Goal: Contribute content: Contribute content

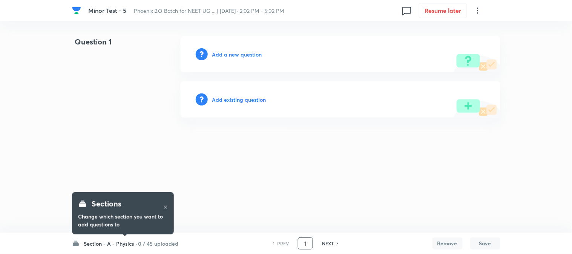
click at [303, 242] on input "1" at bounding box center [305, 243] width 14 height 13
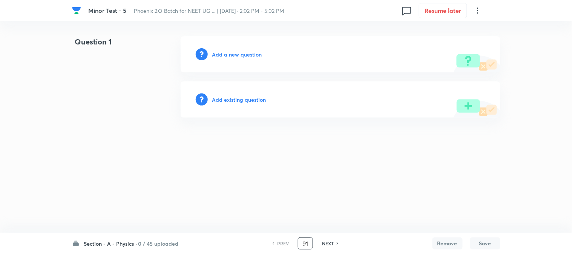
type input "91"
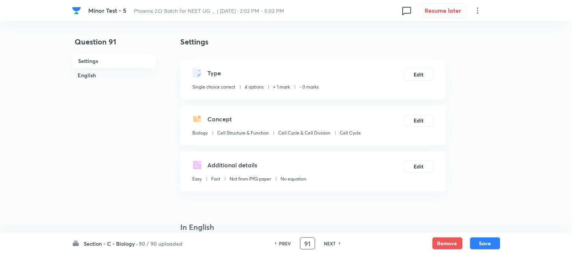
checkbox input "true"
click at [416, 76] on button "Edit" at bounding box center [417, 74] width 30 height 12
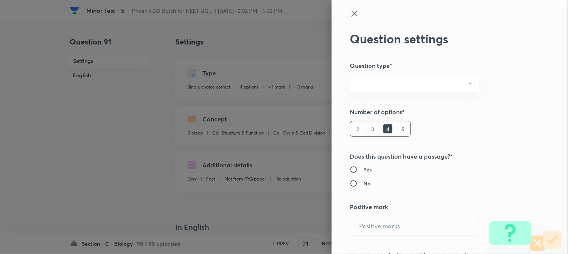
radio input "true"
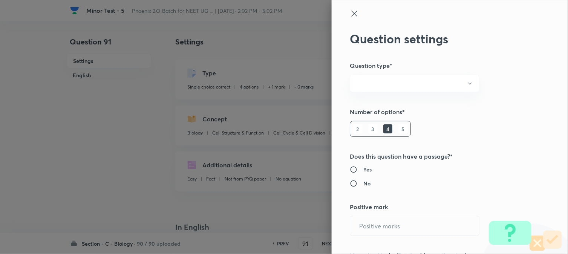
radio input "true"
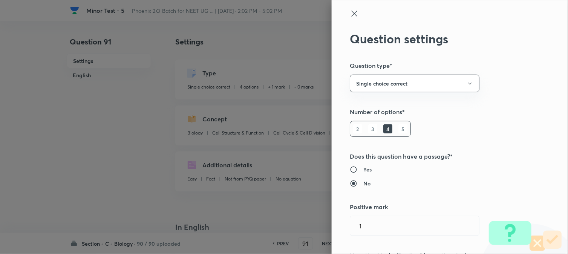
type input "1"
type input "0"
type input "Biology"
type input "Cell Structure & Function"
type input "Cell Cycle & Cell Division"
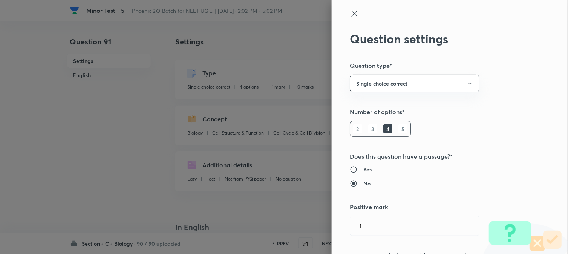
type input "Cell Cycle"
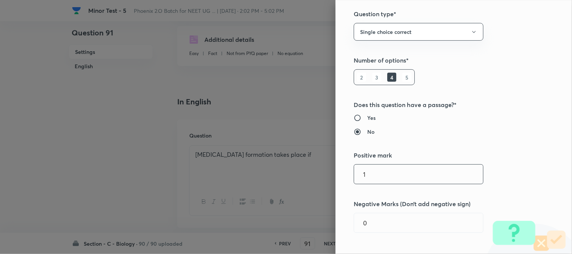
scroll to position [125, 0]
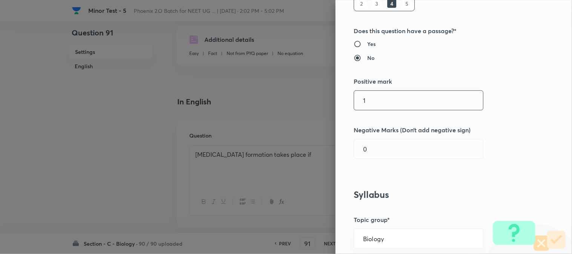
click at [376, 100] on input "1" at bounding box center [418, 100] width 129 height 19
type input "4"
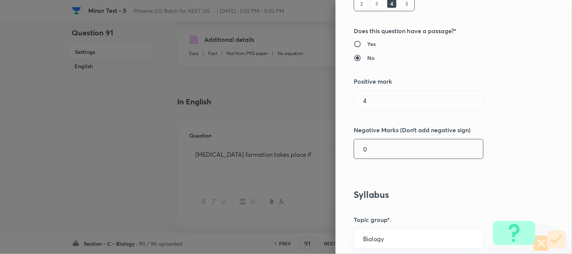
click at [372, 143] on input "0" at bounding box center [418, 148] width 129 height 19
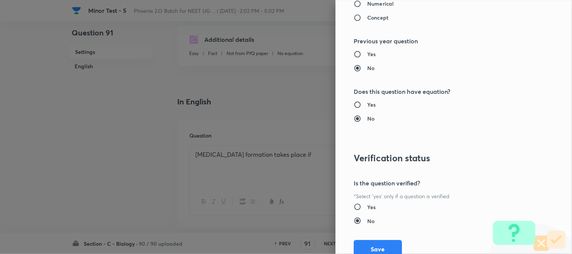
scroll to position [773, 0]
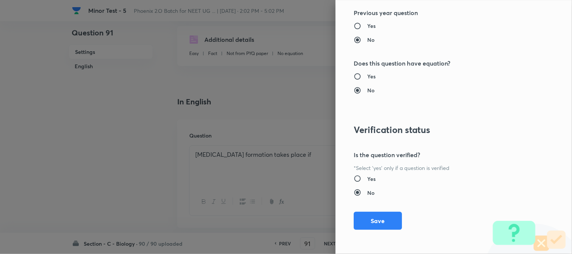
type input "1"
click at [370, 225] on button "Save" at bounding box center [377, 221] width 48 height 18
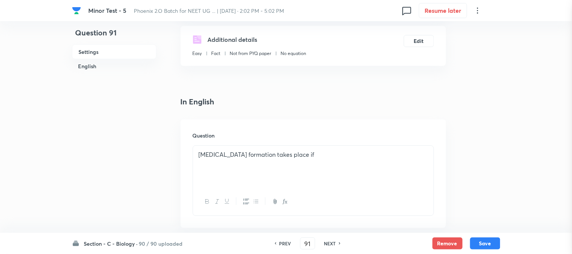
scroll to position [0, 0]
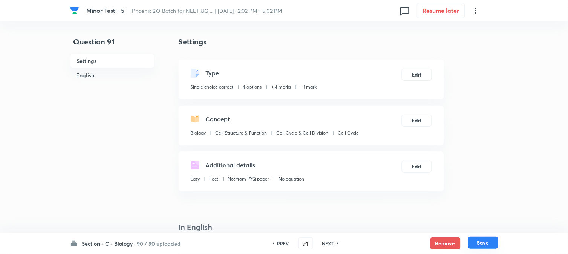
click at [487, 246] on button "Save" at bounding box center [483, 243] width 30 height 12
click at [420, 73] on button "Edit" at bounding box center [417, 74] width 30 height 12
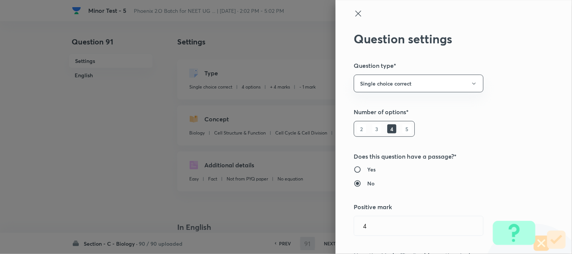
type input "92"
checkbox input "false"
checkbox input "true"
type input "1"
type input "0"
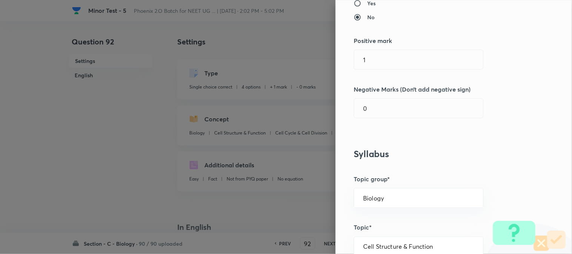
scroll to position [167, 0]
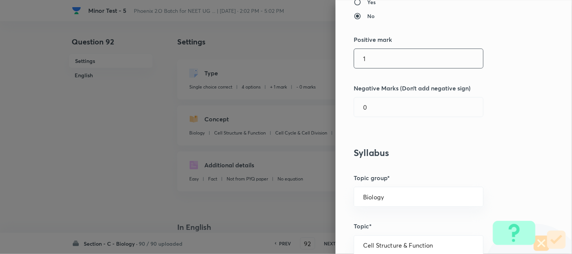
click at [375, 61] on input "1" at bounding box center [418, 58] width 129 height 19
type input "4"
click at [374, 102] on input "0" at bounding box center [418, 107] width 129 height 19
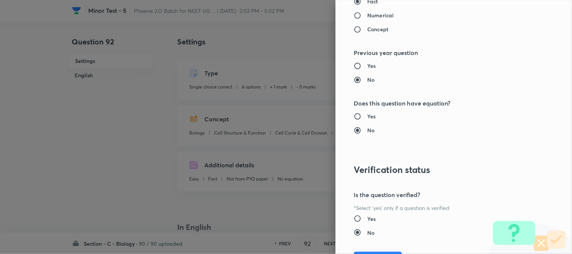
scroll to position [773, 0]
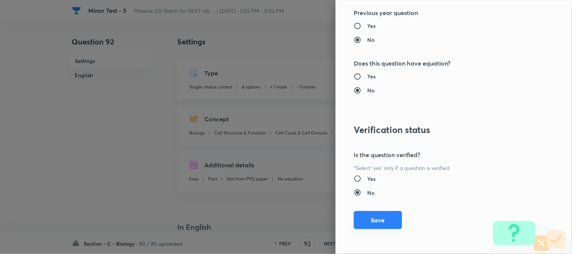
type input "1"
drag, startPoint x: 370, startPoint y: 213, endPoint x: 375, endPoint y: 215, distance: 5.2
click at [371, 213] on button "Save" at bounding box center [377, 220] width 48 height 18
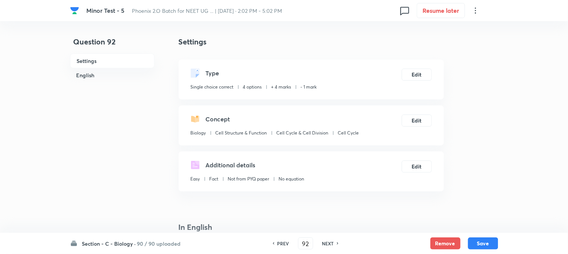
click at [483, 244] on button "Save" at bounding box center [483, 243] width 30 height 12
type input "93"
click at [424, 76] on button "Edit" at bounding box center [417, 74] width 30 height 12
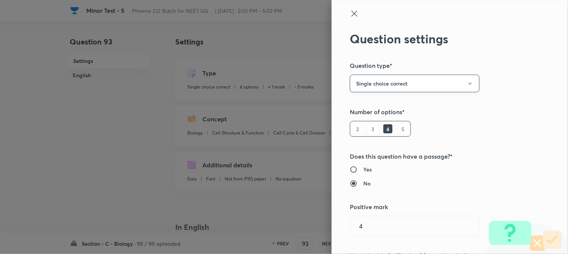
checkbox input "true"
type input "Biology"
type input "Cell Structure & Function"
type input "Cell Cycle & Cell Division"
type input "Cell Cycle"
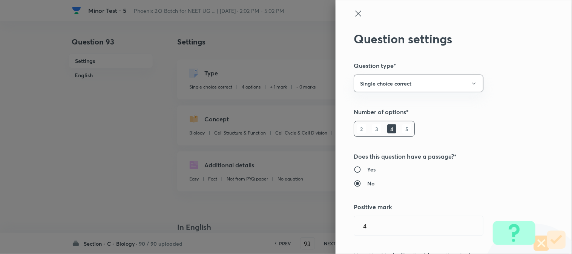
type input "1"
type input "0"
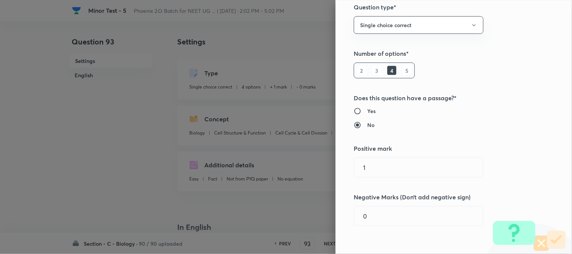
scroll to position [167, 0]
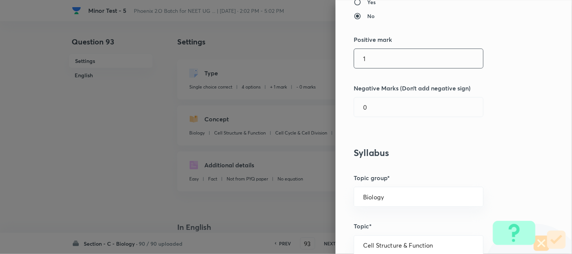
click at [379, 54] on input "1" at bounding box center [418, 58] width 129 height 19
type input "4"
click at [372, 115] on input "0" at bounding box center [418, 107] width 129 height 19
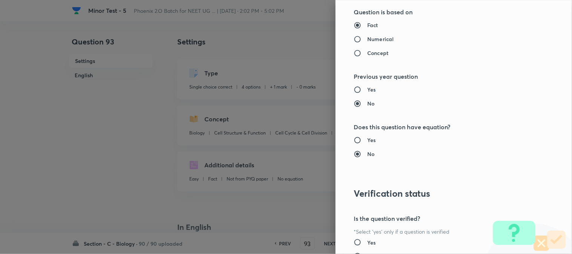
scroll to position [773, 0]
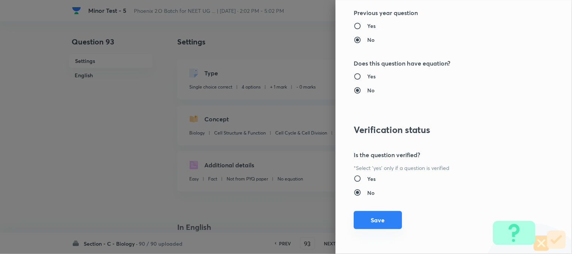
type input "1"
drag, startPoint x: 373, startPoint y: 225, endPoint x: 397, endPoint y: 228, distance: 24.3
click at [373, 226] on button "Save" at bounding box center [377, 221] width 48 height 18
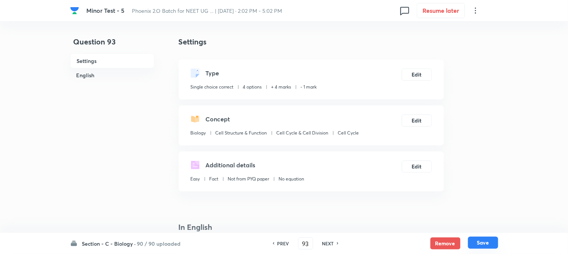
drag, startPoint x: 488, startPoint y: 243, endPoint x: 427, endPoint y: 87, distance: 166.7
click at [487, 243] on button "Save" at bounding box center [483, 243] width 30 height 12
click at [421, 70] on button "Edit" at bounding box center [417, 74] width 30 height 12
type input "94"
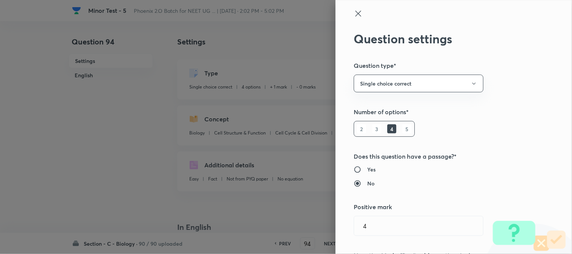
checkbox input "false"
checkbox input "true"
type input "1"
type input "0"
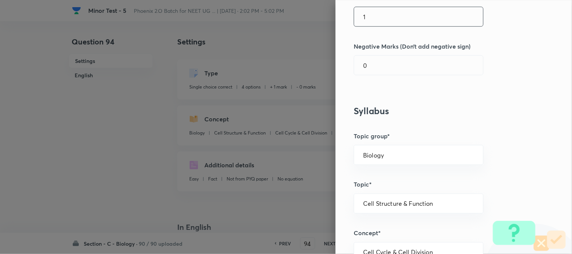
click at [377, 9] on input "1" at bounding box center [418, 16] width 129 height 19
type input "4"
click at [377, 68] on input "0" at bounding box center [418, 65] width 129 height 19
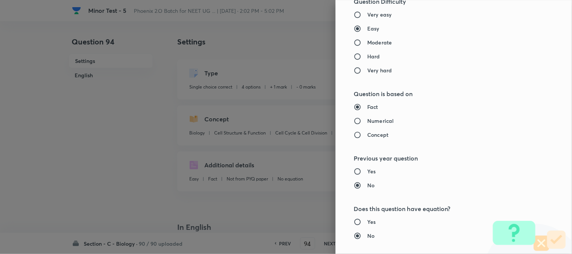
scroll to position [773, 0]
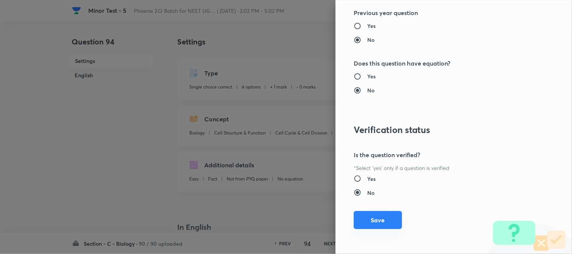
type input "1"
drag, startPoint x: 378, startPoint y: 221, endPoint x: 399, endPoint y: 229, distance: 22.2
click at [378, 221] on button "Save" at bounding box center [377, 221] width 48 height 18
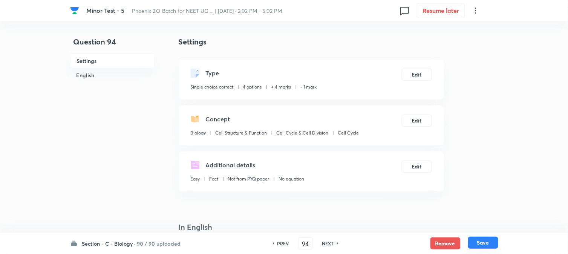
click at [489, 247] on button "Save" at bounding box center [483, 243] width 30 height 12
click at [419, 72] on button "Edit" at bounding box center [417, 74] width 30 height 12
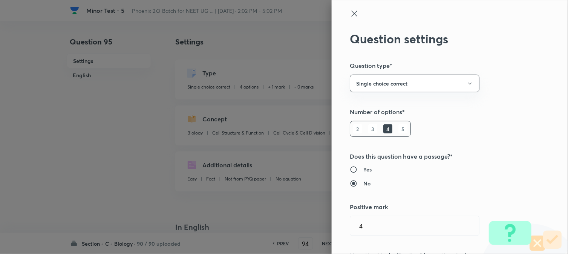
type input "95"
checkbox input "false"
checkbox input "true"
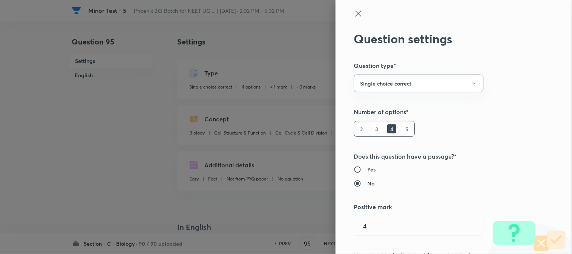
type input "1"
type input "0"
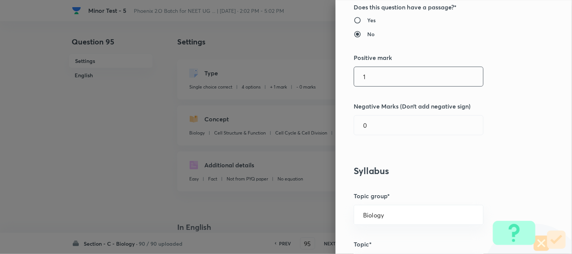
scroll to position [167, 0]
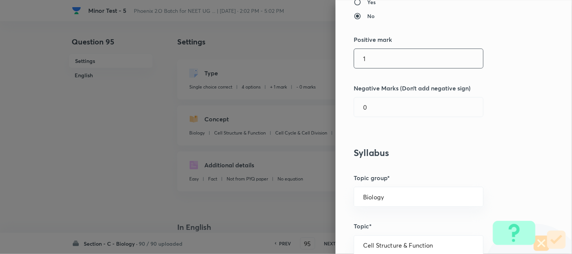
click at [373, 53] on input "1" at bounding box center [418, 58] width 129 height 19
type input "4"
click at [377, 112] on input "0" at bounding box center [418, 107] width 129 height 19
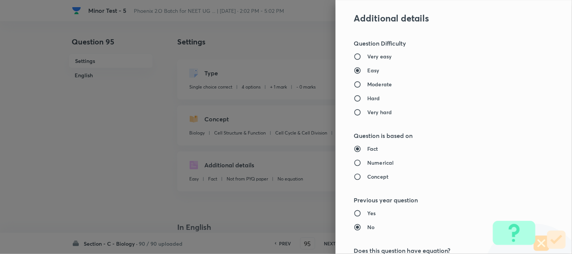
scroll to position [773, 0]
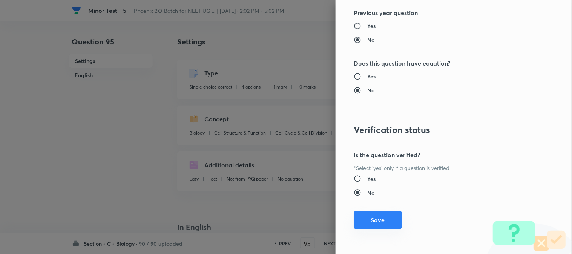
type input "1"
click at [372, 215] on button "Save" at bounding box center [377, 220] width 48 height 18
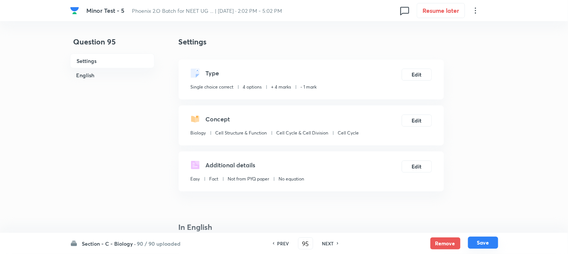
drag, startPoint x: 488, startPoint y: 244, endPoint x: 461, endPoint y: 171, distance: 77.6
click at [487, 243] on button "Save" at bounding box center [483, 243] width 30 height 12
click at [421, 77] on button "Edit" at bounding box center [417, 74] width 30 height 12
type input "96"
checkbox input "false"
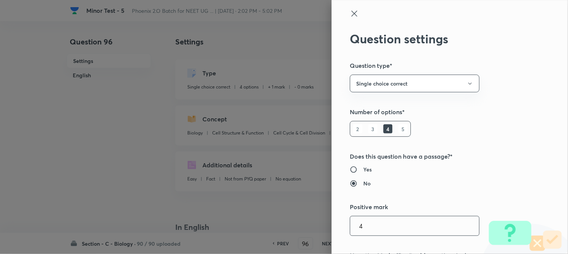
checkbox input "true"
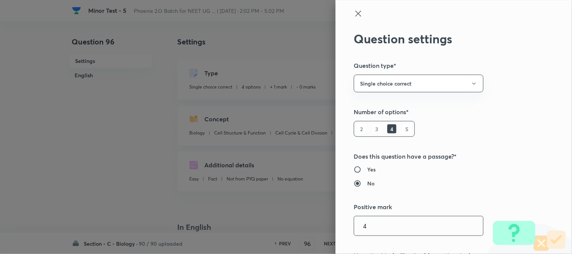
type input "1"
type input "0"
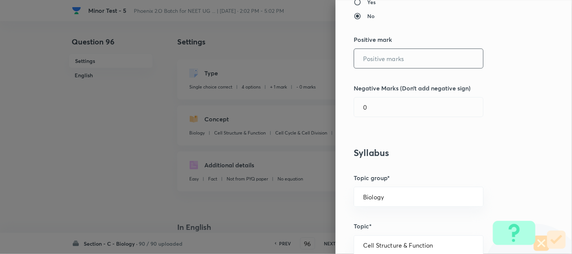
click at [372, 61] on input "text" at bounding box center [418, 58] width 129 height 19
type input "4"
click at [374, 115] on input "0" at bounding box center [418, 107] width 129 height 19
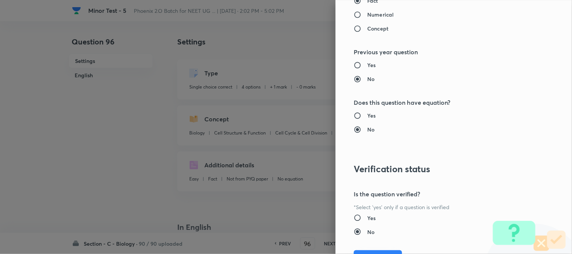
scroll to position [773, 0]
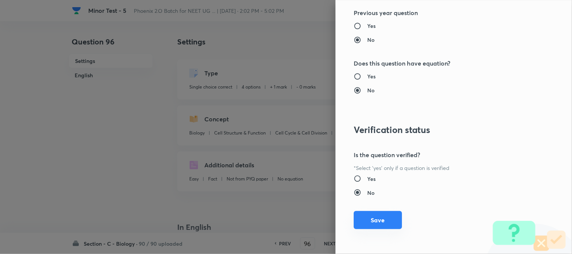
type input "1"
click at [374, 220] on button "Save" at bounding box center [377, 220] width 48 height 18
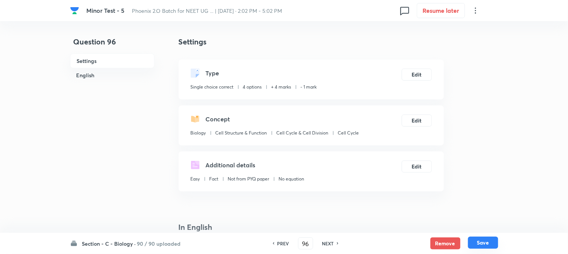
click at [489, 245] on button "Save" at bounding box center [483, 243] width 30 height 12
click at [410, 73] on button "Edit" at bounding box center [417, 74] width 30 height 12
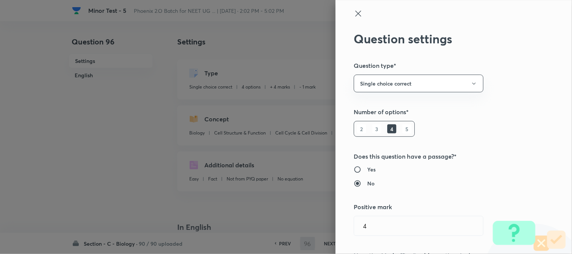
type input "97"
checkbox input "true"
type input "1"
type input "0"
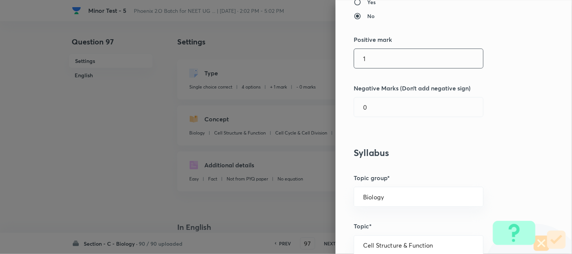
click at [380, 64] on input "1" at bounding box center [418, 58] width 129 height 19
type input "4"
click at [377, 100] on input "0" at bounding box center [418, 107] width 129 height 19
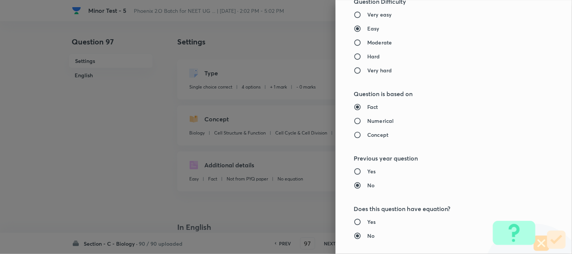
scroll to position [773, 0]
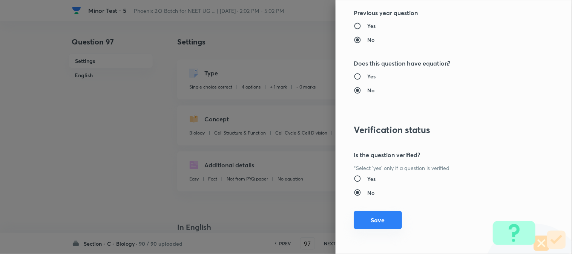
type input "1"
click at [379, 221] on button "Save" at bounding box center [377, 220] width 48 height 18
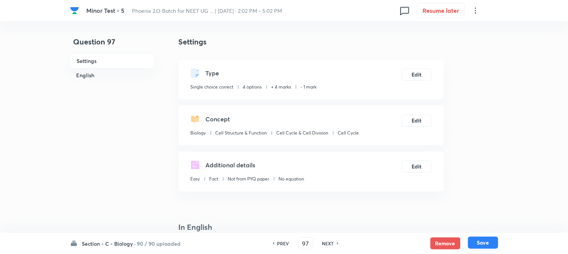
click at [487, 239] on button "Save" at bounding box center [483, 243] width 30 height 12
type input "98"
checkbox input "false"
click at [417, 72] on button "Edit" at bounding box center [417, 74] width 30 height 12
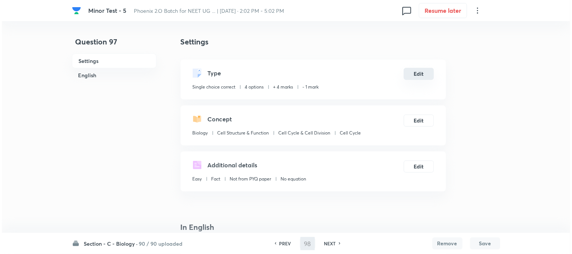
checkbox input "true"
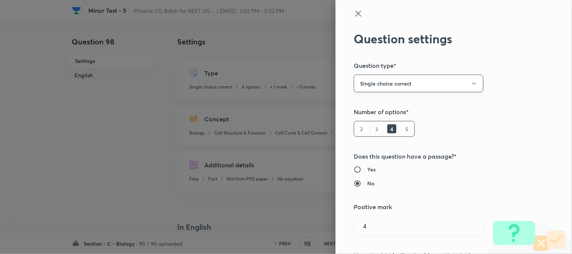
type input "1"
type input "0"
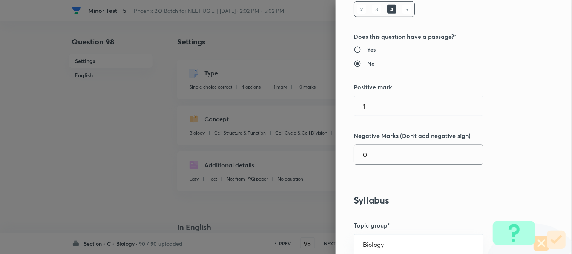
scroll to position [209, 0]
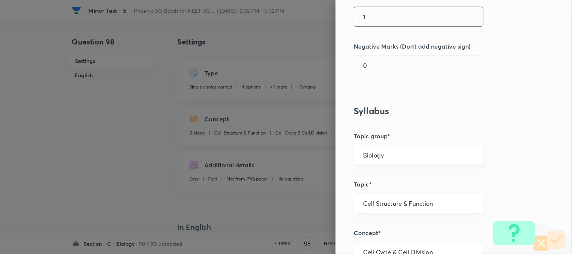
click at [375, 23] on input "1" at bounding box center [418, 16] width 129 height 19
type input "4"
click at [377, 70] on input "0" at bounding box center [418, 65] width 129 height 19
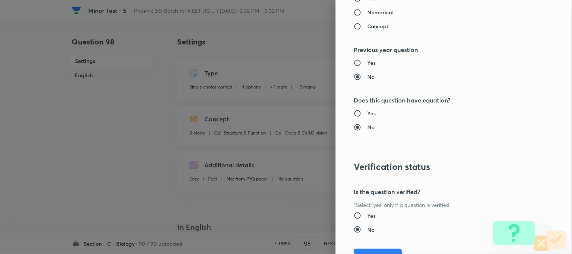
scroll to position [773, 0]
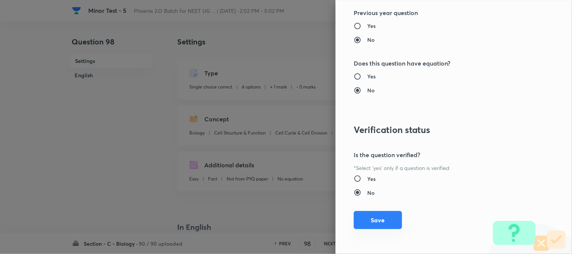
type input "1"
click at [379, 216] on button "Save" at bounding box center [377, 220] width 48 height 18
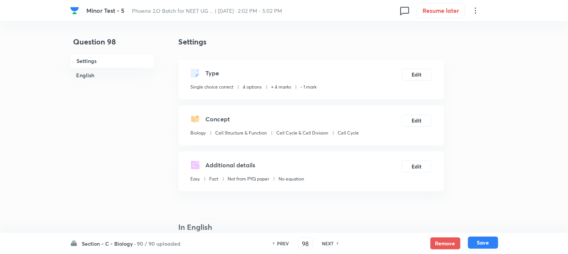
click at [473, 243] on button "Save" at bounding box center [483, 243] width 30 height 12
click at [420, 72] on button "Edit" at bounding box center [417, 74] width 30 height 12
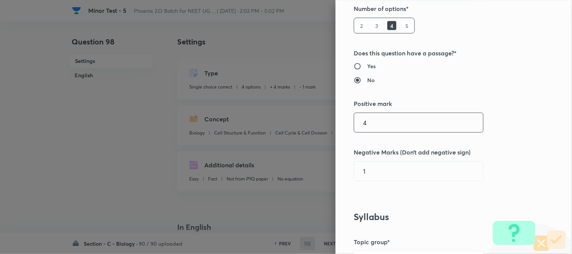
type input "99"
checkbox input "false"
checkbox input "true"
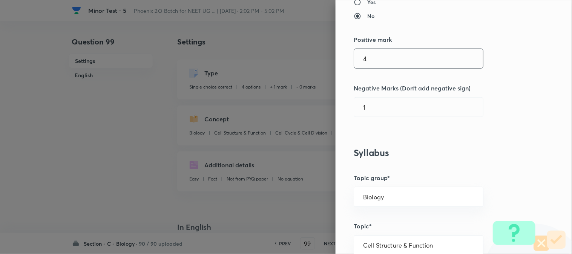
type input "1"
type input "0"
click at [363, 60] on input "1" at bounding box center [418, 58] width 129 height 19
type input "4"
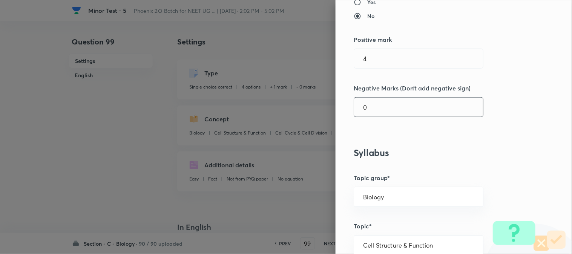
click at [374, 107] on input "0" at bounding box center [418, 107] width 129 height 19
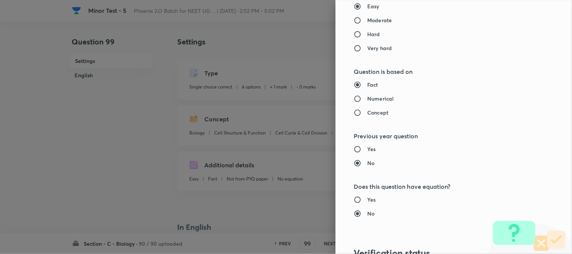
scroll to position [773, 0]
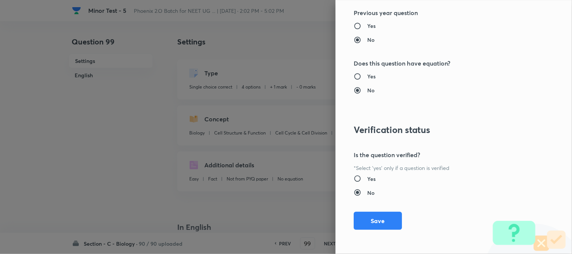
type input "1"
click at [379, 223] on button "Save" at bounding box center [377, 221] width 48 height 18
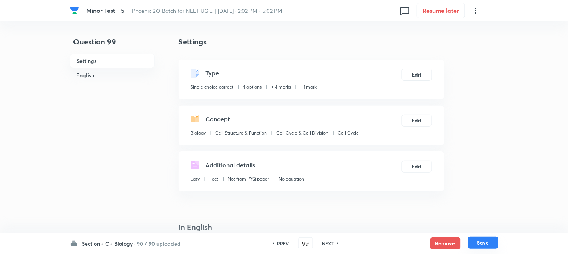
click at [489, 242] on button "Save" at bounding box center [483, 243] width 30 height 12
click at [409, 70] on button "Edit" at bounding box center [417, 74] width 30 height 12
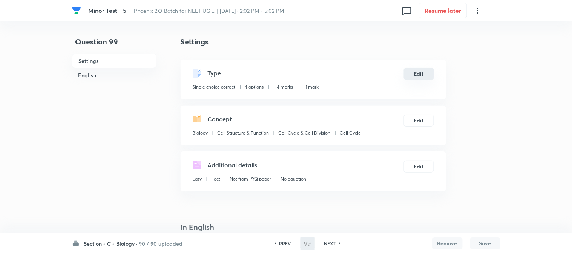
type input "100"
checkbox input "false"
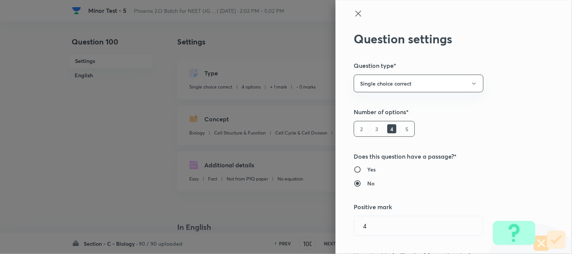
checkbox input "true"
type input "1"
type input "0"
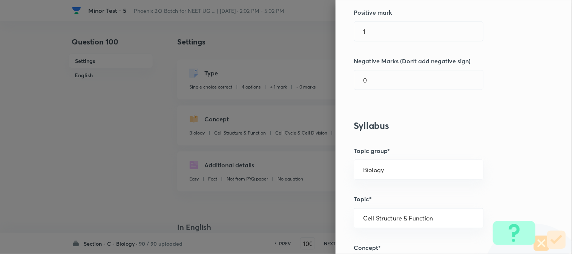
scroll to position [209, 0]
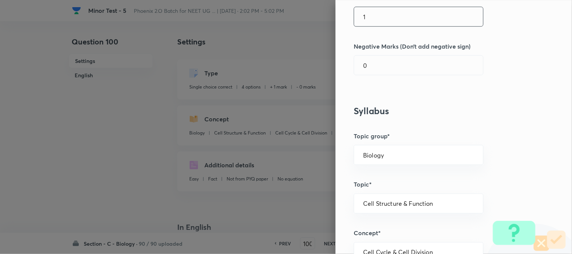
click at [379, 17] on input "1" at bounding box center [418, 16] width 129 height 19
type input "4"
click at [375, 73] on input "0" at bounding box center [418, 65] width 129 height 19
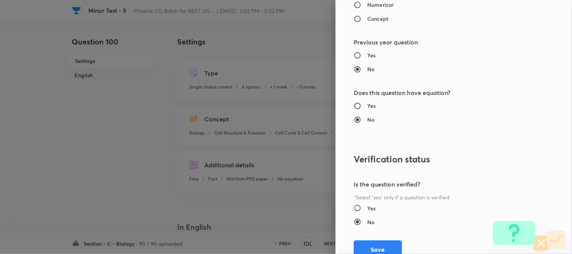
scroll to position [773, 0]
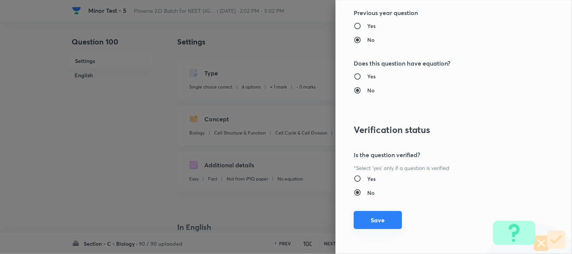
type input "1"
click at [383, 228] on button "Save" at bounding box center [377, 220] width 48 height 18
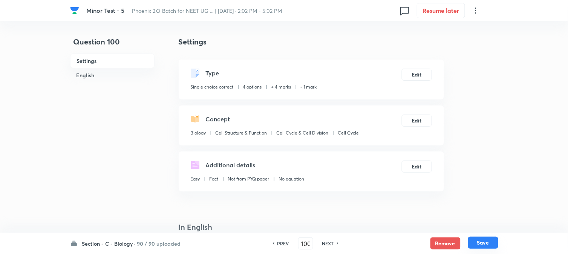
click at [476, 243] on button "Save" at bounding box center [483, 243] width 30 height 12
click at [417, 76] on button "Edit" at bounding box center [417, 74] width 30 height 12
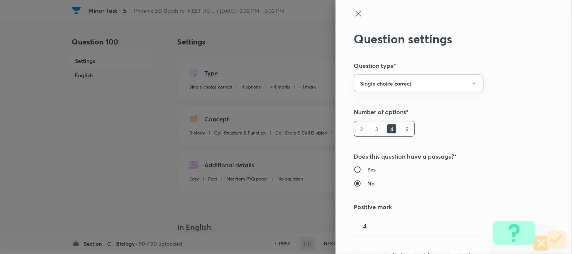
scroll to position [167, 0]
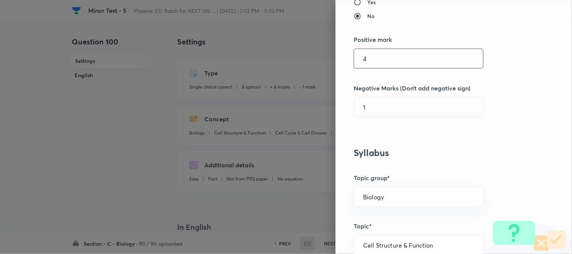
click at [376, 61] on input "4" at bounding box center [418, 58] width 129 height 19
type input "101"
checkbox input "false"
checkbox input "true"
type input "1"
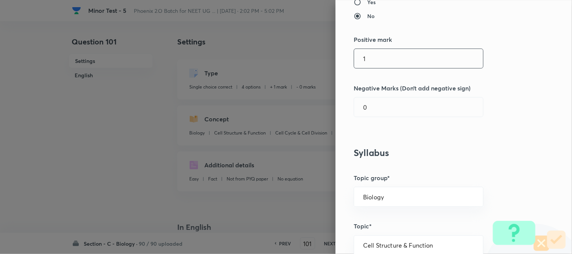
type input "0"
type input "4"
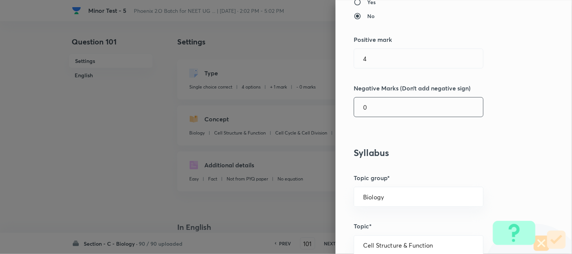
click at [375, 103] on input "0" at bounding box center [418, 107] width 129 height 19
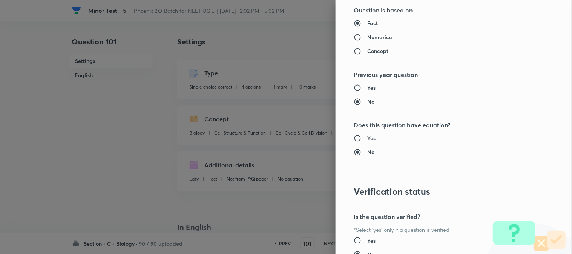
scroll to position [773, 0]
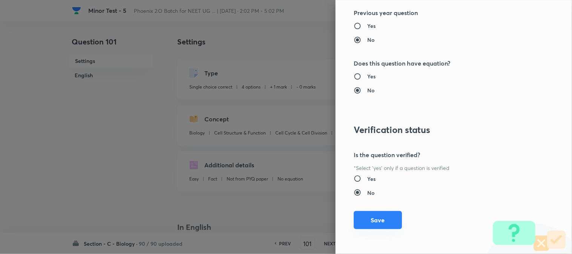
type input "1"
click at [377, 217] on button "Save" at bounding box center [377, 220] width 48 height 18
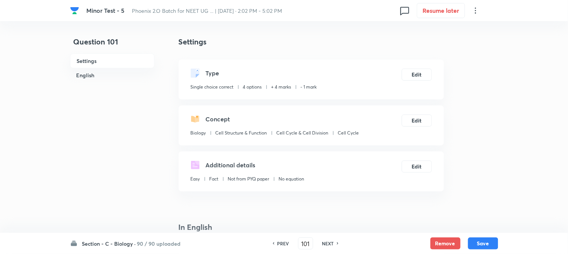
click at [481, 236] on div "Section - C - Biology · 90 / 90 uploaded PREV 101 ​ NEXT Remove Save" at bounding box center [284, 243] width 428 height 21
click at [481, 239] on button "Save" at bounding box center [483, 243] width 30 height 12
click at [415, 76] on button "Edit" at bounding box center [417, 74] width 30 height 12
type input "102"
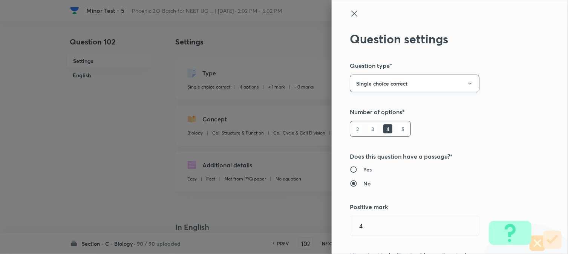
checkbox input "true"
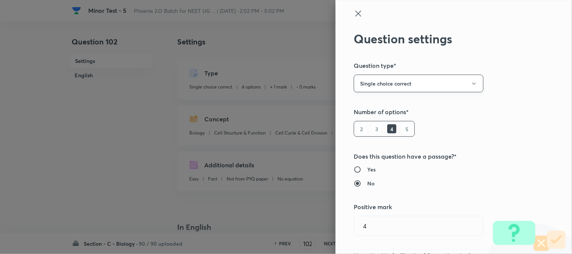
type input "1"
type input "0"
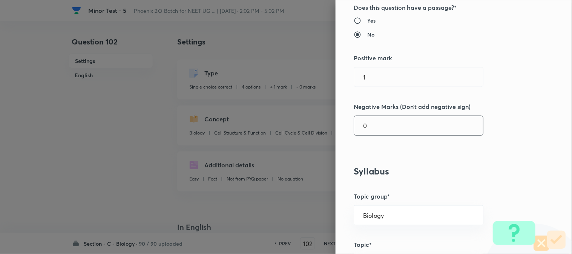
scroll to position [209, 0]
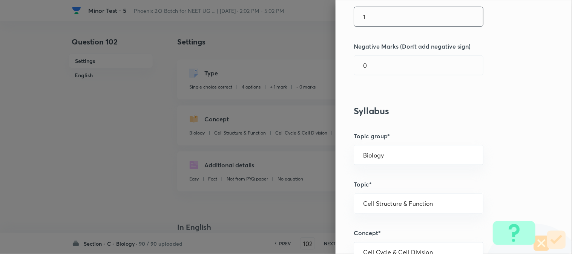
click at [379, 23] on input "1" at bounding box center [418, 16] width 129 height 19
type input "4"
click at [375, 65] on input "0" at bounding box center [418, 65] width 129 height 19
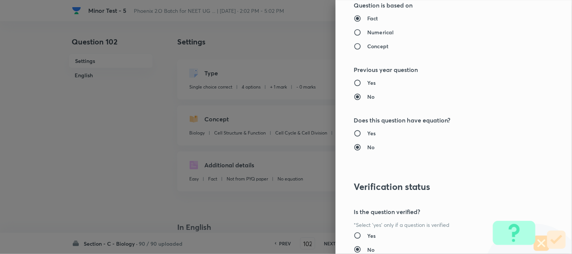
scroll to position [773, 0]
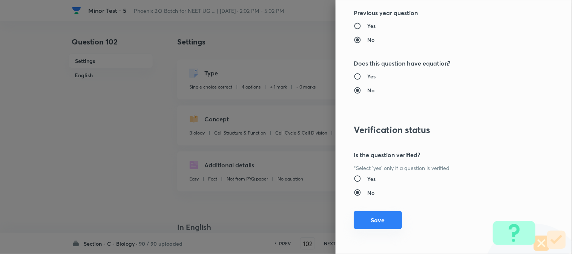
type input "1"
drag, startPoint x: 379, startPoint y: 216, endPoint x: 408, endPoint y: 223, distance: 29.6
click at [380, 216] on button "Save" at bounding box center [377, 221] width 48 height 18
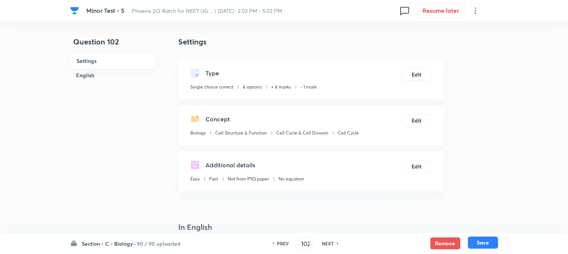
click at [489, 242] on button "Save" at bounding box center [483, 243] width 30 height 12
click at [420, 72] on button "Edit" at bounding box center [417, 74] width 30 height 12
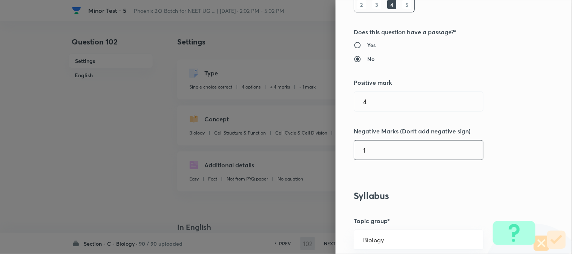
type input "103"
checkbox input "true"
type input "1"
type input "0"
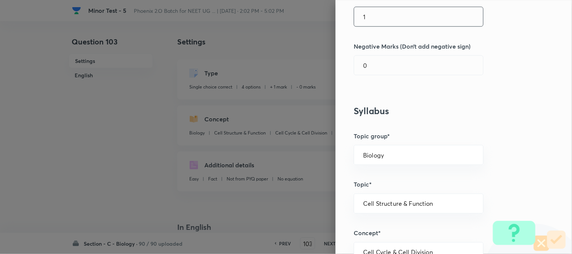
click at [368, 19] on input "1" at bounding box center [418, 16] width 129 height 19
type input "4"
click at [371, 72] on input "0" at bounding box center [418, 65] width 129 height 19
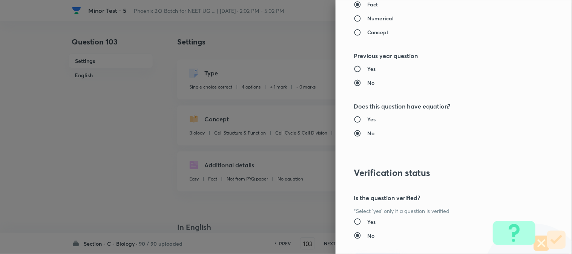
scroll to position [773, 0]
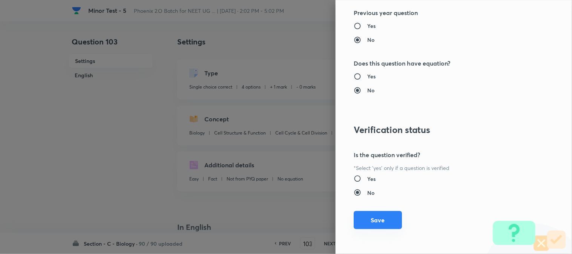
type input "1"
click at [387, 215] on button "Save" at bounding box center [377, 220] width 48 height 18
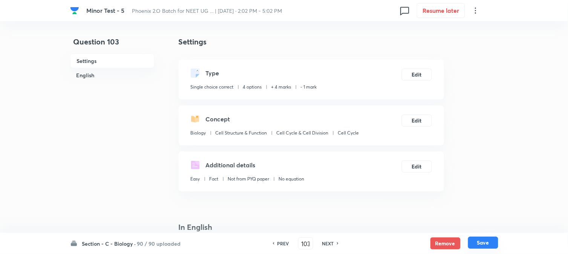
click at [482, 244] on button "Save" at bounding box center [483, 243] width 30 height 12
click at [420, 72] on button "Edit" at bounding box center [417, 74] width 30 height 12
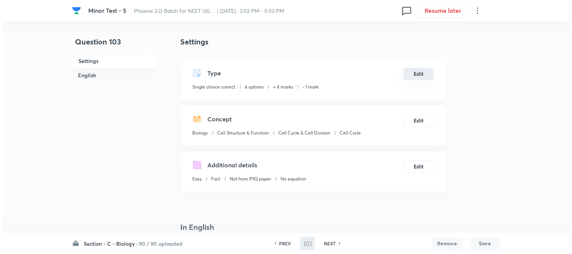
type input "104"
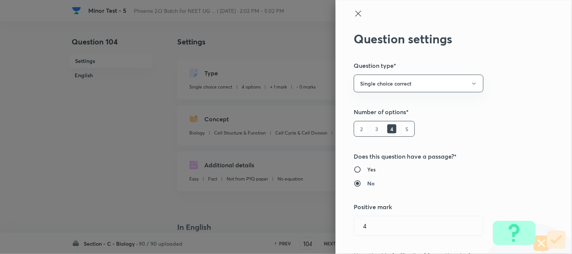
checkbox input "false"
checkbox input "true"
type input "1"
type input "0"
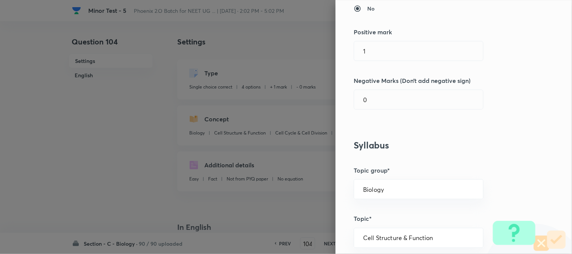
scroll to position [209, 0]
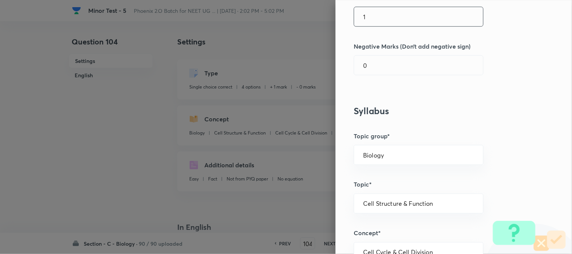
click at [377, 12] on input "1" at bounding box center [418, 16] width 129 height 19
type input "4"
click at [374, 62] on input "0" at bounding box center [418, 65] width 129 height 19
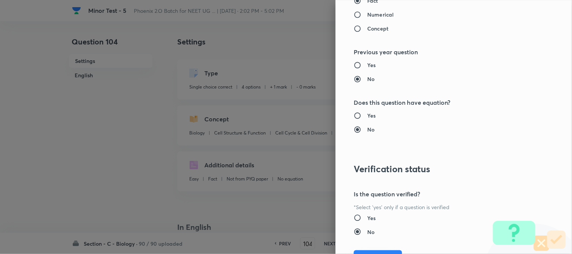
scroll to position [773, 0]
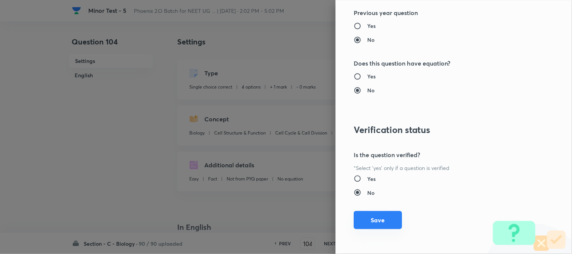
type input "1"
click at [386, 223] on button "Save" at bounding box center [377, 220] width 48 height 18
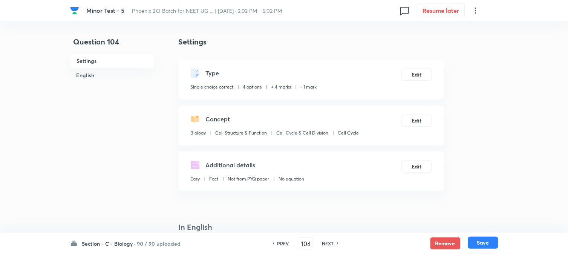
click at [476, 242] on button "Save" at bounding box center [483, 243] width 30 height 12
type input "105"
click at [421, 73] on button "Edit" at bounding box center [417, 74] width 30 height 12
checkbox input "false"
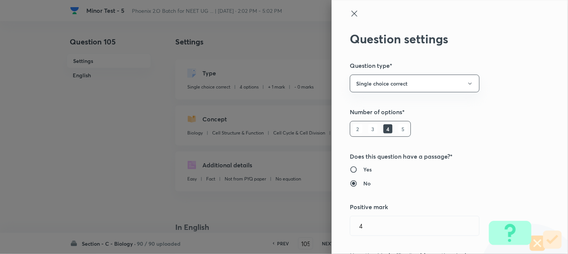
checkbox input "true"
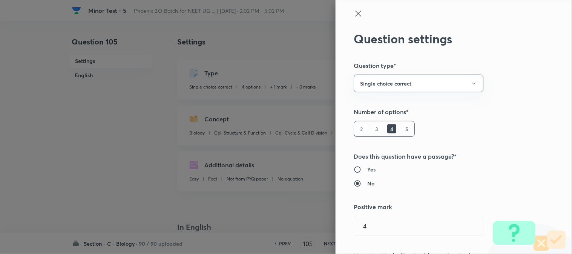
type input "1"
type input "0"
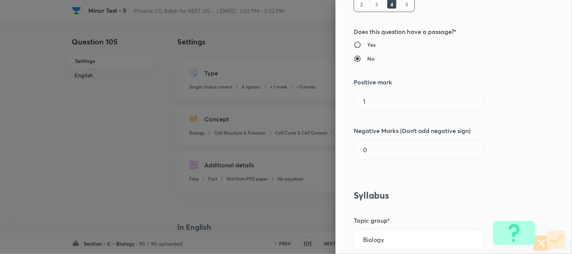
scroll to position [125, 0]
click at [385, 119] on div "Question settings Question type* Single choice correct Number of options* 2 3 4…" at bounding box center [453, 127] width 236 height 254
click at [389, 102] on input "1" at bounding box center [418, 100] width 129 height 19
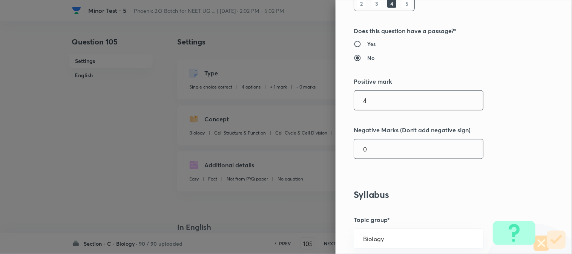
type input "4"
click at [383, 153] on input "0" at bounding box center [418, 148] width 129 height 19
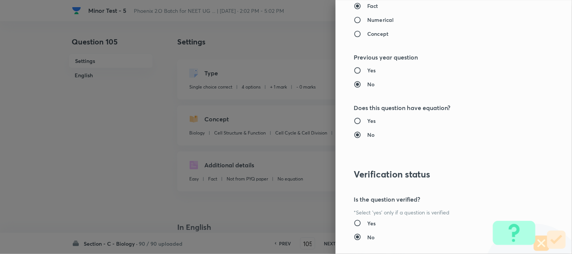
scroll to position [773, 0]
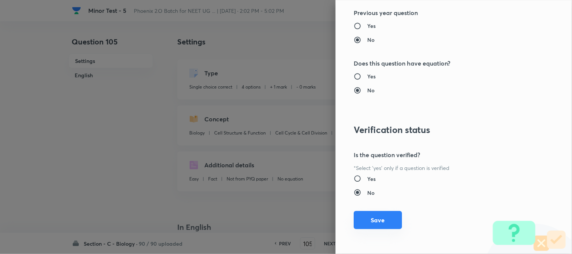
type input "1"
click at [376, 228] on button "Save" at bounding box center [377, 220] width 48 height 18
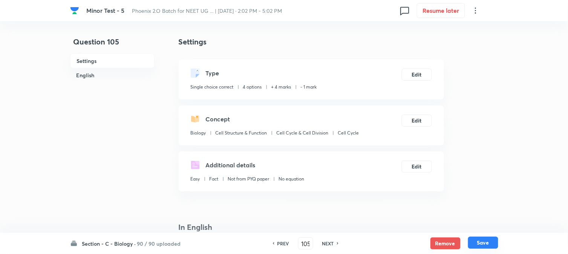
drag, startPoint x: 484, startPoint y: 247, endPoint x: 471, endPoint y: 200, distance: 49.3
click at [484, 247] on button "Save" at bounding box center [483, 243] width 30 height 12
click at [430, 69] on button "Edit" at bounding box center [417, 74] width 30 height 12
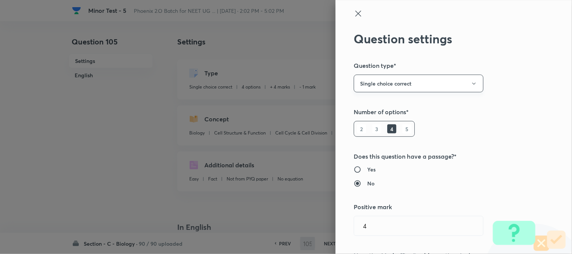
type input "106"
checkbox input "true"
type input "1"
type input "0"
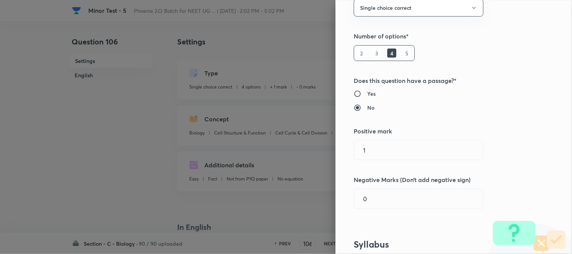
scroll to position [167, 0]
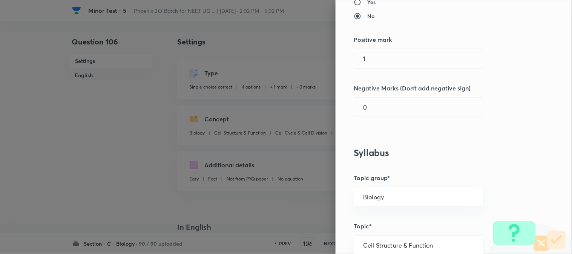
click at [385, 47] on div "Question settings Question type* Single choice correct Number of options* 2 3 4…" at bounding box center [453, 127] width 236 height 254
click at [384, 58] on input "1" at bounding box center [418, 58] width 129 height 19
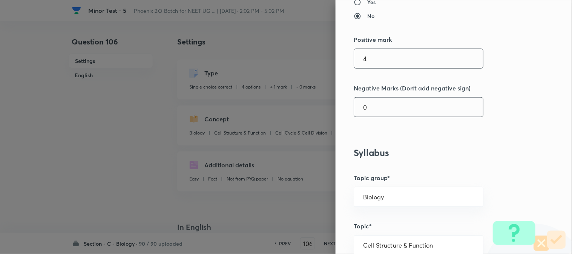
type input "4"
click at [381, 110] on input "0" at bounding box center [418, 107] width 129 height 19
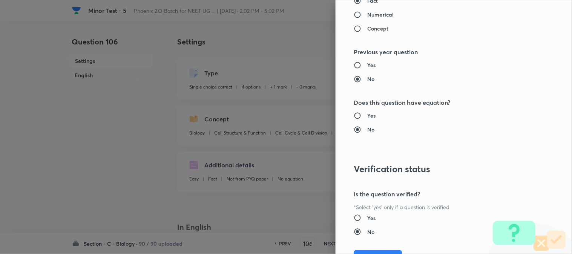
scroll to position [773, 0]
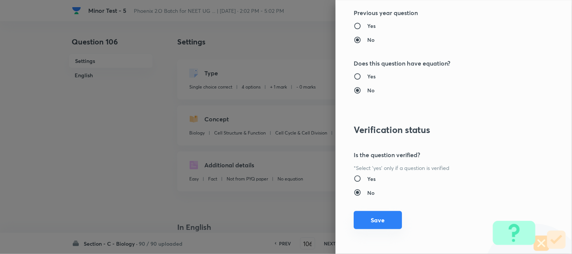
type input "1"
click at [378, 215] on button "Save" at bounding box center [377, 220] width 48 height 18
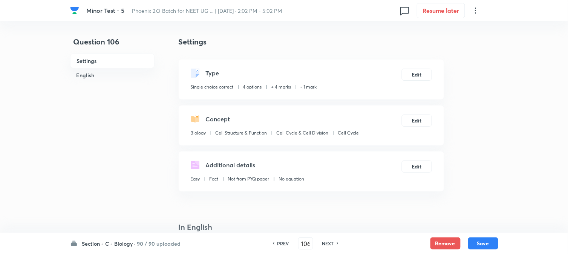
click at [479, 242] on button "Save" at bounding box center [483, 243] width 30 height 12
click at [419, 75] on button "Edit" at bounding box center [417, 74] width 30 height 12
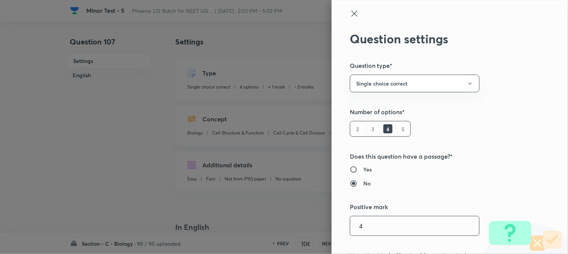
type input "107"
checkbox input "true"
type input "1"
type input "0"
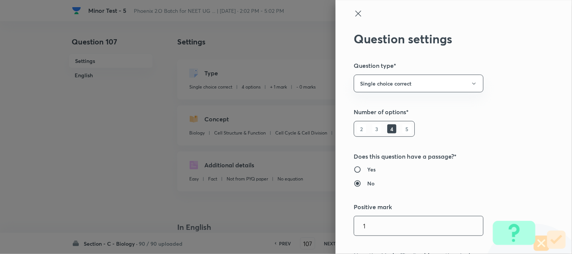
scroll to position [167, 0]
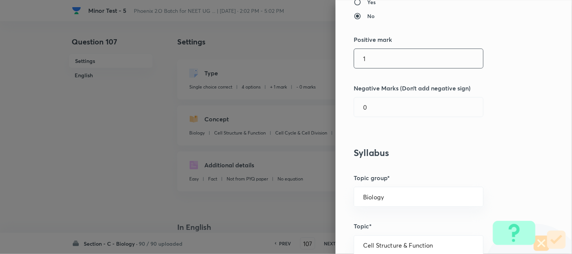
click at [373, 63] on input "1" at bounding box center [418, 58] width 129 height 19
type input "4"
click at [374, 115] on input "0" at bounding box center [418, 107] width 129 height 19
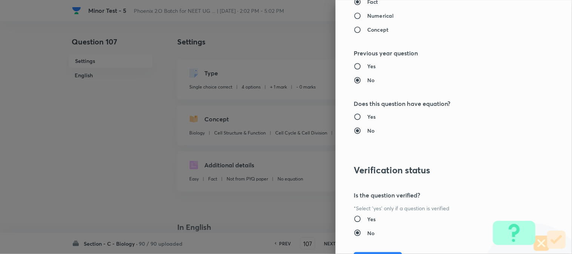
scroll to position [773, 0]
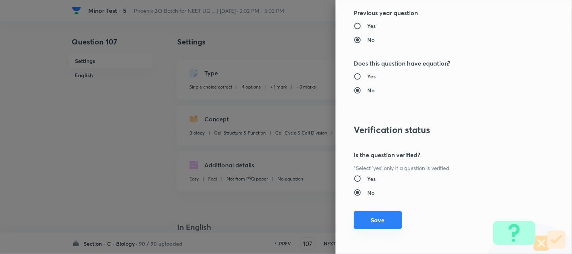
type input "1"
click at [388, 225] on button "Save" at bounding box center [377, 220] width 48 height 18
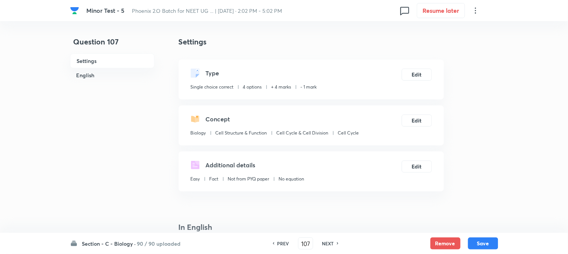
drag, startPoint x: 494, startPoint y: 242, endPoint x: 428, endPoint y: 111, distance: 146.4
click at [493, 242] on button "Save" at bounding box center [483, 243] width 30 height 12
click at [413, 69] on button "Edit" at bounding box center [417, 74] width 30 height 12
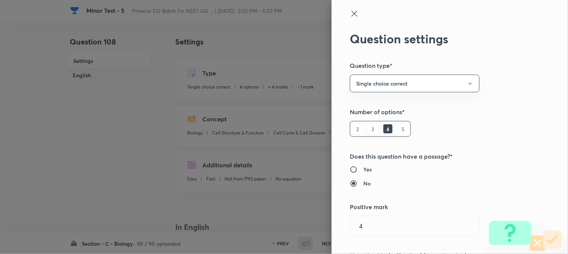
type input "108"
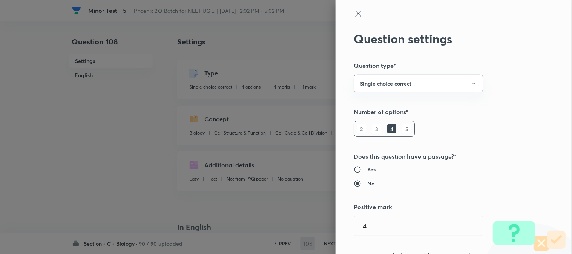
checkbox input "false"
checkbox input "true"
type input "1"
type input "0"
type input "Cell - Unit of Life"
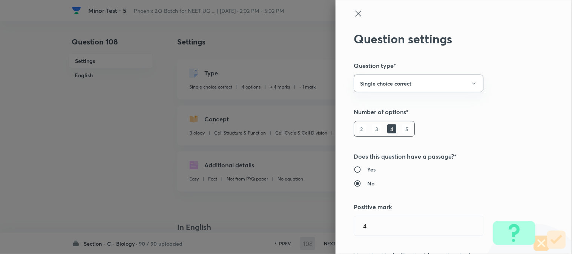
type input "What Is A Cell?"
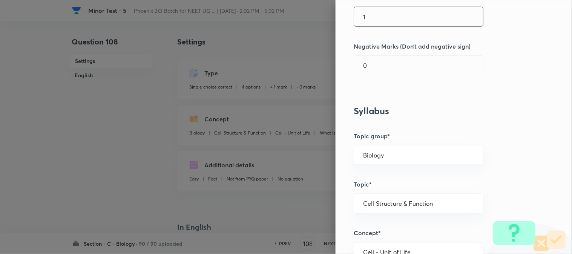
click at [381, 20] on input "1" at bounding box center [418, 16] width 129 height 19
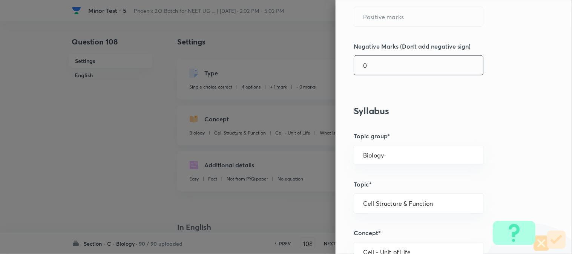
click at [379, 71] on input "0" at bounding box center [418, 65] width 129 height 19
type input "1"
click at [382, 19] on input "text" at bounding box center [418, 16] width 129 height 19
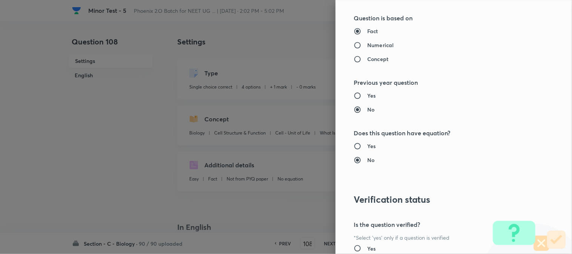
scroll to position [773, 0]
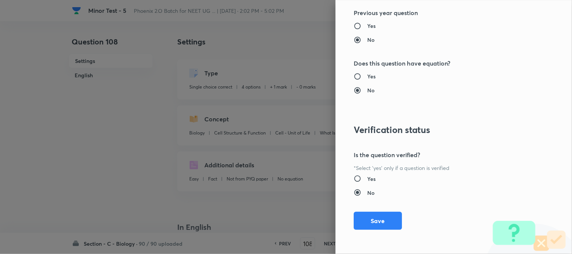
type input "4"
click at [378, 224] on button "Save" at bounding box center [377, 221] width 48 height 18
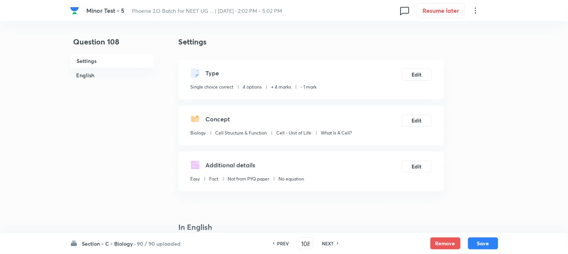
click at [485, 240] on button "Save" at bounding box center [483, 243] width 30 height 12
click at [417, 74] on button "Edit" at bounding box center [417, 74] width 30 height 12
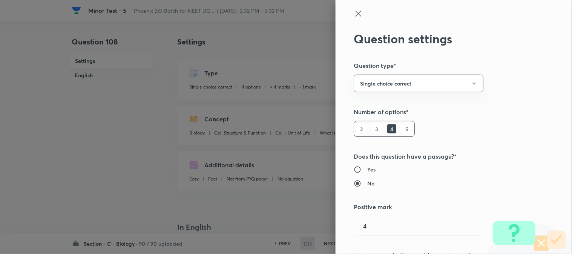
scroll to position [167, 0]
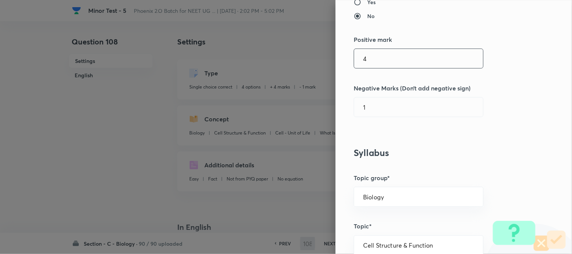
type input "109"
checkbox input "false"
checkbox input "true"
type input "1"
type input "0"
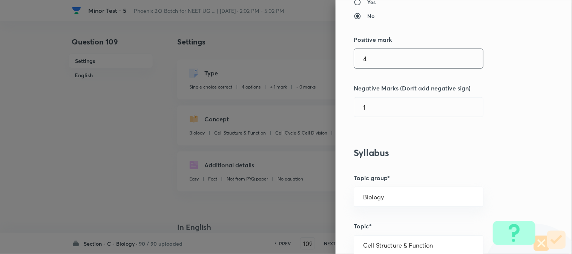
type input "Cell Cycle & Cell Division"
type input "Cell Cycle"
click at [372, 59] on input "1" at bounding box center [418, 58] width 129 height 19
click at [372, 111] on input "4" at bounding box center [418, 107] width 129 height 19
type input "41"
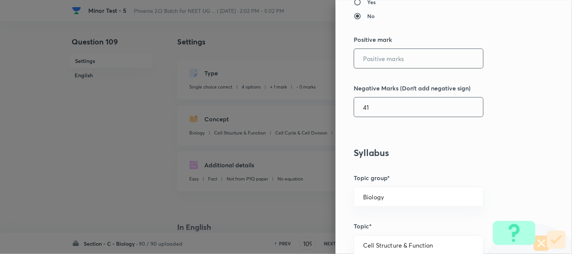
click at [382, 66] on input "text" at bounding box center [418, 58] width 129 height 19
type input "4"
click at [379, 113] on input "41" at bounding box center [418, 107] width 129 height 19
type input "4"
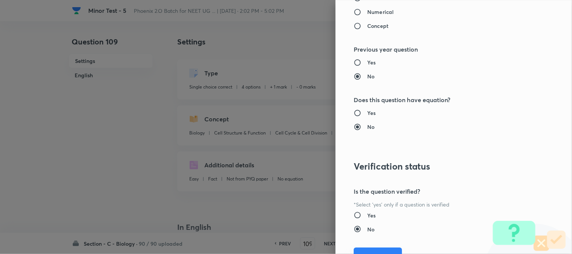
scroll to position [773, 0]
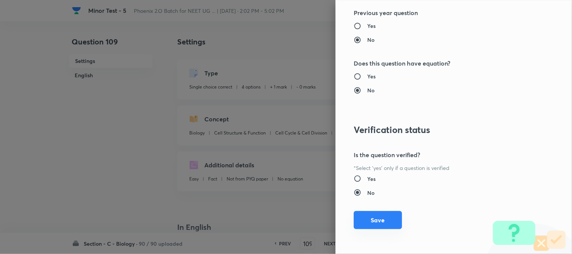
type input "1"
click at [379, 219] on button "Save" at bounding box center [377, 220] width 48 height 18
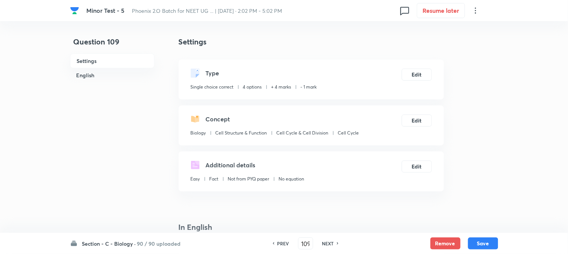
drag, startPoint x: 479, startPoint y: 243, endPoint x: 464, endPoint y: 182, distance: 63.6
click at [479, 243] on button "Save" at bounding box center [483, 243] width 30 height 12
click at [420, 69] on button "Edit" at bounding box center [417, 74] width 30 height 12
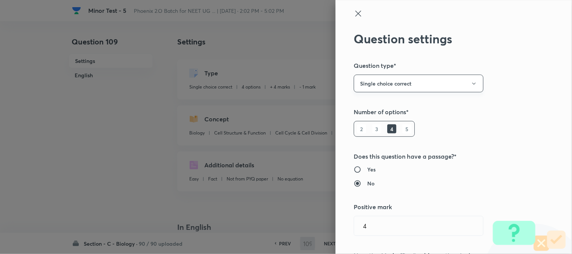
scroll to position [167, 0]
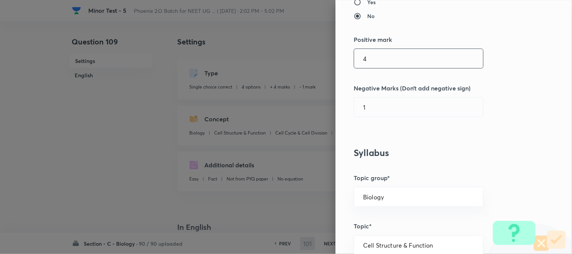
type input "110"
checkbox input "false"
checkbox input "true"
type input "1"
type input "0"
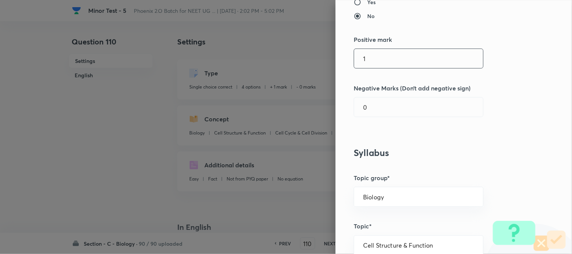
click at [377, 53] on input "1" at bounding box center [418, 58] width 129 height 19
click at [377, 63] on input "1" at bounding box center [418, 58] width 129 height 19
type input "4"
click at [376, 109] on input "0" at bounding box center [418, 107] width 129 height 19
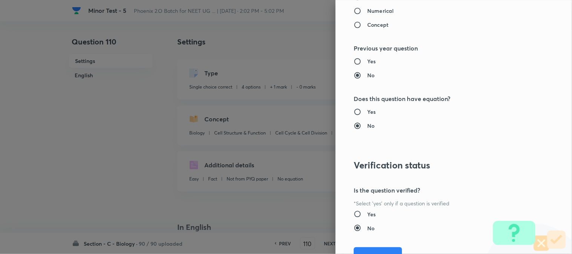
scroll to position [773, 0]
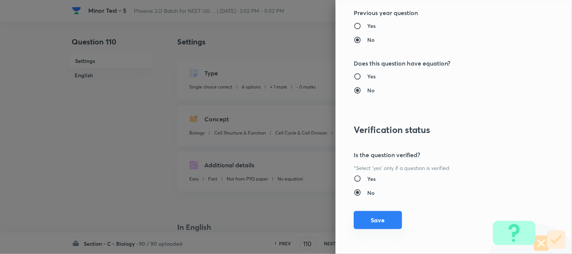
type input "1"
click at [381, 216] on button "Save" at bounding box center [377, 220] width 48 height 18
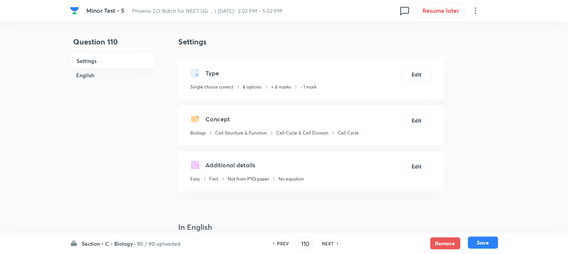
click at [486, 243] on button "Save" at bounding box center [483, 243] width 30 height 12
click at [423, 74] on button "Edit" at bounding box center [417, 74] width 30 height 12
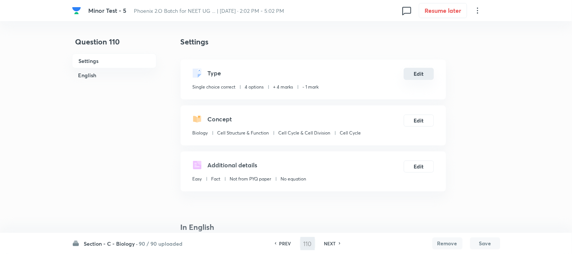
type input "111"
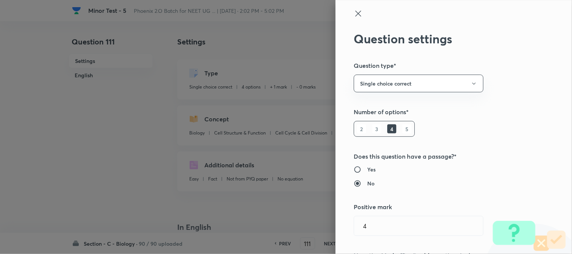
checkbox input "false"
checkbox input "true"
type input "1"
type input "0"
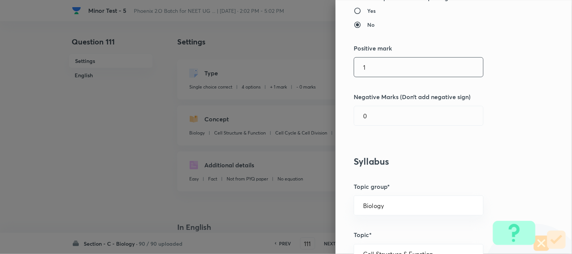
scroll to position [167, 0]
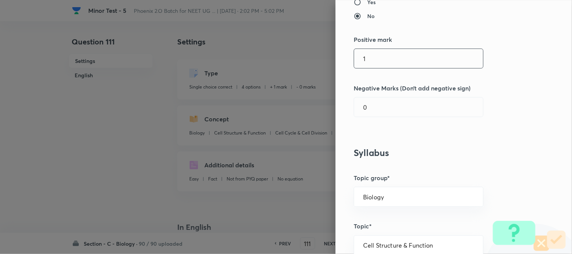
click at [366, 67] on input "1" at bounding box center [418, 58] width 129 height 19
type input "4"
click at [370, 113] on input "0" at bounding box center [418, 107] width 129 height 19
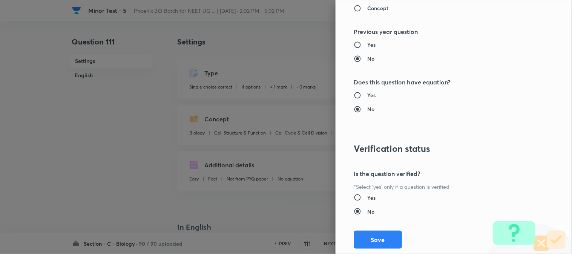
scroll to position [773, 0]
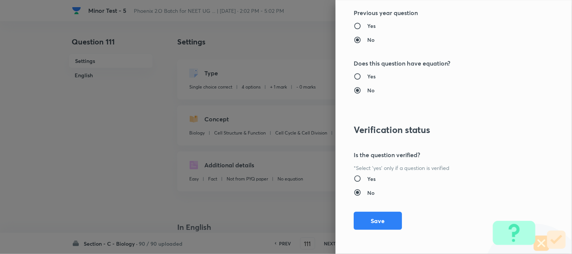
type input "1"
click at [376, 235] on div "Question settings Question type* Single choice correct Number of options* 2 3 4…" at bounding box center [453, 127] width 236 height 254
click at [388, 206] on div "Question settings Question type* Single choice correct Number of options* 2 3 4…" at bounding box center [453, 127] width 236 height 254
click at [389, 226] on button "Save" at bounding box center [377, 220] width 48 height 18
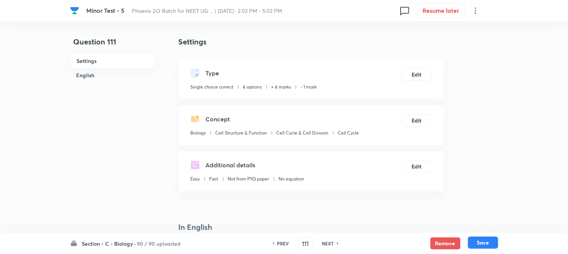
click at [484, 248] on button "Save" at bounding box center [483, 243] width 30 height 12
click at [421, 76] on button "Edit" at bounding box center [417, 74] width 30 height 12
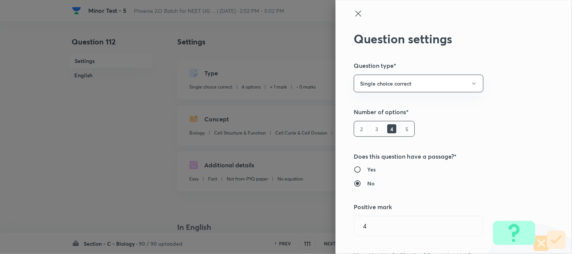
type input "112"
checkbox input "true"
type input "1"
type input "0"
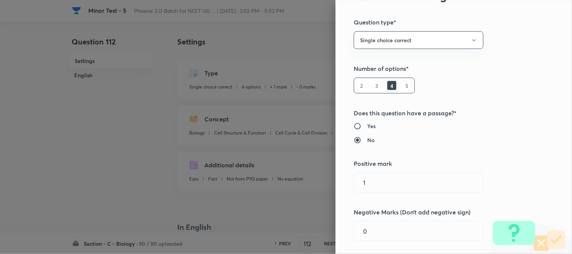
scroll to position [125, 0]
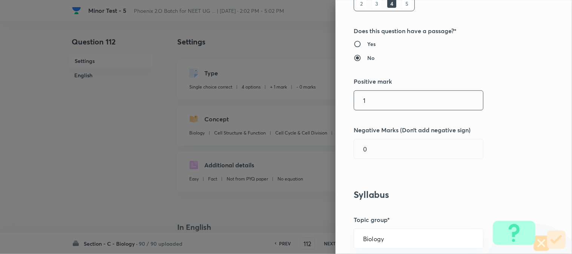
drag, startPoint x: 383, startPoint y: 98, endPoint x: 384, endPoint y: 102, distance: 3.9
click at [384, 102] on input "1" at bounding box center [418, 100] width 129 height 19
type input "4"
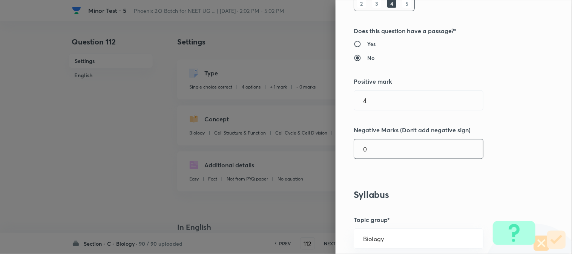
click at [371, 157] on input "0" at bounding box center [418, 148] width 129 height 19
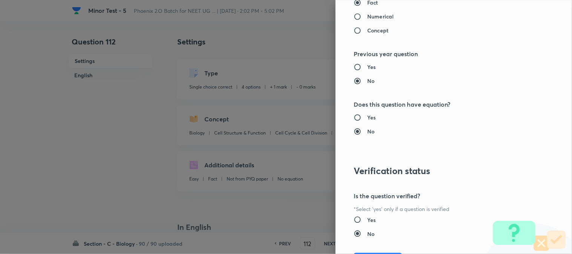
scroll to position [773, 0]
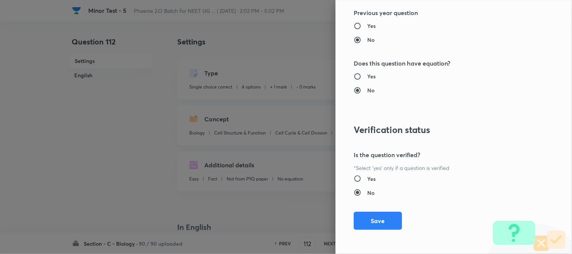
type input "1"
click at [374, 235] on div "Question settings Question type* Single choice correct Number of options* 2 3 4…" at bounding box center [453, 127] width 236 height 254
click at [379, 222] on button "Save" at bounding box center [377, 220] width 48 height 18
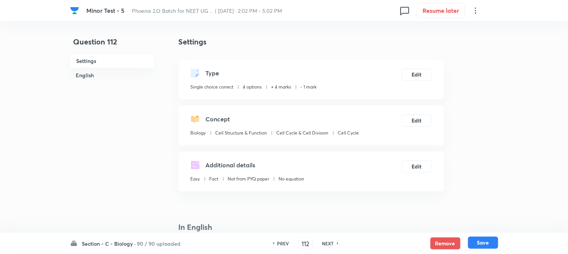
click at [489, 246] on button "Save" at bounding box center [483, 243] width 30 height 12
click at [421, 73] on button "Edit" at bounding box center [417, 74] width 30 height 12
type input "113"
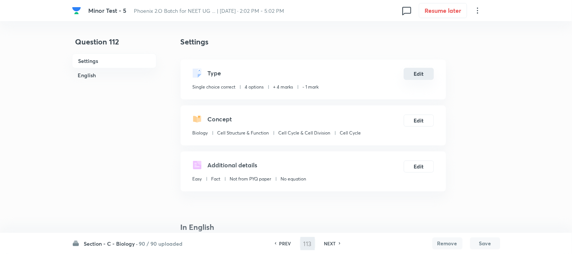
checkbox input "false"
checkbox input "true"
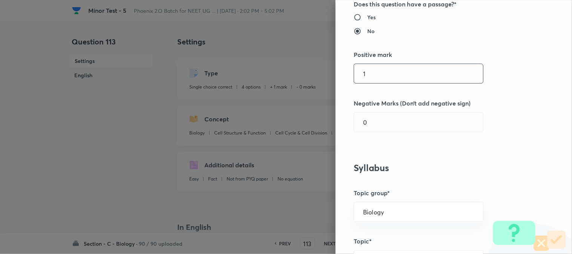
scroll to position [167, 0]
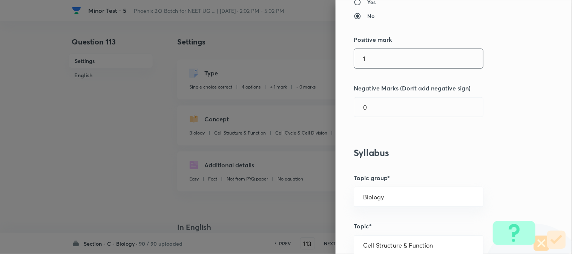
click at [375, 55] on input "1" at bounding box center [418, 58] width 129 height 19
type input "4"
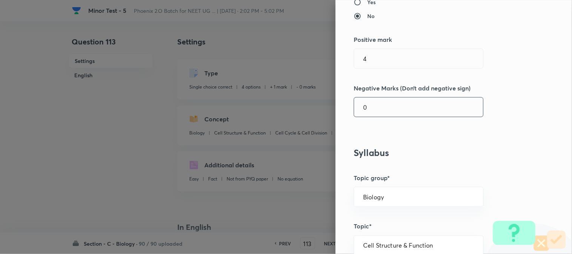
click at [374, 104] on input "0" at bounding box center [418, 107] width 129 height 19
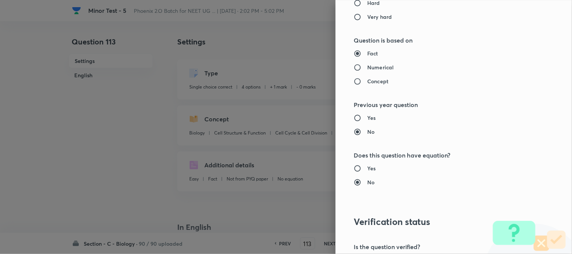
scroll to position [773, 0]
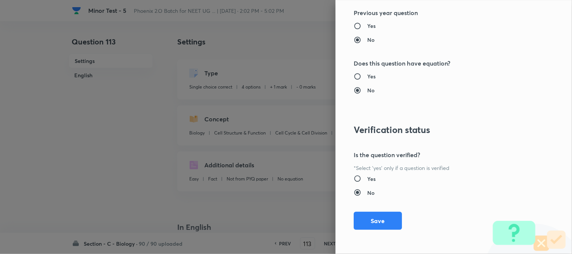
type input "1"
click at [382, 222] on button "Save" at bounding box center [377, 221] width 48 height 18
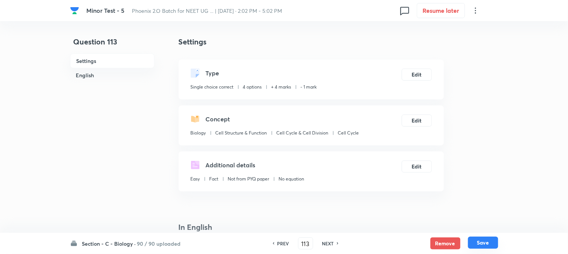
click at [488, 243] on button "Save" at bounding box center [483, 243] width 30 height 12
click at [419, 76] on button "Edit" at bounding box center [417, 74] width 30 height 12
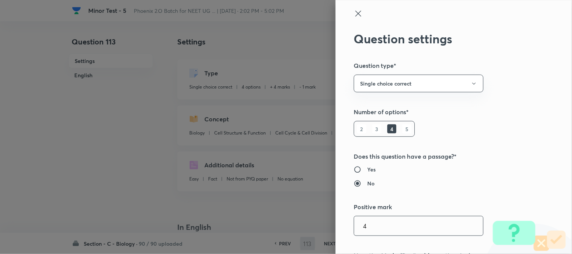
type input "114"
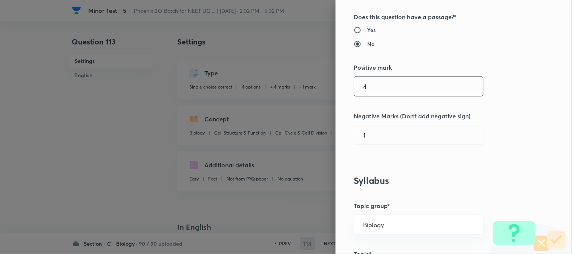
checkbox input "false"
checkbox input "true"
type input "1"
type input "0"
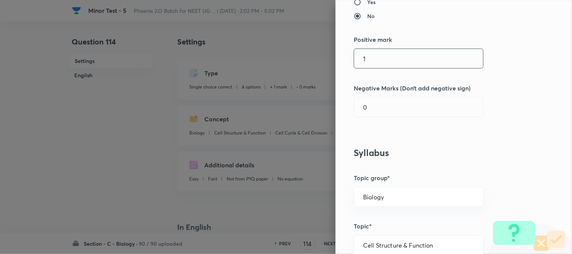
click at [379, 62] on input "1" at bounding box center [418, 58] width 129 height 19
type input "4"
click at [377, 107] on input "0" at bounding box center [418, 107] width 129 height 19
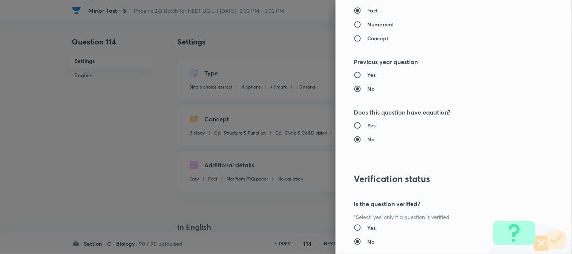
scroll to position [773, 0]
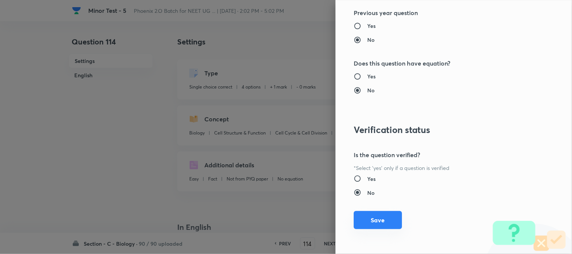
type input "1"
click at [378, 225] on button "Save" at bounding box center [377, 220] width 48 height 18
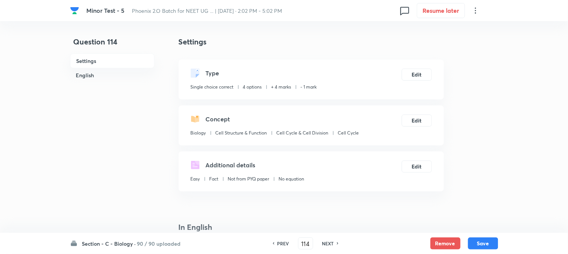
click at [481, 245] on button "Save" at bounding box center [483, 243] width 30 height 12
click at [419, 60] on div "Type Single choice correct 4 options + 4 marks - 1 mark Edit" at bounding box center [311, 80] width 265 height 40
type input "115"
checkbox input "false"
checkbox input "true"
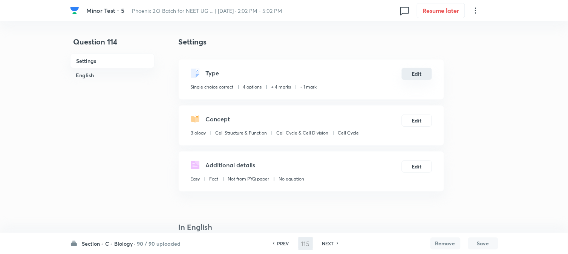
click at [419, 76] on button "Edit" at bounding box center [417, 74] width 30 height 12
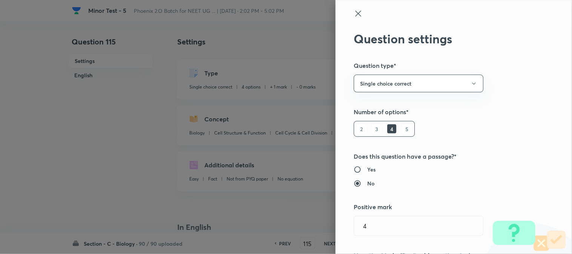
type input "1"
type input "0"
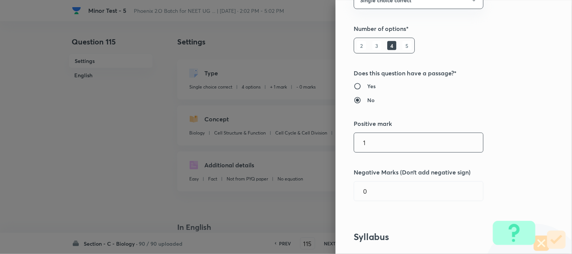
scroll to position [167, 0]
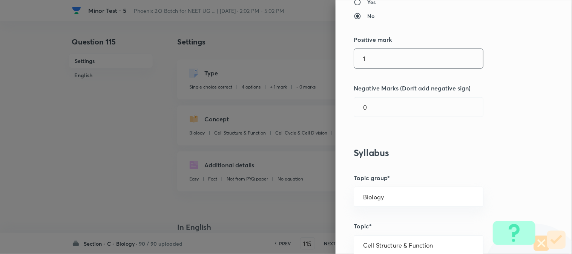
click at [375, 60] on input "1" at bounding box center [418, 58] width 129 height 19
type input "4"
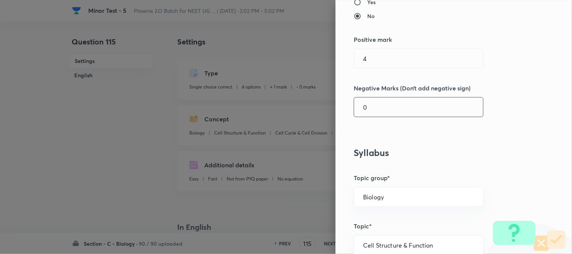
click at [380, 106] on input "0" at bounding box center [418, 107] width 129 height 19
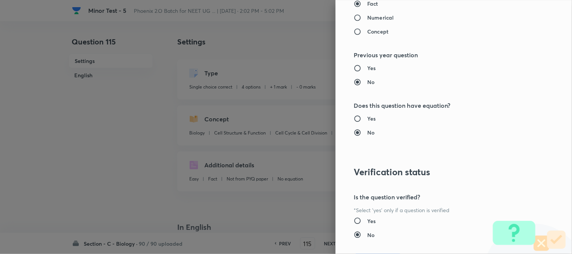
scroll to position [773, 0]
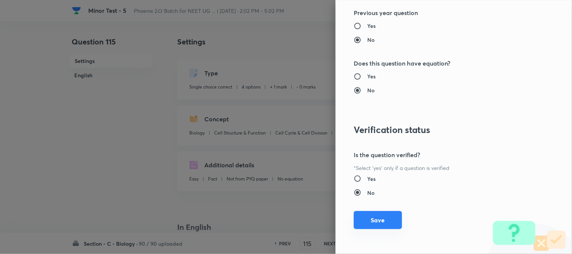
type input "1"
click at [372, 213] on button "Save" at bounding box center [377, 220] width 48 height 18
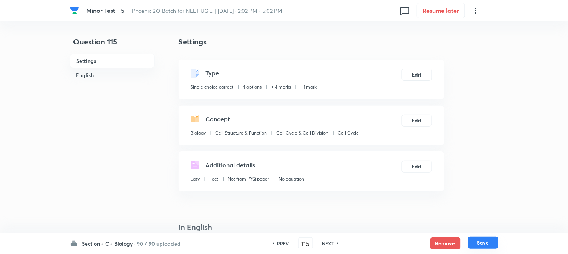
click at [486, 245] on button "Save" at bounding box center [483, 243] width 30 height 12
type input "116"
checkbox input "true"
click at [419, 73] on button "Edit" at bounding box center [417, 74] width 30 height 12
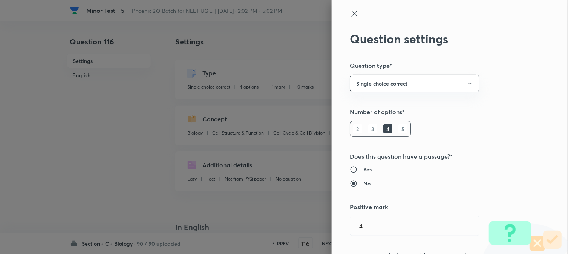
type input "1"
type input "0"
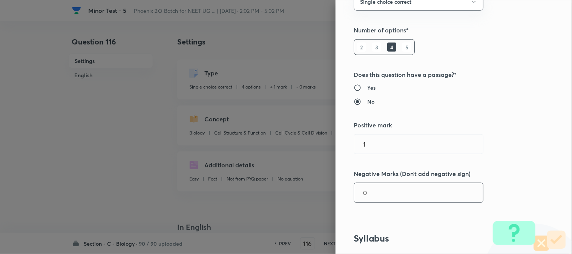
scroll to position [209, 0]
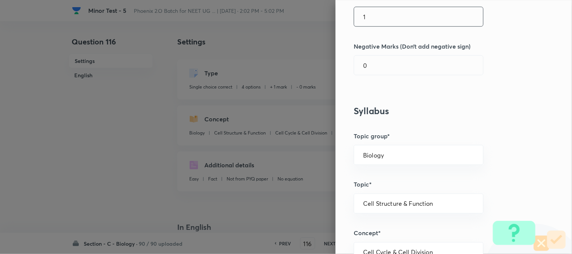
click at [371, 23] on input "1" at bounding box center [418, 16] width 129 height 19
type input "4"
click at [374, 69] on input "0" at bounding box center [418, 65] width 129 height 19
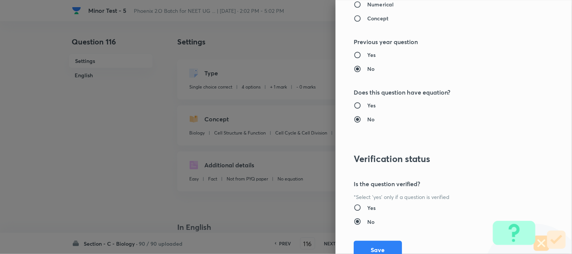
scroll to position [773, 0]
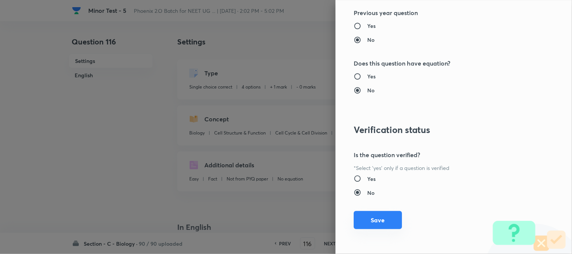
type input "1"
click at [383, 220] on button "Save" at bounding box center [377, 220] width 48 height 18
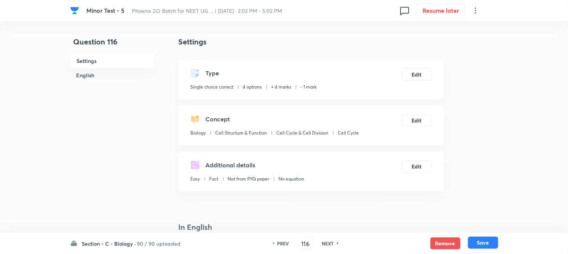
click at [482, 240] on button "Save" at bounding box center [483, 243] width 30 height 12
click at [419, 78] on button "Edit" at bounding box center [417, 74] width 30 height 12
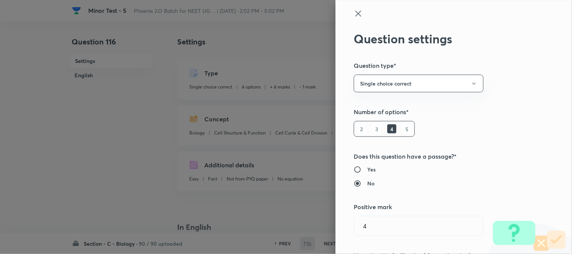
type input "117"
checkbox input "false"
checkbox input "true"
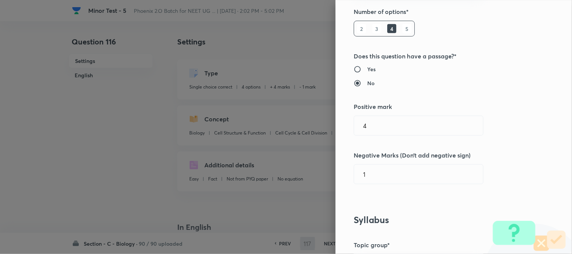
type input "1"
type input "0"
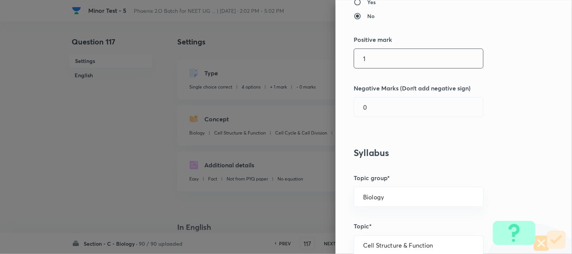
click at [378, 53] on input "1" at bounding box center [418, 58] width 129 height 19
type input "4"
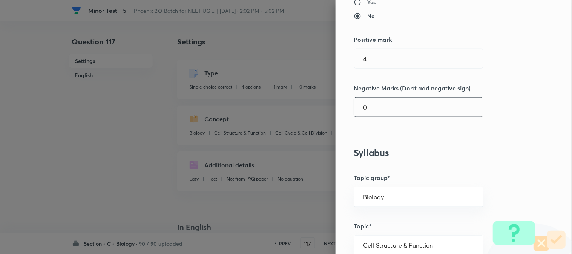
click at [377, 111] on input "0" at bounding box center [418, 107] width 129 height 19
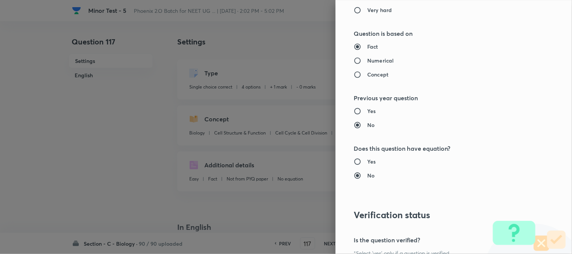
scroll to position [773, 0]
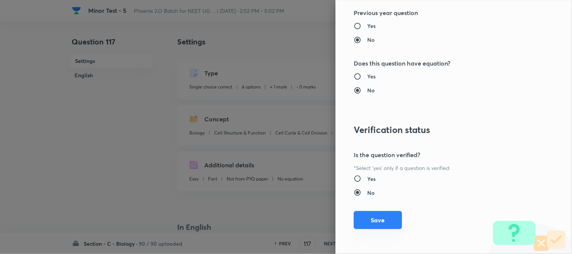
type input "1"
drag, startPoint x: 381, startPoint y: 220, endPoint x: 426, endPoint y: 226, distance: 45.2
click at [381, 221] on button "Save" at bounding box center [377, 220] width 48 height 18
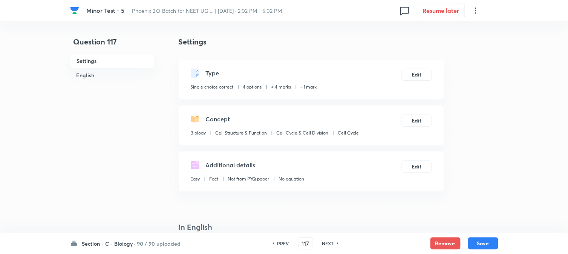
click at [489, 243] on button "Save" at bounding box center [483, 243] width 30 height 12
click at [420, 70] on button "Edit" at bounding box center [417, 74] width 30 height 12
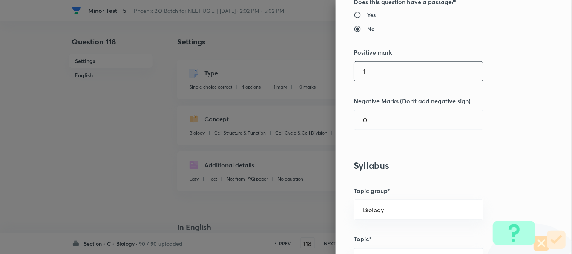
scroll to position [167, 0]
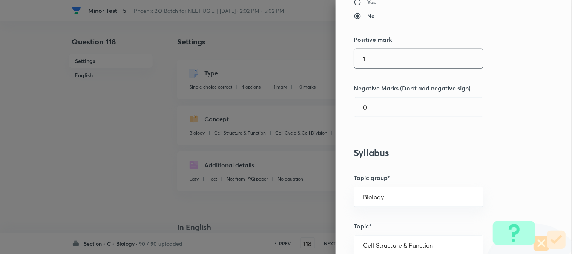
click at [372, 61] on input "1" at bounding box center [418, 58] width 129 height 19
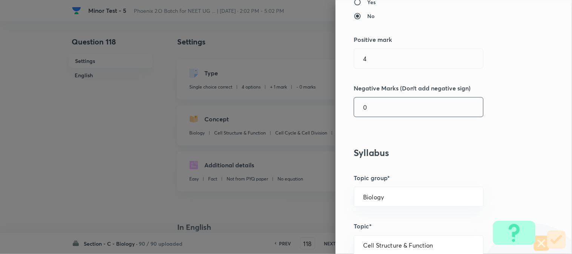
click at [374, 104] on input "0" at bounding box center [418, 107] width 129 height 19
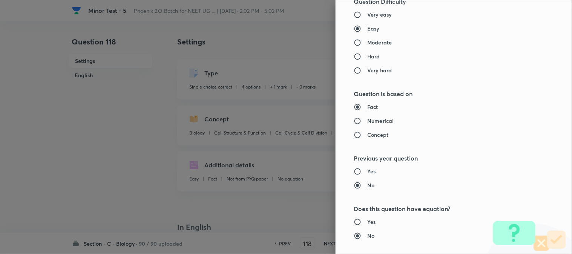
scroll to position [773, 0]
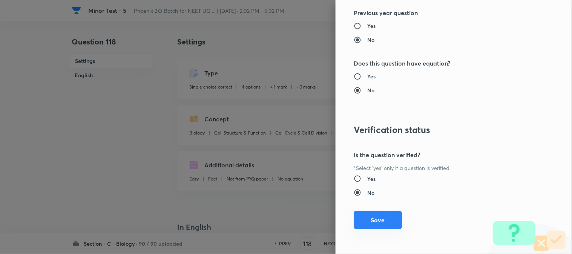
click at [378, 219] on button "Save" at bounding box center [377, 220] width 48 height 18
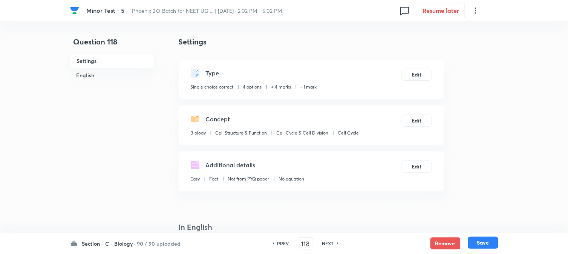
click at [479, 241] on button "Save" at bounding box center [483, 243] width 30 height 12
click at [420, 77] on button "Edit" at bounding box center [417, 74] width 30 height 12
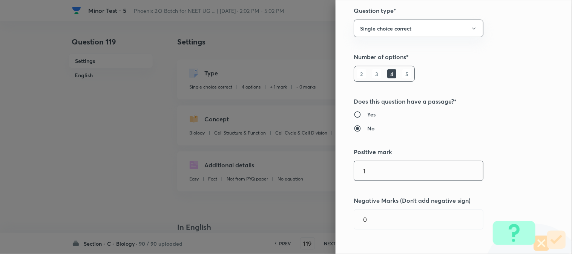
scroll to position [167, 0]
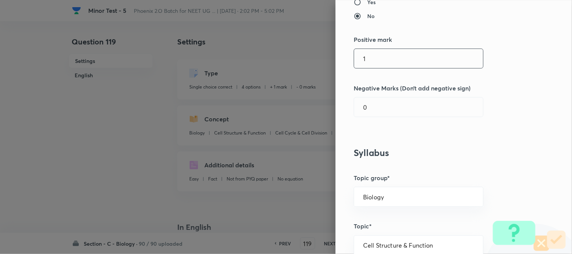
click at [369, 57] on input "1" at bounding box center [418, 58] width 129 height 19
click at [373, 106] on input "0" at bounding box center [418, 107] width 129 height 19
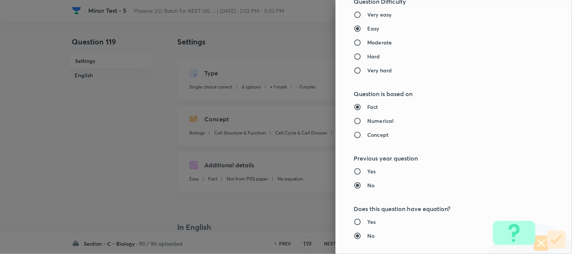
scroll to position [773, 0]
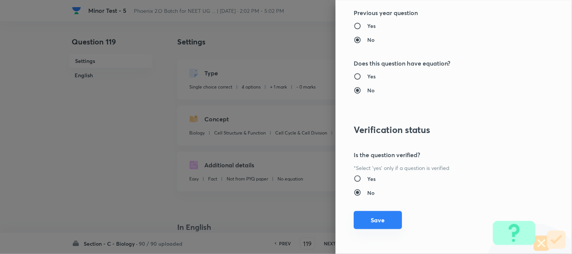
click at [379, 217] on button "Save" at bounding box center [377, 220] width 48 height 18
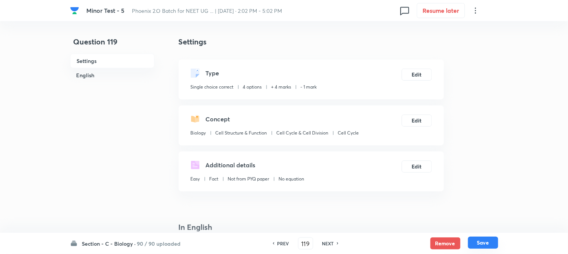
click at [485, 243] on button "Save" at bounding box center [483, 243] width 30 height 12
click at [419, 77] on button "Edit" at bounding box center [417, 74] width 30 height 12
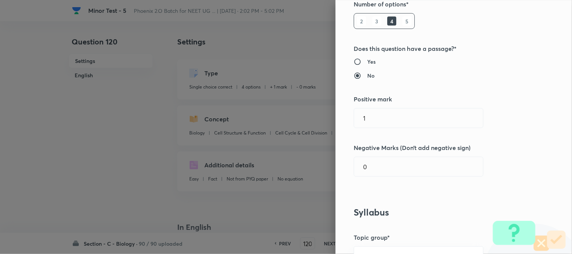
scroll to position [167, 0]
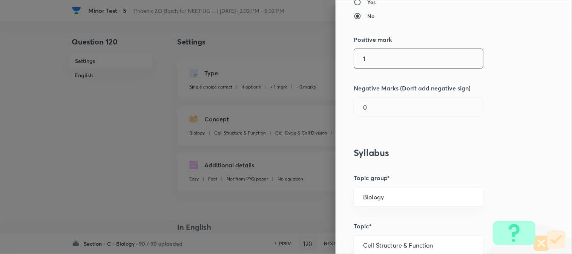
click at [370, 55] on input "1" at bounding box center [418, 58] width 129 height 19
click at [379, 108] on input "0" at bounding box center [418, 107] width 129 height 19
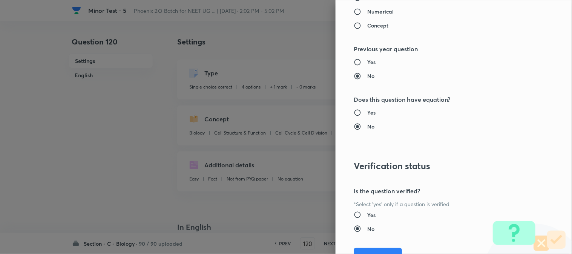
scroll to position [773, 0]
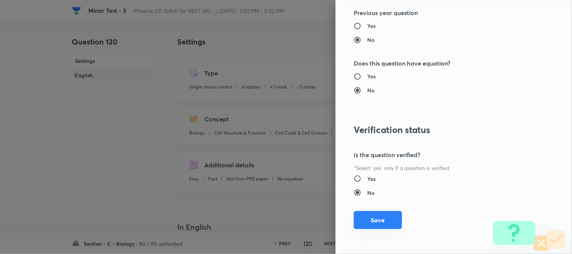
click at [376, 224] on button "Save" at bounding box center [377, 220] width 48 height 18
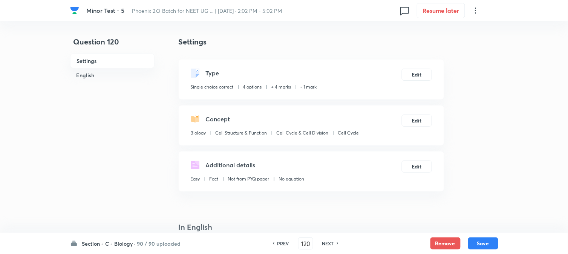
click at [489, 246] on button "Save" at bounding box center [483, 243] width 30 height 12
click at [419, 72] on button "Edit" at bounding box center [417, 74] width 30 height 12
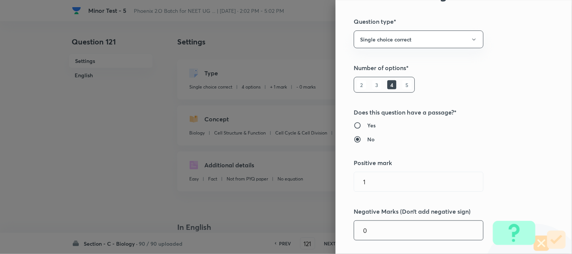
scroll to position [209, 0]
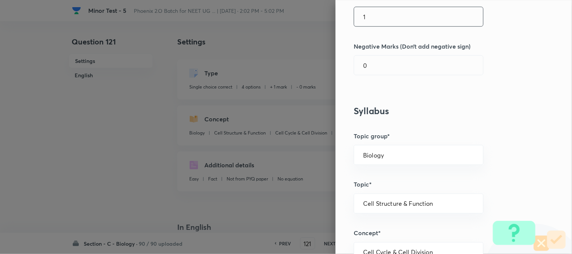
click at [378, 16] on input "1" at bounding box center [418, 16] width 129 height 19
click at [380, 76] on div "Question settings Question type* Single choice correct Number of options* 2 3 4…" at bounding box center [453, 127] width 236 height 254
click at [382, 61] on input "0" at bounding box center [418, 65] width 129 height 19
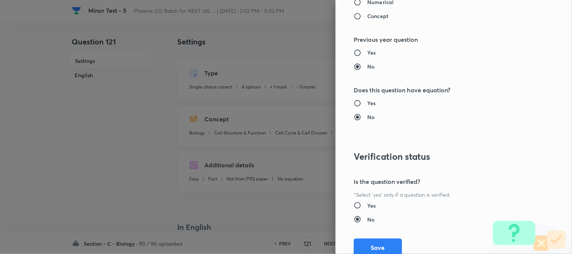
scroll to position [773, 0]
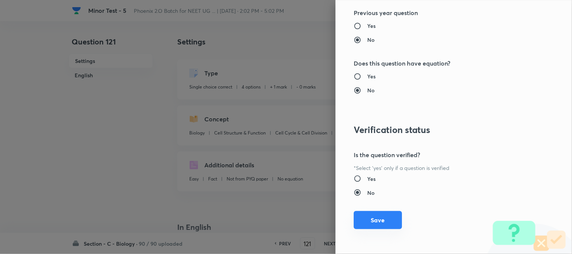
click at [389, 215] on button "Save" at bounding box center [377, 220] width 48 height 18
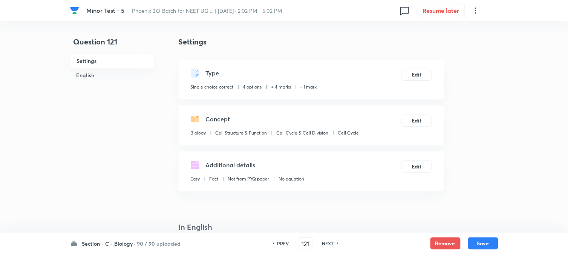
click at [488, 247] on button "Save" at bounding box center [483, 243] width 30 height 12
click at [414, 75] on button "Edit" at bounding box center [417, 74] width 30 height 12
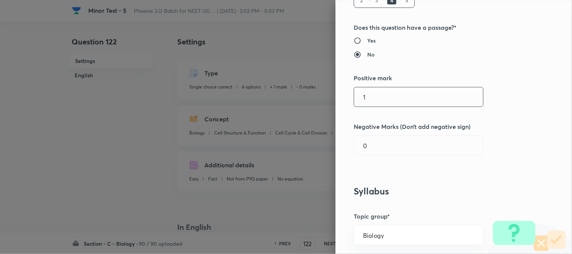
scroll to position [167, 0]
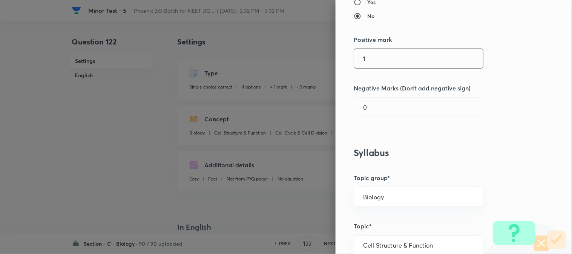
click at [377, 66] on input "1" at bounding box center [418, 58] width 129 height 19
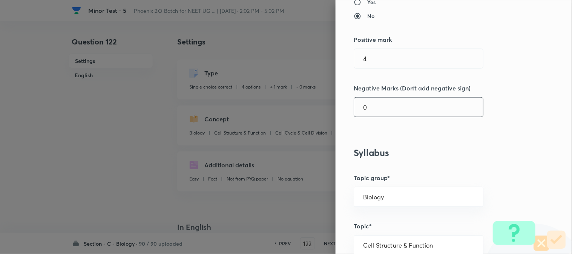
click at [367, 114] on input "0" at bounding box center [418, 107] width 129 height 19
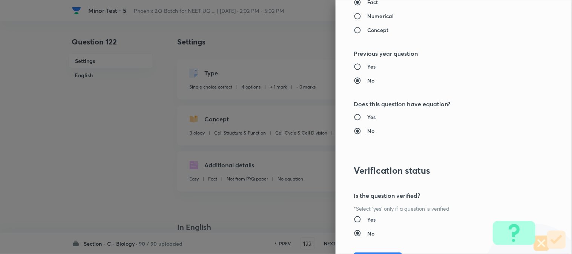
scroll to position [773, 0]
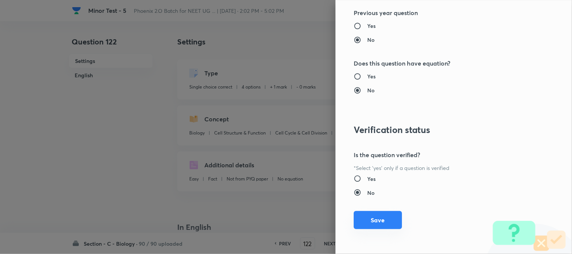
click at [370, 227] on button "Save" at bounding box center [377, 220] width 48 height 18
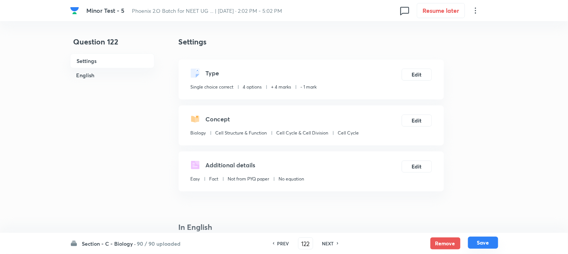
click at [485, 242] on button "Save" at bounding box center [483, 243] width 30 height 12
click at [420, 77] on button "Edit" at bounding box center [417, 74] width 30 height 12
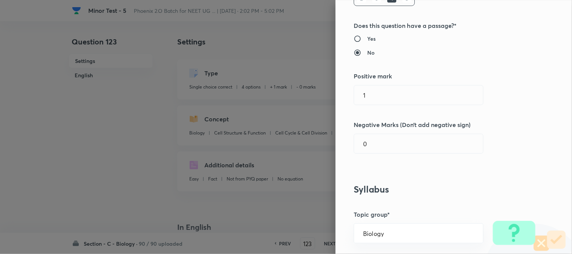
scroll to position [167, 0]
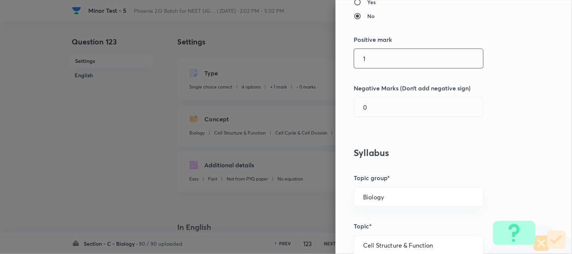
click at [376, 57] on input "1" at bounding box center [418, 58] width 129 height 19
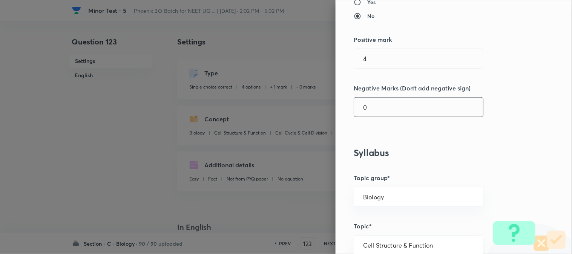
click at [367, 114] on input "0" at bounding box center [418, 107] width 129 height 19
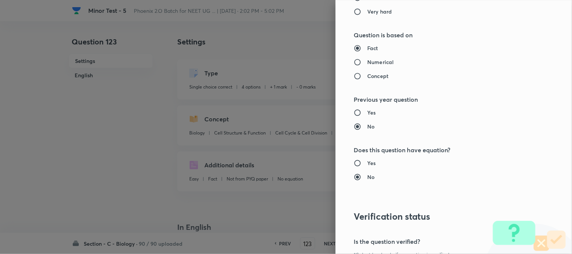
scroll to position [773, 0]
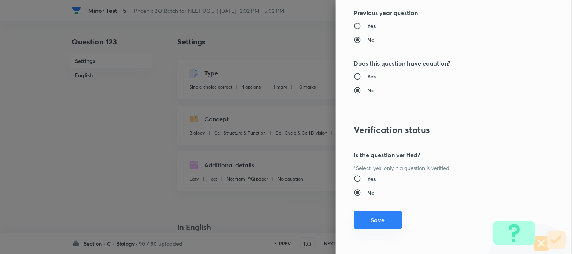
click at [376, 220] on button "Save" at bounding box center [377, 220] width 48 height 18
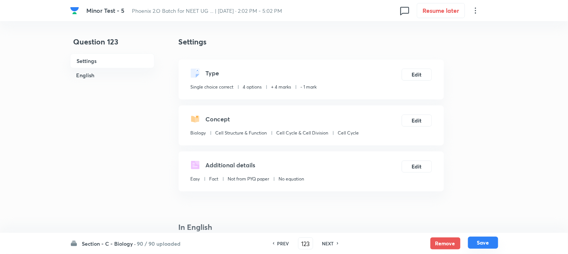
click at [476, 243] on button "Save" at bounding box center [483, 243] width 30 height 12
click at [419, 75] on button "Edit" at bounding box center [417, 74] width 30 height 12
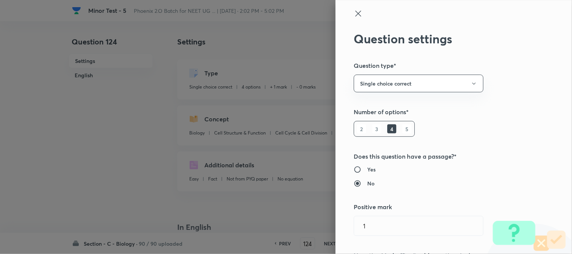
scroll to position [125, 0]
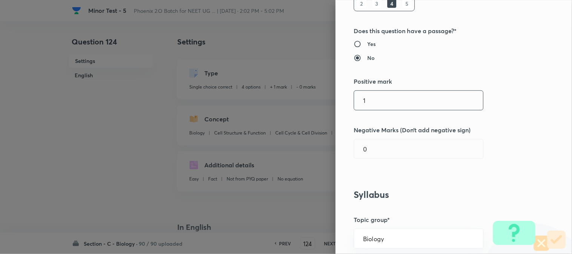
click at [368, 106] on input "1" at bounding box center [418, 100] width 129 height 19
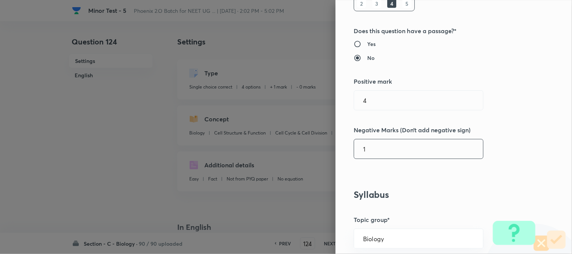
click at [372, 145] on input "1" at bounding box center [418, 148] width 129 height 19
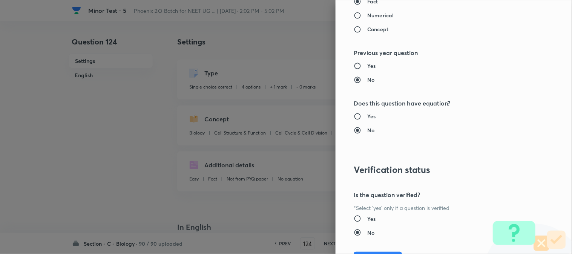
scroll to position [773, 0]
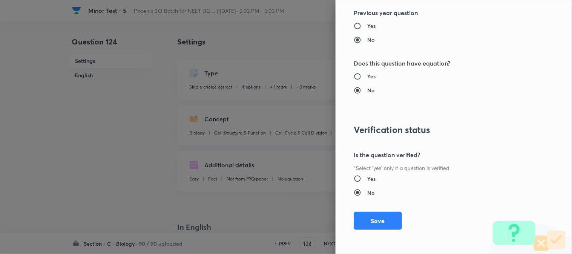
click at [379, 229] on button "Save" at bounding box center [377, 221] width 48 height 18
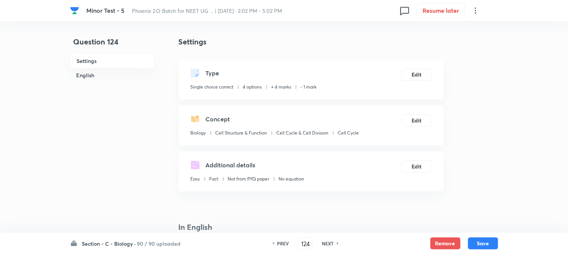
drag, startPoint x: 486, startPoint y: 242, endPoint x: 484, endPoint y: 232, distance: 9.4
click at [487, 242] on button "Save" at bounding box center [483, 243] width 30 height 12
click at [426, 76] on button "Edit" at bounding box center [417, 74] width 30 height 12
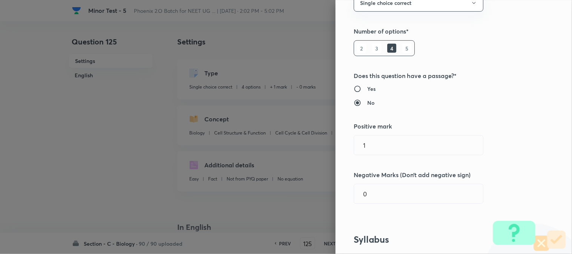
scroll to position [125, 0]
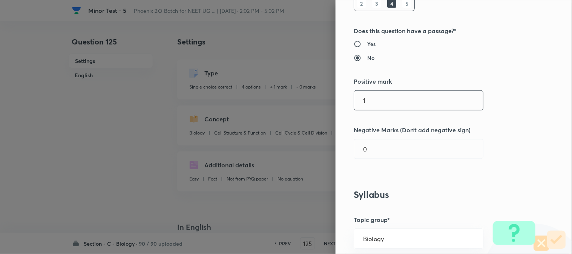
click at [373, 100] on input "1" at bounding box center [418, 100] width 129 height 19
click at [373, 159] on div "Question settings Question type* Single choice correct Number of options* 2 3 4…" at bounding box center [453, 127] width 236 height 254
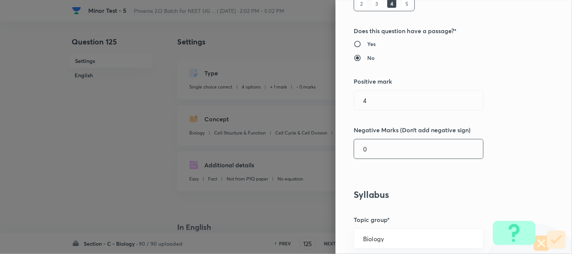
click at [375, 152] on input "0" at bounding box center [418, 148] width 129 height 19
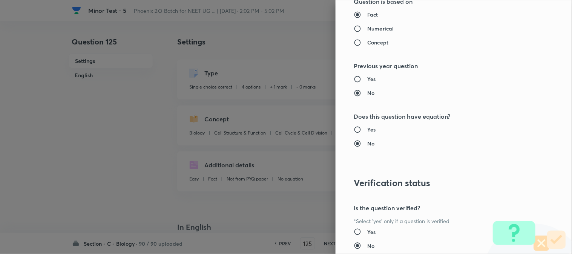
scroll to position [773, 0]
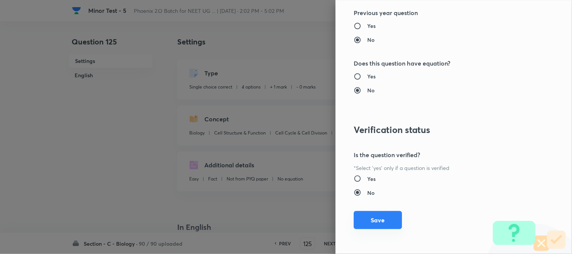
click at [378, 220] on button "Save" at bounding box center [377, 220] width 48 height 18
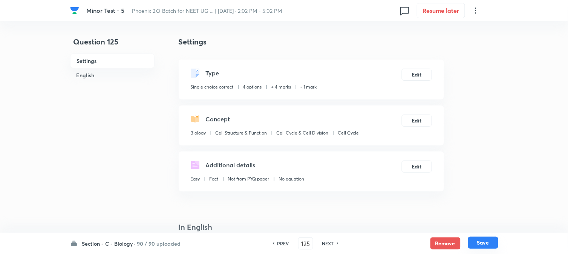
click at [489, 242] on button "Save" at bounding box center [483, 243] width 30 height 12
click at [420, 73] on button "Edit" at bounding box center [417, 74] width 30 height 12
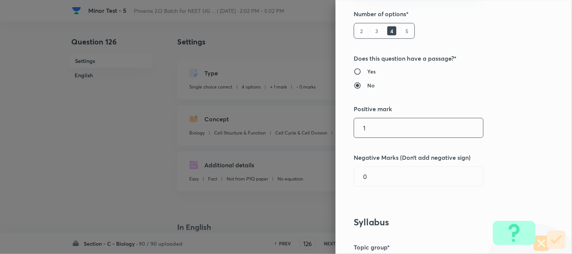
scroll to position [167, 0]
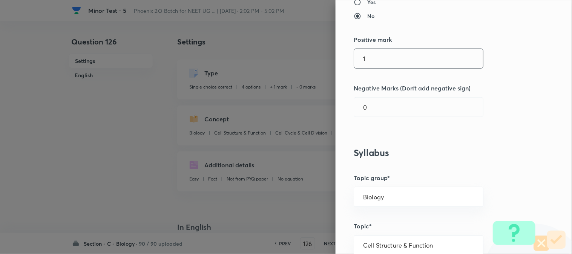
click at [372, 57] on input "1" at bounding box center [418, 58] width 129 height 19
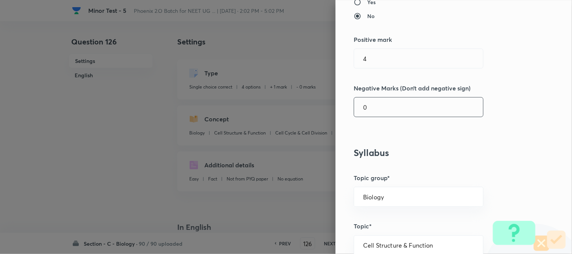
click at [371, 97] on div "Question settings Question type* Single choice correct Number of options* 2 3 4…" at bounding box center [453, 127] width 236 height 254
click at [372, 107] on input "0" at bounding box center [418, 107] width 129 height 19
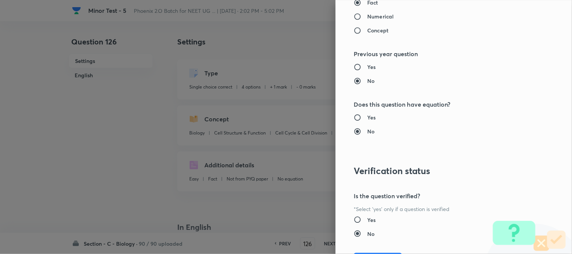
scroll to position [773, 0]
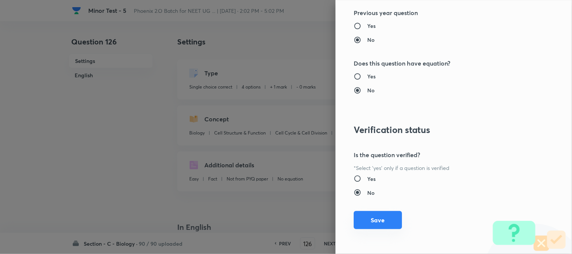
click at [381, 214] on button "Save" at bounding box center [377, 220] width 48 height 18
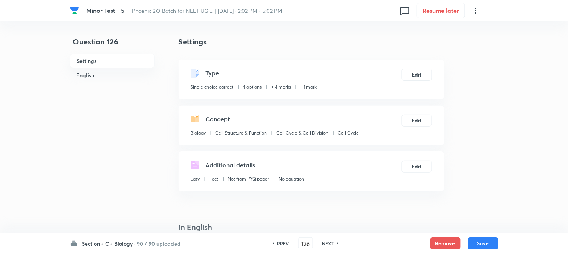
click at [483, 245] on button "Save" at bounding box center [483, 243] width 30 height 12
click at [416, 66] on div "Type Single choice correct 4 options + 4 marks - 1 mark Edit" at bounding box center [311, 80] width 265 height 40
click at [419, 76] on button "Edit" at bounding box center [417, 74] width 30 height 12
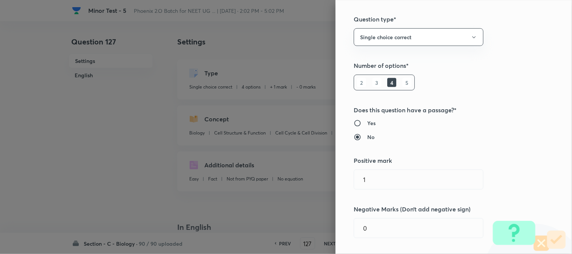
scroll to position [125, 0]
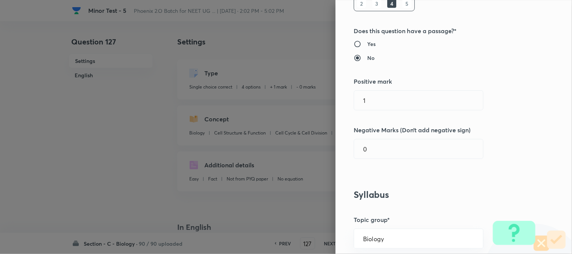
click at [378, 73] on div "Question settings Question type* Single choice correct Number of options* 2 3 4…" at bounding box center [453, 127] width 236 height 254
click at [379, 96] on input "1" at bounding box center [418, 100] width 129 height 19
click at [381, 159] on div "Question settings Question type* Single choice correct Number of options* 2 3 4…" at bounding box center [453, 127] width 236 height 254
click at [382, 153] on input "0" at bounding box center [418, 148] width 129 height 19
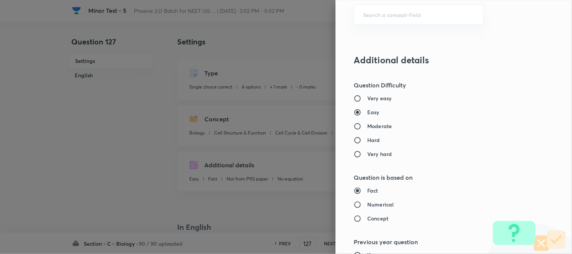
scroll to position [773, 0]
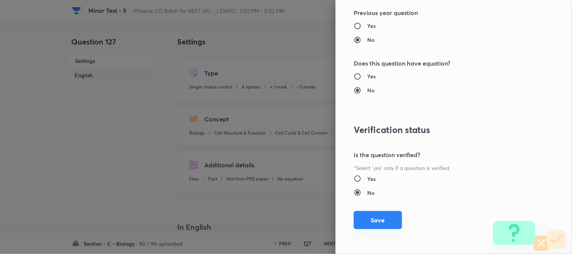
click at [377, 221] on button "Save" at bounding box center [377, 220] width 48 height 18
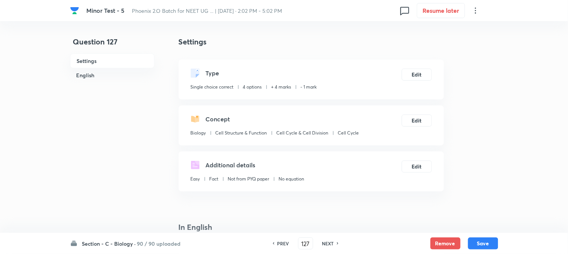
click at [479, 243] on button "Save" at bounding box center [483, 243] width 30 height 12
click at [425, 77] on button "Edit" at bounding box center [417, 74] width 30 height 12
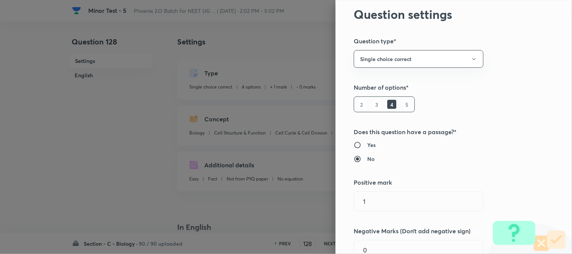
scroll to position [125, 0]
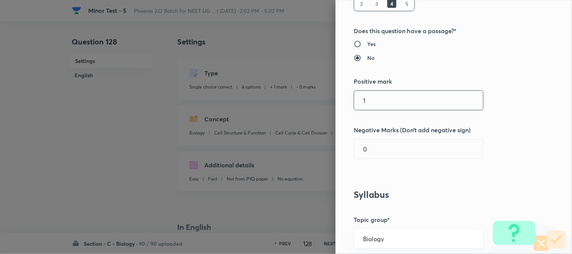
click at [380, 102] on input "1" at bounding box center [418, 100] width 129 height 19
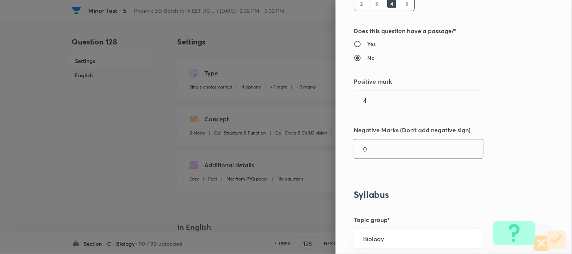
click at [376, 151] on input "0" at bounding box center [418, 148] width 129 height 19
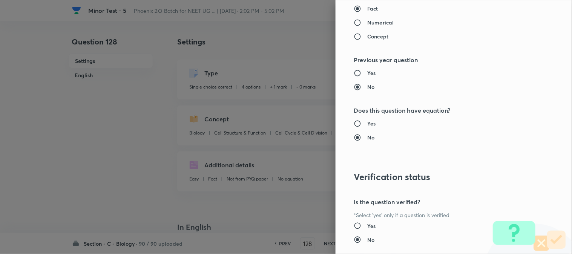
scroll to position [773, 0]
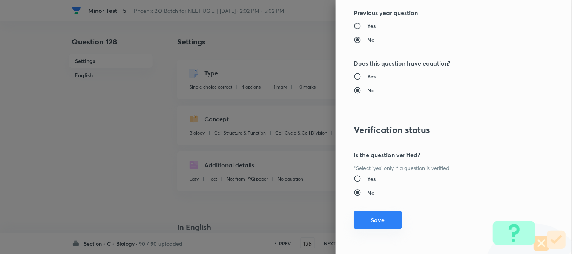
click at [378, 219] on button "Save" at bounding box center [377, 220] width 48 height 18
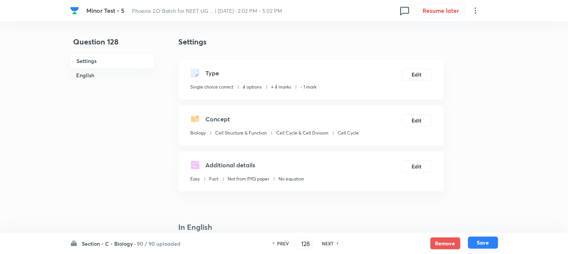
click at [476, 243] on button "Save" at bounding box center [483, 243] width 30 height 12
click at [417, 74] on button "Edit" at bounding box center [417, 74] width 30 height 12
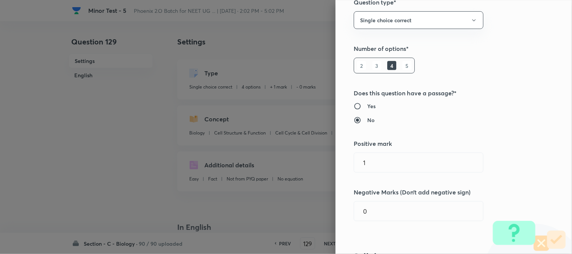
scroll to position [167, 0]
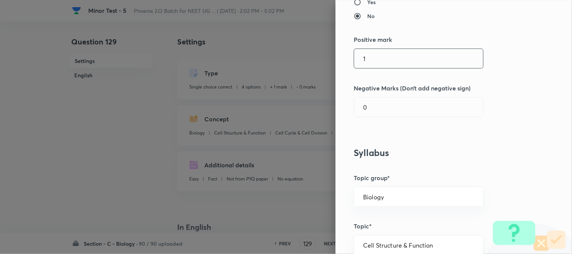
click at [378, 58] on input "1" at bounding box center [418, 58] width 129 height 19
click at [376, 107] on input "0" at bounding box center [418, 107] width 129 height 19
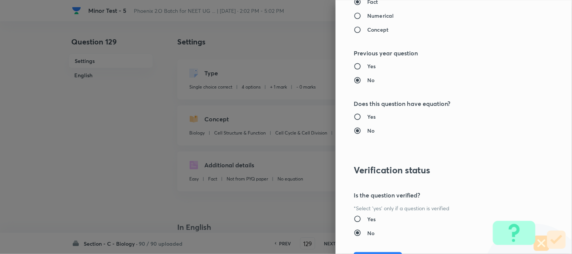
scroll to position [773, 0]
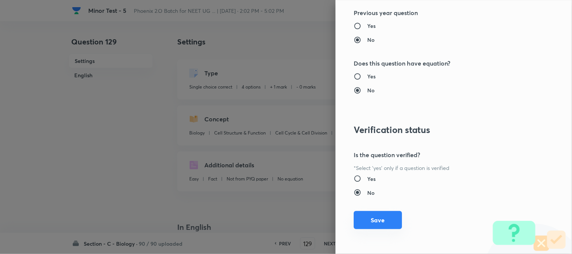
click at [383, 221] on button "Save" at bounding box center [377, 220] width 48 height 18
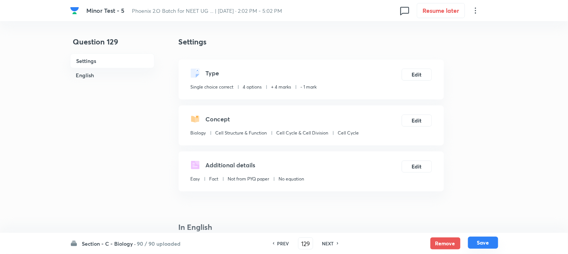
click at [490, 243] on button "Save" at bounding box center [483, 243] width 30 height 12
click at [421, 71] on button "Edit" at bounding box center [417, 74] width 30 height 12
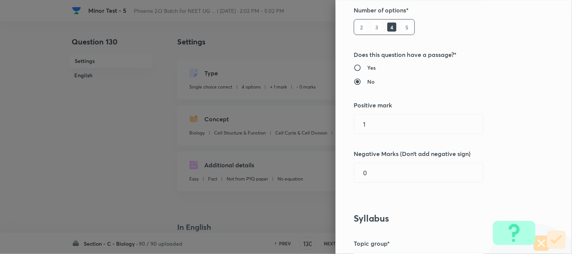
scroll to position [125, 0]
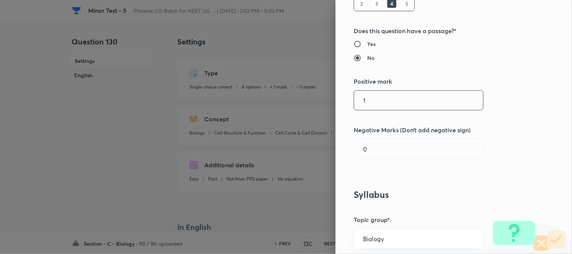
drag, startPoint x: 376, startPoint y: 96, endPoint x: 377, endPoint y: 100, distance: 4.8
click at [377, 98] on input "1" at bounding box center [418, 100] width 129 height 19
click at [378, 145] on input "0" at bounding box center [418, 148] width 129 height 19
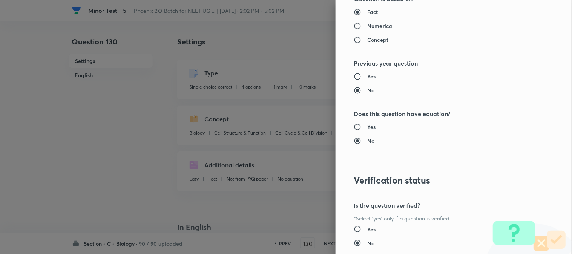
scroll to position [773, 0]
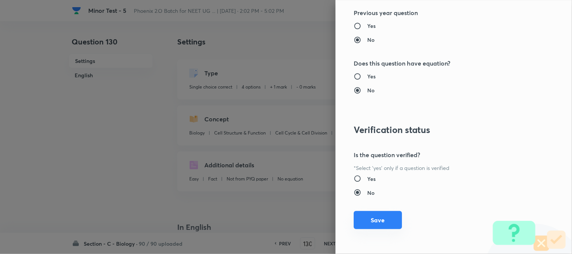
click at [393, 225] on button "Save" at bounding box center [377, 220] width 48 height 18
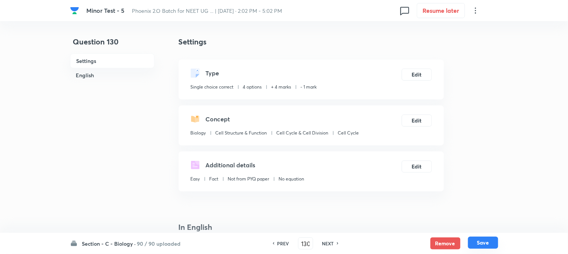
click at [487, 242] on button "Save" at bounding box center [483, 243] width 30 height 12
click at [427, 69] on button "Edit" at bounding box center [417, 74] width 30 height 12
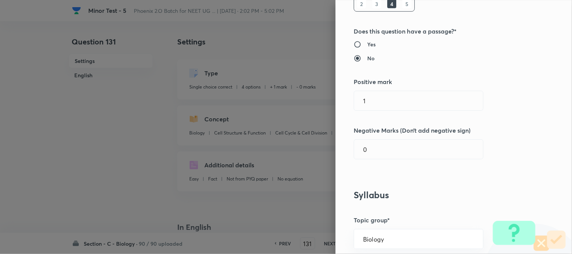
scroll to position [125, 0]
click at [381, 103] on input "1" at bounding box center [418, 100] width 129 height 19
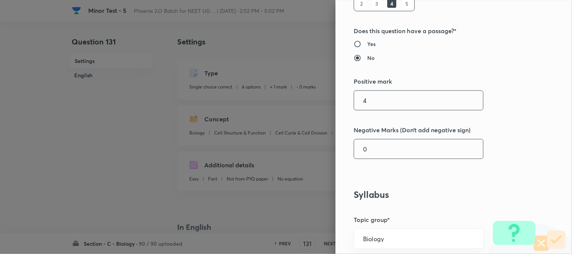
click at [370, 154] on input "0" at bounding box center [418, 148] width 129 height 19
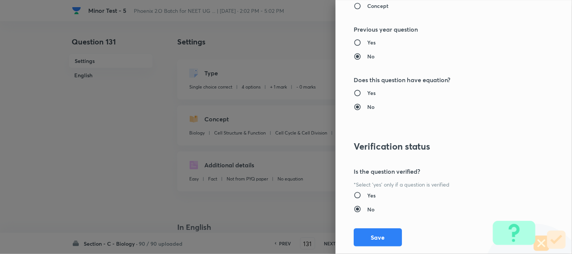
scroll to position [773, 0]
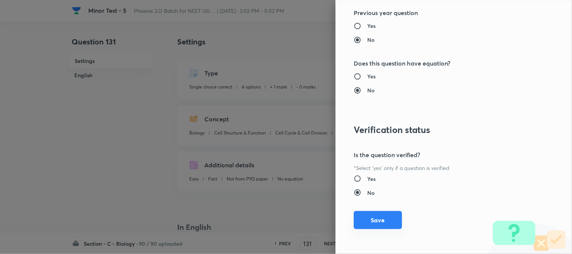
click at [375, 225] on button "Save" at bounding box center [377, 220] width 48 height 18
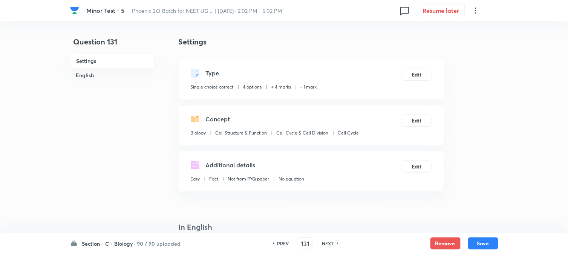
click at [478, 252] on div "Section - C - Biology · 90 / 90 uploaded PREV 131 ​ NEXT Remove Save" at bounding box center [284, 243] width 428 height 21
click at [484, 241] on button "Save" at bounding box center [483, 243] width 30 height 12
click at [422, 73] on button "Edit" at bounding box center [417, 74] width 30 height 12
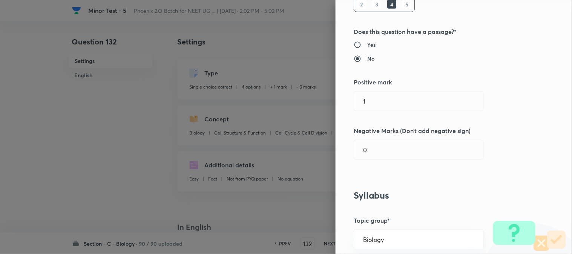
scroll to position [209, 0]
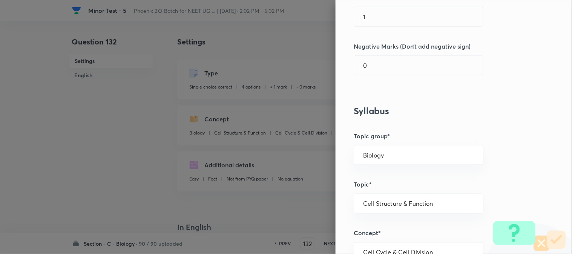
click at [385, 6] on div "Question settings Question type* Single choice correct Number of options* 2 3 4…" at bounding box center [453, 127] width 236 height 254
click at [387, 23] on input "1" at bounding box center [418, 16] width 129 height 19
click at [379, 65] on input "0" at bounding box center [418, 65] width 129 height 19
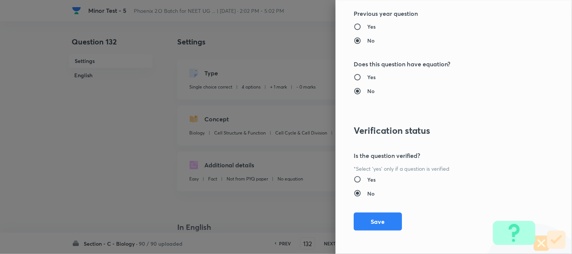
scroll to position [773, 0]
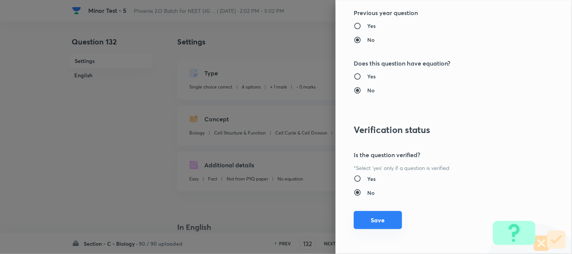
click at [375, 222] on button "Save" at bounding box center [377, 220] width 48 height 18
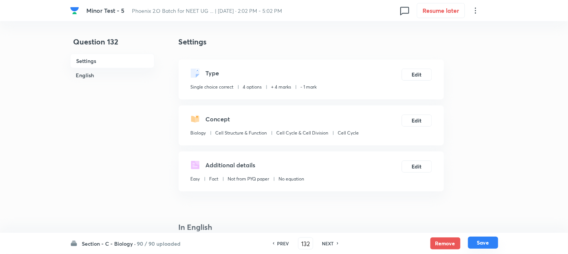
drag, startPoint x: 492, startPoint y: 247, endPoint x: 489, endPoint y: 242, distance: 5.8
click at [491, 246] on button "Save" at bounding box center [483, 243] width 30 height 12
click at [421, 72] on button "Edit" at bounding box center [417, 74] width 30 height 12
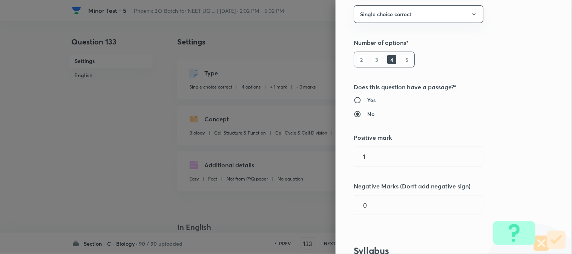
scroll to position [167, 0]
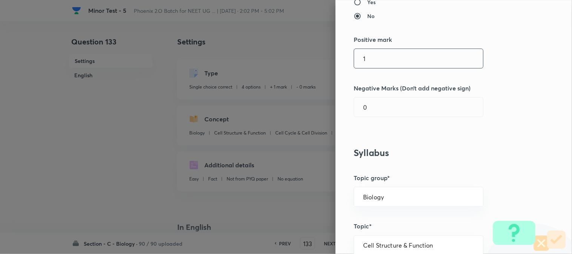
click at [377, 62] on input "1" at bounding box center [418, 58] width 129 height 19
click at [375, 116] on input "0" at bounding box center [418, 107] width 129 height 19
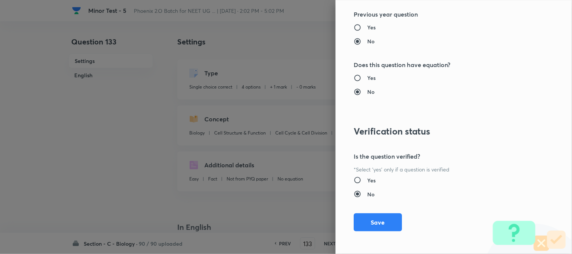
scroll to position [773, 0]
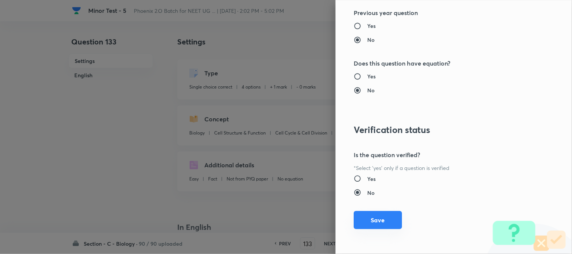
click at [378, 223] on button "Save" at bounding box center [377, 220] width 48 height 18
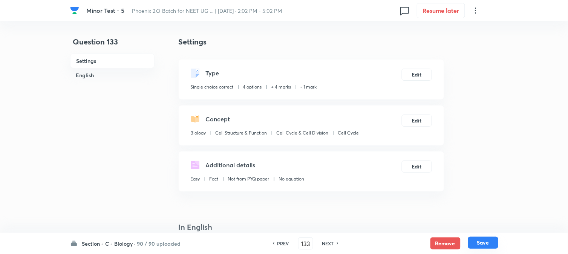
click at [483, 245] on button "Save" at bounding box center [483, 243] width 30 height 12
click at [424, 72] on button "Edit" at bounding box center [417, 74] width 30 height 12
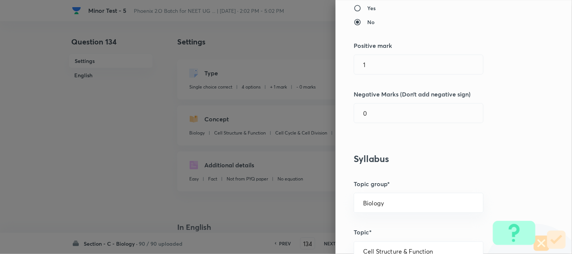
scroll to position [167, 0]
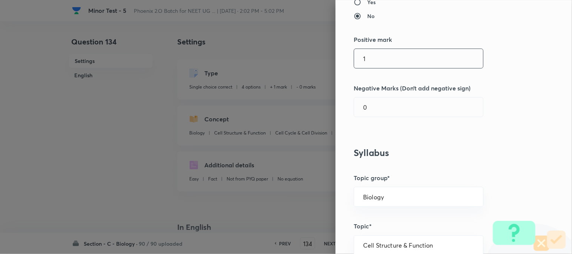
click at [368, 60] on input "1" at bounding box center [418, 58] width 129 height 19
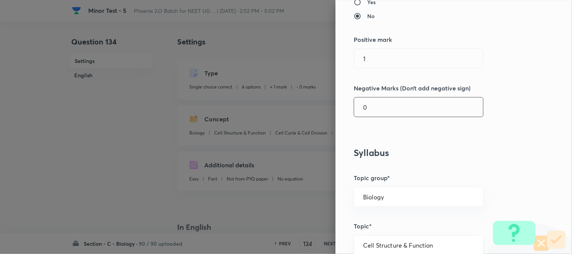
click at [369, 112] on input "0" at bounding box center [418, 107] width 129 height 19
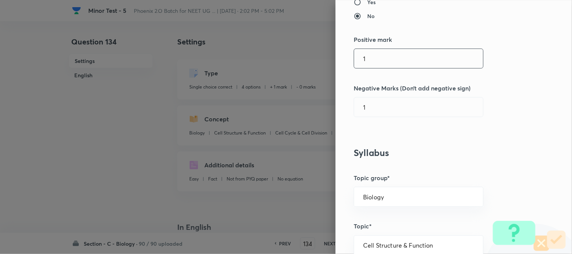
drag, startPoint x: 385, startPoint y: 69, endPoint x: 386, endPoint y: 61, distance: 8.3
click at [385, 68] on div "Question settings Question type* Single choice correct Number of options* 2 3 4…" at bounding box center [453, 127] width 236 height 254
click at [386, 61] on input "1" at bounding box center [418, 58] width 129 height 19
click at [378, 116] on input "1" at bounding box center [418, 107] width 129 height 19
click at [379, 61] on input "14" at bounding box center [418, 58] width 129 height 19
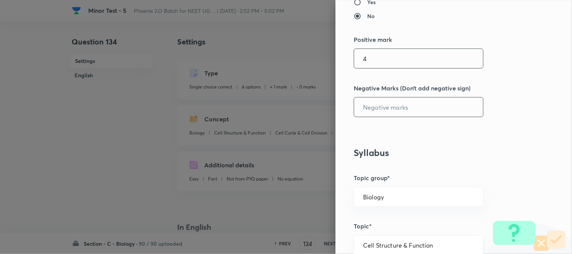
click at [378, 111] on input "text" at bounding box center [418, 107] width 129 height 19
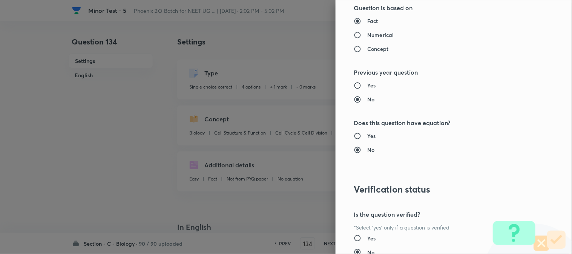
scroll to position [773, 0]
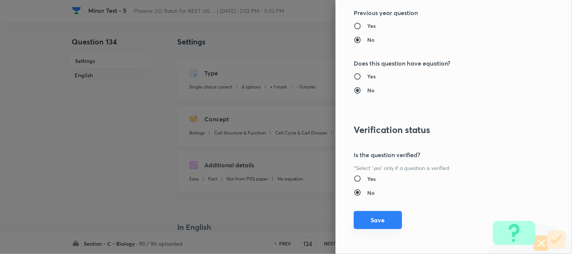
click at [376, 228] on button "Save" at bounding box center [377, 220] width 48 height 18
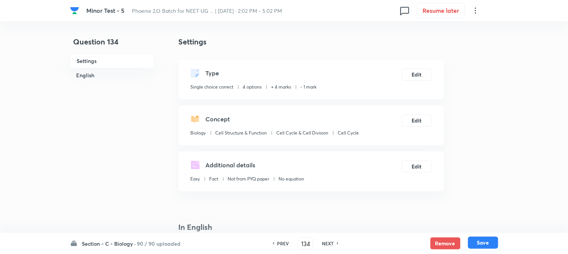
click at [494, 246] on button "Save" at bounding box center [483, 243] width 30 height 12
click at [417, 73] on button "Edit" at bounding box center [417, 74] width 30 height 12
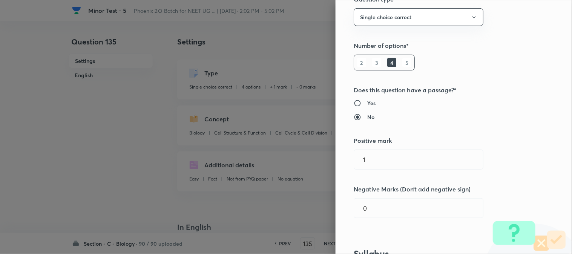
scroll to position [167, 0]
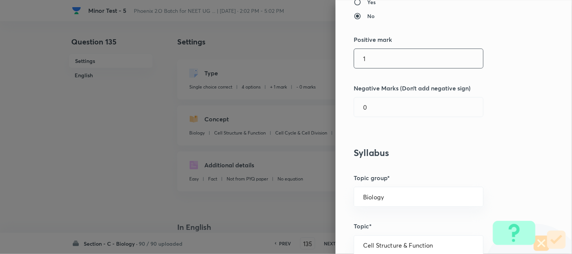
click at [372, 56] on input "1" at bounding box center [418, 58] width 129 height 19
click at [371, 102] on input "0" at bounding box center [418, 107] width 129 height 19
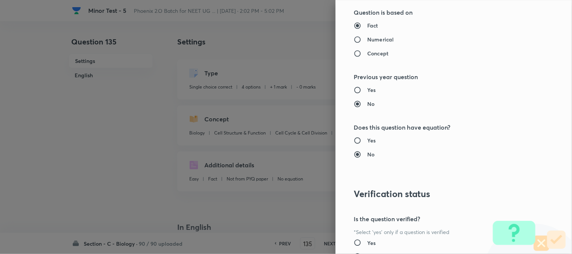
scroll to position [773, 0]
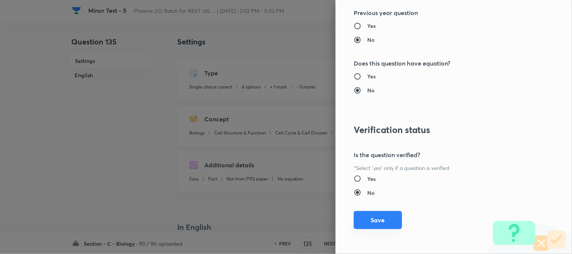
click at [382, 214] on button "Save" at bounding box center [377, 220] width 48 height 18
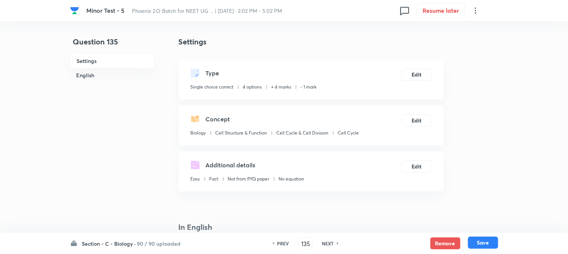
click at [486, 246] on button "Save" at bounding box center [483, 243] width 30 height 12
click at [419, 74] on button "Edit" at bounding box center [417, 74] width 30 height 12
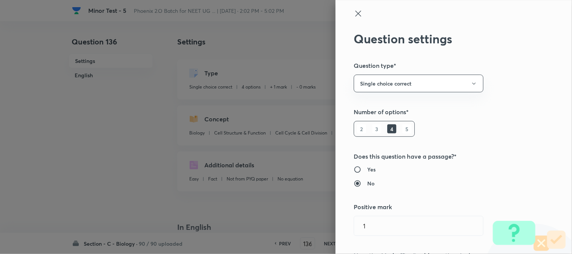
scroll to position [209, 0]
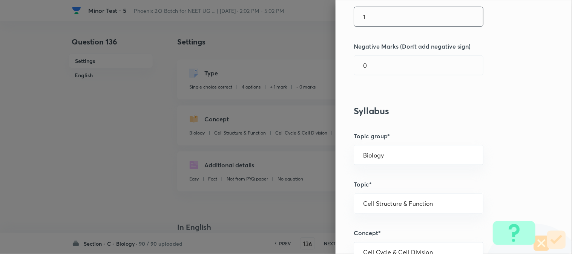
click at [380, 17] on input "1" at bounding box center [418, 16] width 129 height 19
click at [379, 65] on input "0" at bounding box center [418, 65] width 129 height 19
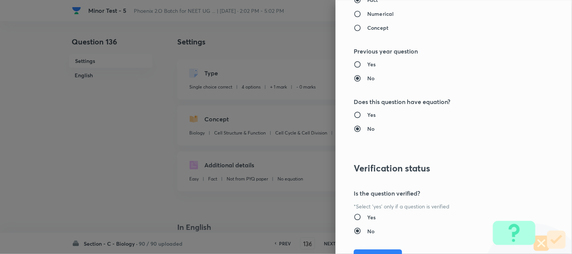
scroll to position [773, 0]
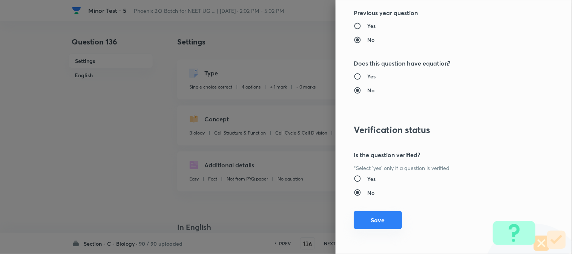
click at [382, 222] on button "Save" at bounding box center [377, 220] width 48 height 18
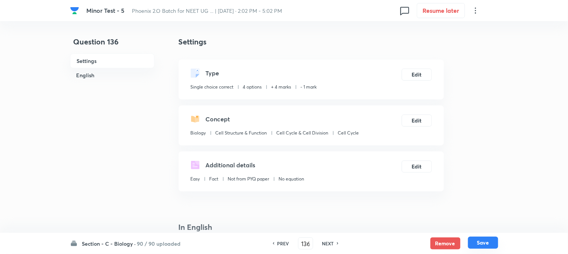
click at [486, 242] on button "Save" at bounding box center [483, 243] width 30 height 12
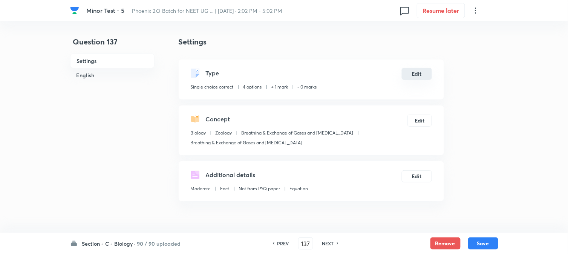
click at [424, 77] on button "Edit" at bounding box center [417, 74] width 30 height 12
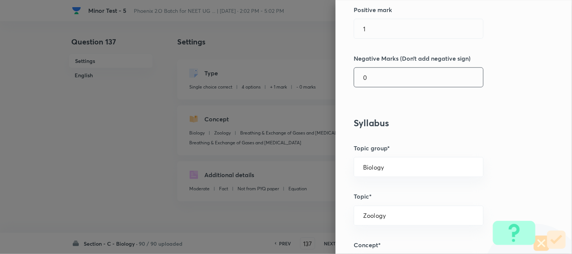
scroll to position [209, 0]
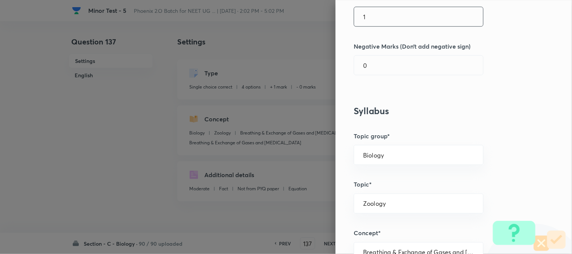
click at [377, 23] on input "1" at bounding box center [418, 16] width 129 height 19
click at [373, 64] on input "0" at bounding box center [418, 65] width 129 height 19
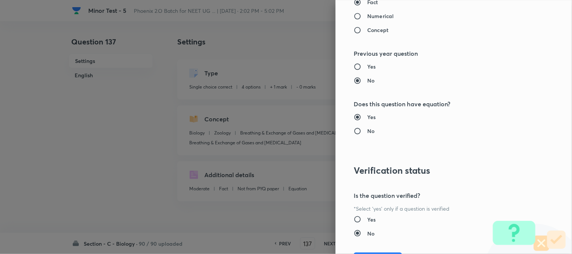
scroll to position [773, 0]
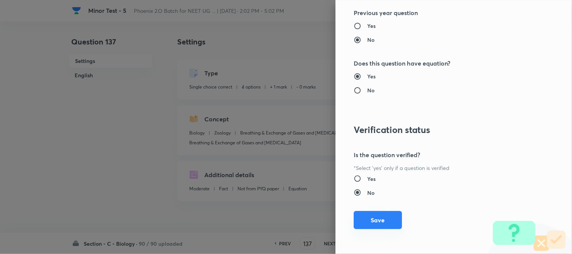
drag, startPoint x: 378, startPoint y: 221, endPoint x: 390, endPoint y: 223, distance: 12.3
click at [378, 222] on button "Save" at bounding box center [377, 220] width 48 height 18
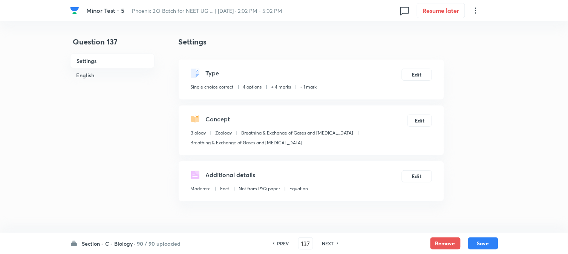
click at [483, 244] on button "Save" at bounding box center [483, 243] width 30 height 12
click at [423, 73] on button "Edit" at bounding box center [417, 74] width 30 height 12
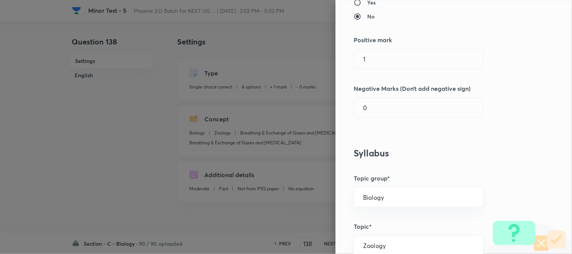
scroll to position [167, 0]
click at [372, 49] on input "1" at bounding box center [418, 58] width 129 height 19
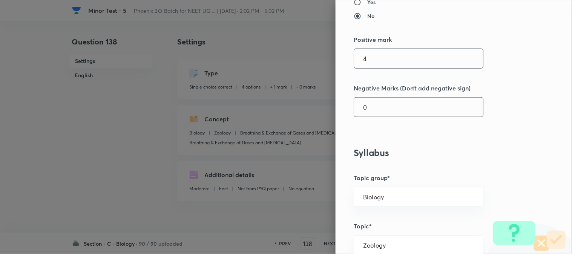
click at [374, 103] on input "0" at bounding box center [418, 107] width 129 height 19
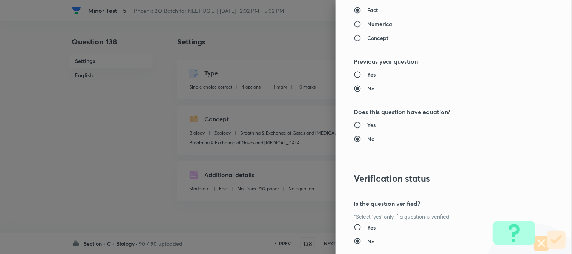
scroll to position [773, 0]
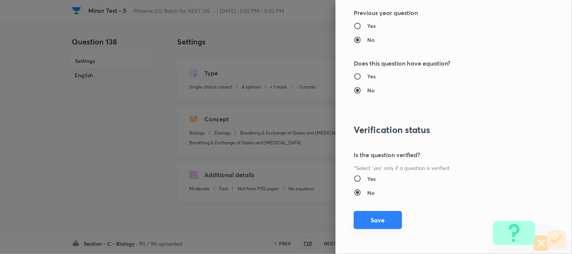
click at [377, 220] on button "Save" at bounding box center [377, 220] width 48 height 18
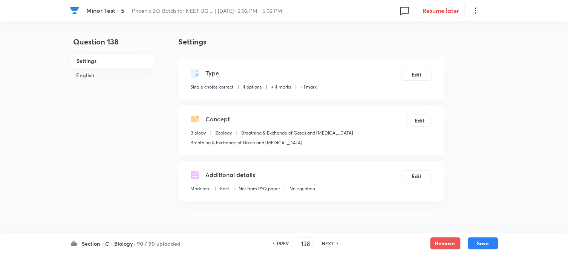
click at [484, 250] on div "Section - C - Biology · 90 / 90 uploaded PREV 138 ​ NEXT Remove Save" at bounding box center [284, 243] width 428 height 21
click at [489, 238] on button "Save" at bounding box center [483, 243] width 30 height 12
click at [420, 80] on button "Edit" at bounding box center [417, 74] width 30 height 12
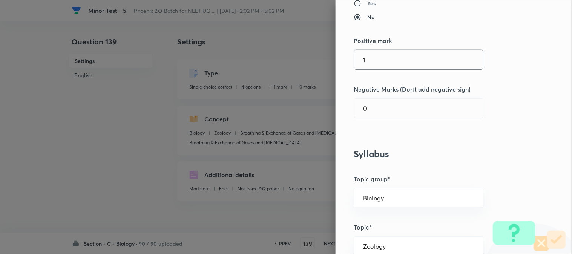
scroll to position [167, 0]
click at [374, 61] on input "1" at bounding box center [418, 58] width 129 height 19
click at [375, 116] on input "0" at bounding box center [418, 107] width 129 height 19
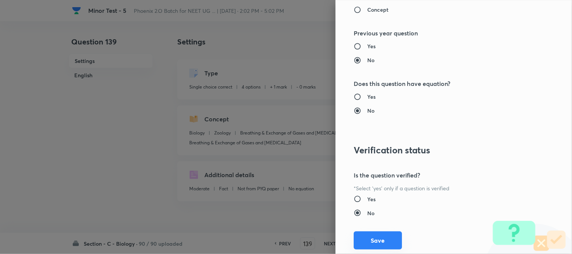
scroll to position [773, 0]
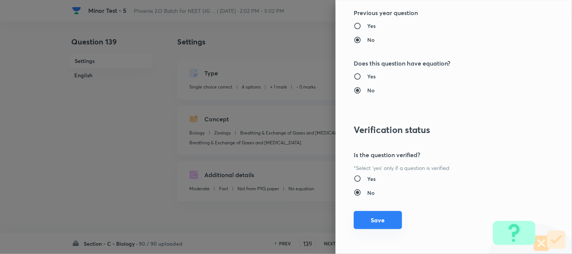
click at [374, 220] on button "Save" at bounding box center [377, 220] width 48 height 18
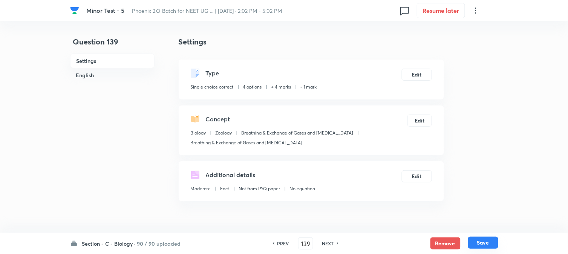
click at [486, 242] on button "Save" at bounding box center [483, 243] width 30 height 12
click at [416, 75] on button "Edit" at bounding box center [417, 74] width 30 height 12
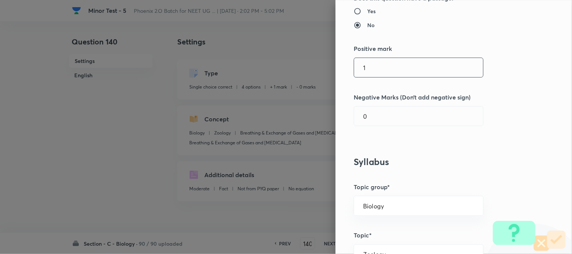
scroll to position [167, 0]
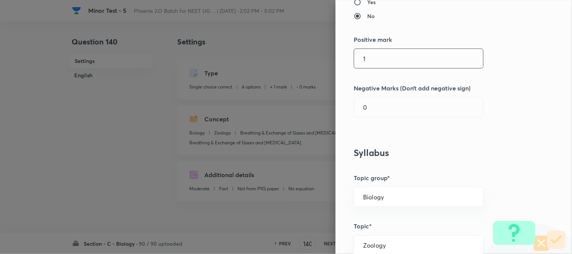
click at [367, 54] on input "1" at bounding box center [418, 58] width 129 height 19
click at [370, 111] on input "0" at bounding box center [418, 107] width 129 height 19
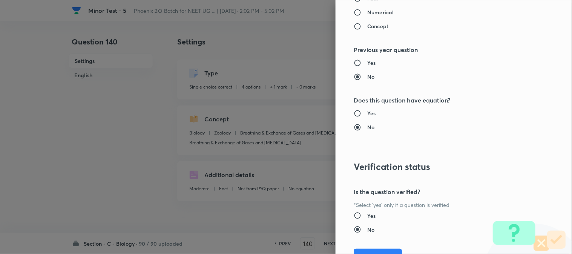
scroll to position [773, 0]
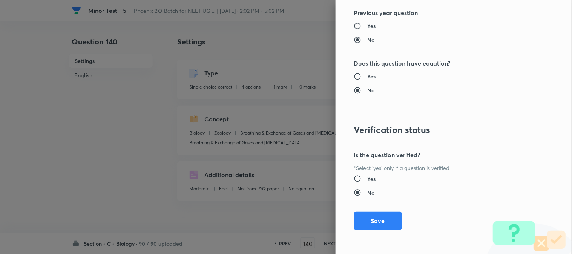
click at [379, 217] on button "Save" at bounding box center [377, 221] width 48 height 18
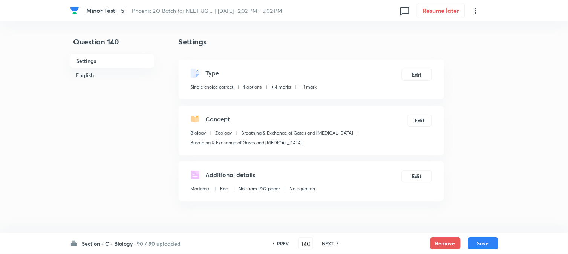
drag, startPoint x: 487, startPoint y: 248, endPoint x: 483, endPoint y: 234, distance: 14.7
click at [487, 247] on button "Save" at bounding box center [483, 243] width 30 height 12
click at [413, 69] on button "Edit" at bounding box center [417, 74] width 30 height 12
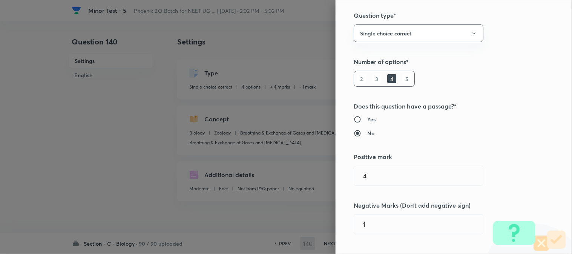
scroll to position [167, 0]
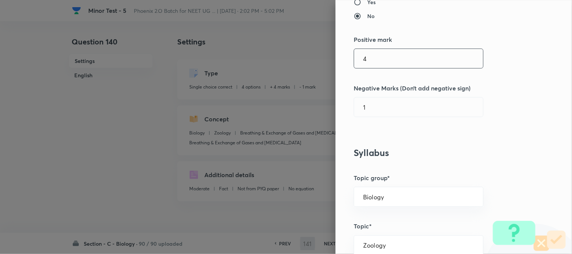
click at [381, 51] on input "4" at bounding box center [418, 58] width 129 height 19
click at [384, 66] on input "1" at bounding box center [418, 58] width 129 height 19
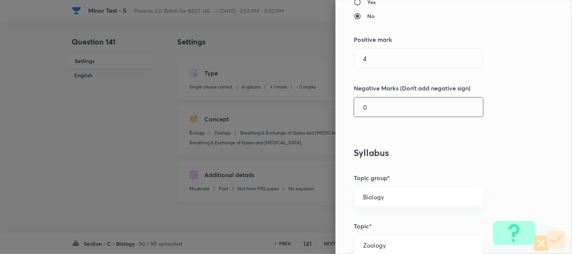
click at [379, 107] on input "0" at bounding box center [418, 107] width 129 height 19
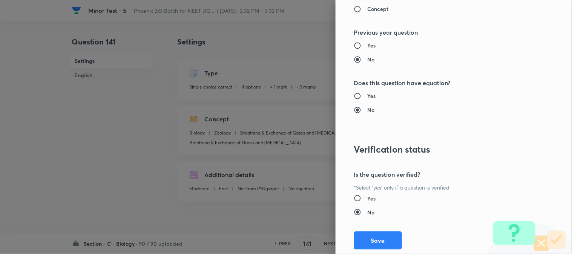
scroll to position [773, 0]
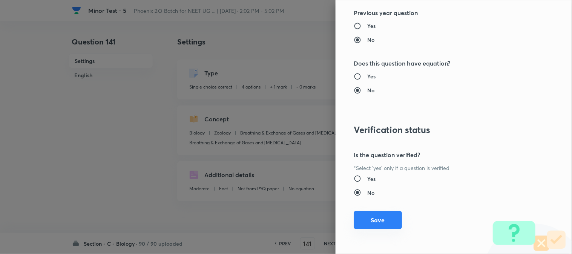
click at [377, 223] on button "Save" at bounding box center [377, 220] width 48 height 18
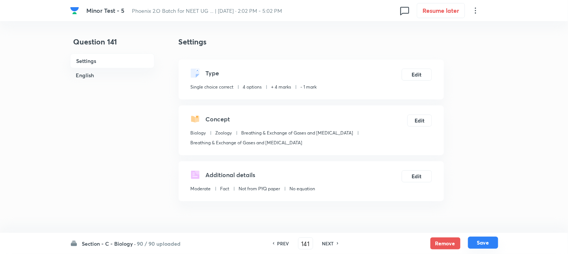
click at [474, 243] on button "Save" at bounding box center [483, 243] width 30 height 12
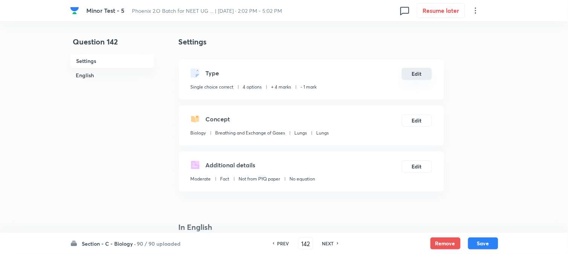
click at [421, 73] on button "Edit" at bounding box center [417, 74] width 30 height 12
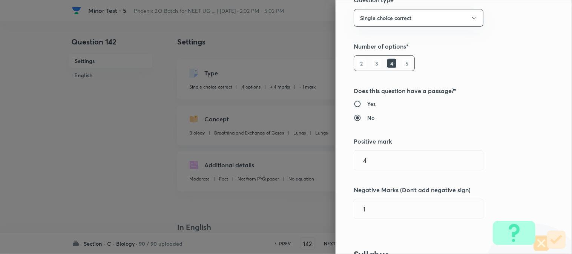
scroll to position [125, 0]
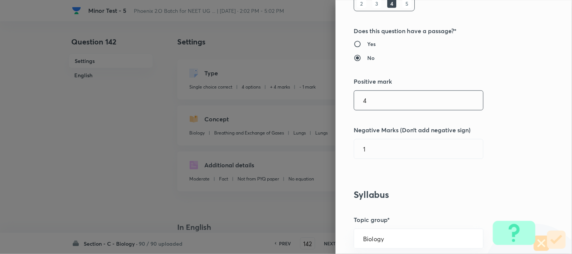
click at [380, 105] on input "4" at bounding box center [418, 100] width 129 height 19
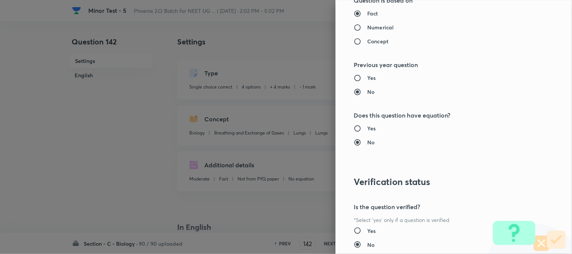
scroll to position [773, 0]
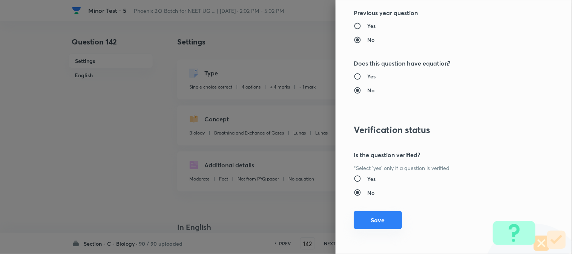
drag, startPoint x: 379, startPoint y: 221, endPoint x: 394, endPoint y: 226, distance: 16.8
click at [379, 221] on button "Save" at bounding box center [377, 220] width 48 height 18
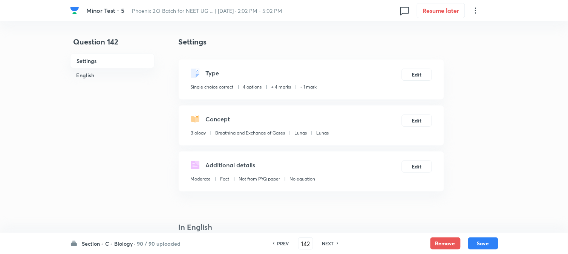
click at [483, 248] on button "Save" at bounding box center [483, 243] width 30 height 12
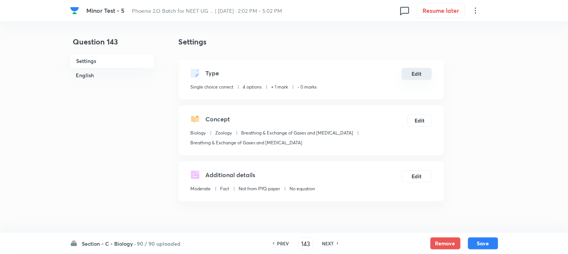
click at [412, 73] on button "Edit" at bounding box center [417, 74] width 30 height 12
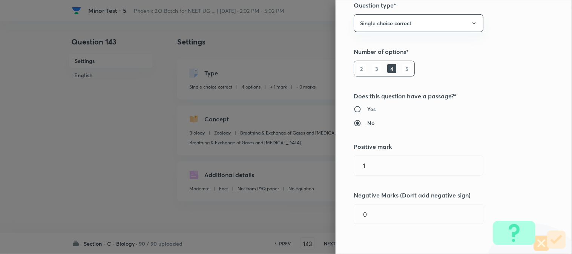
scroll to position [125, 0]
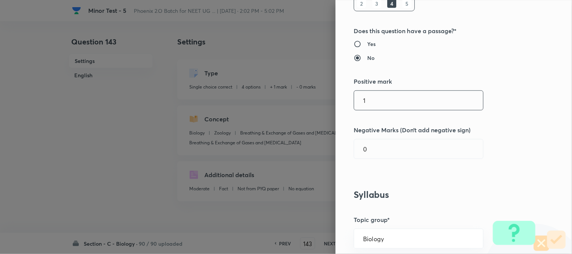
click at [381, 101] on input "1" at bounding box center [418, 100] width 129 height 19
click at [383, 146] on input "0" at bounding box center [418, 148] width 129 height 19
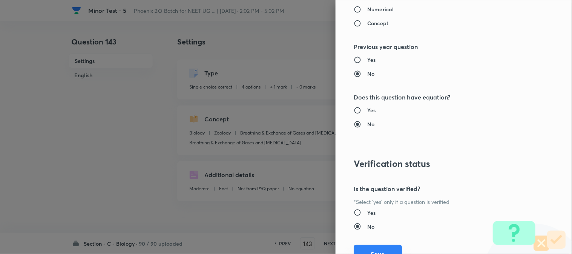
scroll to position [773, 0]
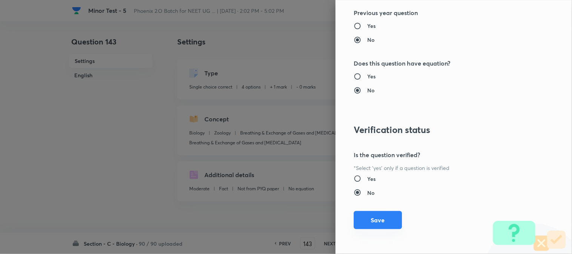
click at [380, 222] on button "Save" at bounding box center [377, 220] width 48 height 18
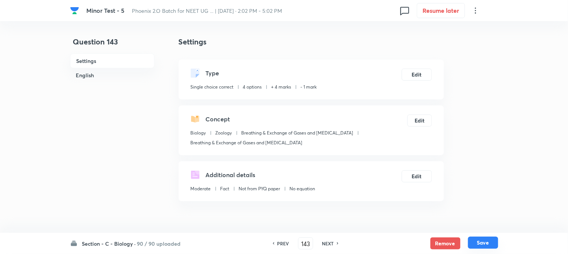
click at [482, 241] on button "Save" at bounding box center [483, 243] width 30 height 12
click at [424, 76] on button "Edit" at bounding box center [417, 74] width 30 height 12
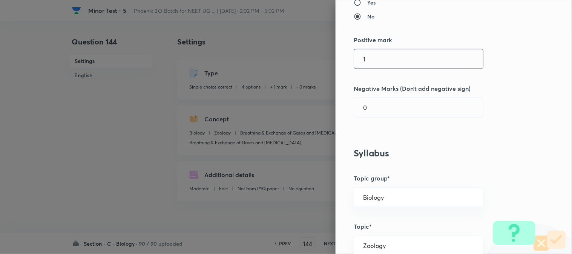
scroll to position [167, 0]
click at [382, 61] on input "1" at bounding box center [418, 58] width 129 height 19
click at [385, 100] on input "0" at bounding box center [418, 107] width 129 height 19
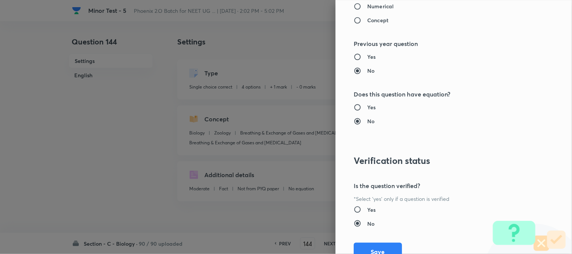
scroll to position [773, 0]
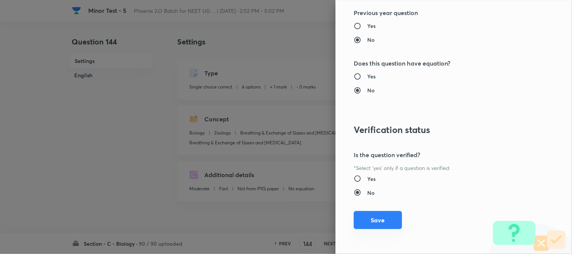
click at [387, 220] on button "Save" at bounding box center [377, 220] width 48 height 18
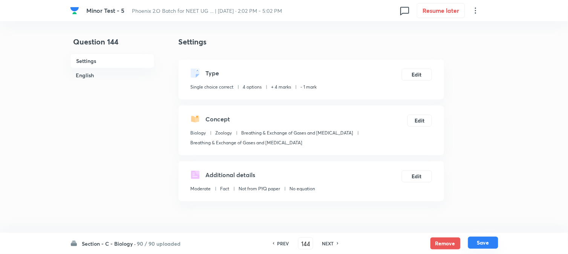
click at [483, 243] on button "Save" at bounding box center [483, 243] width 30 height 12
click at [422, 72] on button "Edit" at bounding box center [417, 74] width 30 height 12
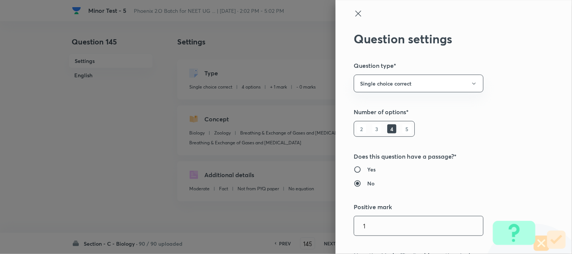
scroll to position [167, 0]
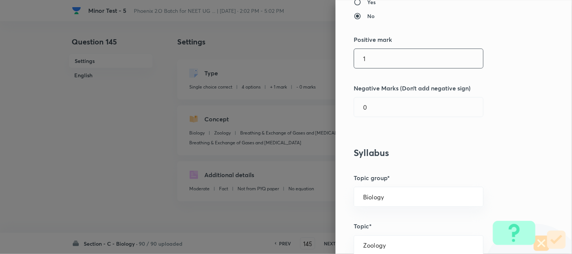
click at [378, 55] on input "1" at bounding box center [418, 58] width 129 height 19
click at [385, 111] on input "0" at bounding box center [418, 107] width 129 height 19
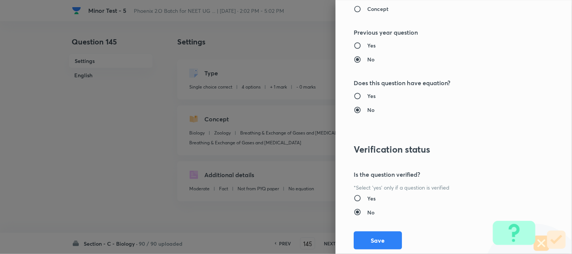
scroll to position [773, 0]
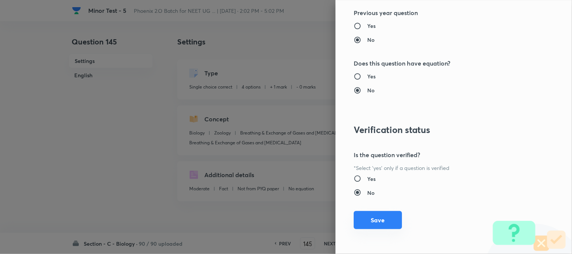
click at [387, 219] on button "Save" at bounding box center [377, 220] width 48 height 18
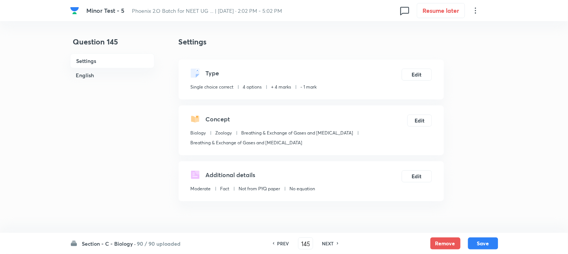
click at [491, 241] on button "Save" at bounding box center [483, 243] width 30 height 12
click at [419, 74] on button "Edit" at bounding box center [417, 74] width 30 height 12
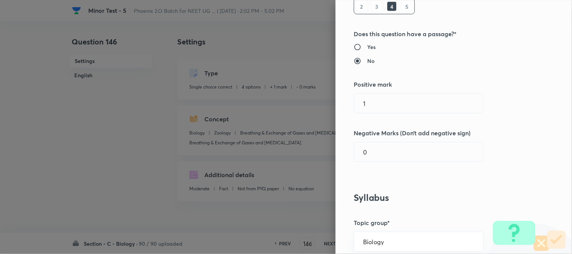
scroll to position [125, 0]
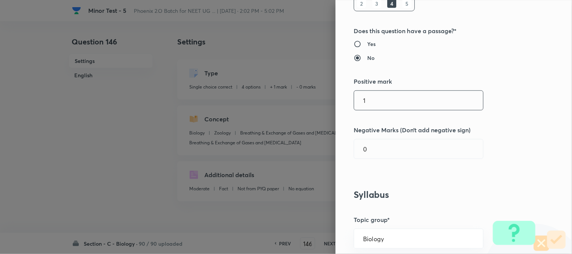
click at [388, 103] on input "1" at bounding box center [418, 100] width 129 height 19
click at [381, 153] on input "0" at bounding box center [418, 148] width 129 height 19
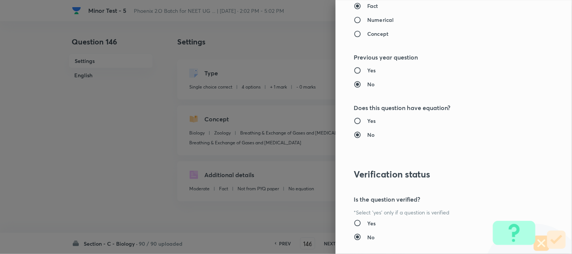
scroll to position [773, 0]
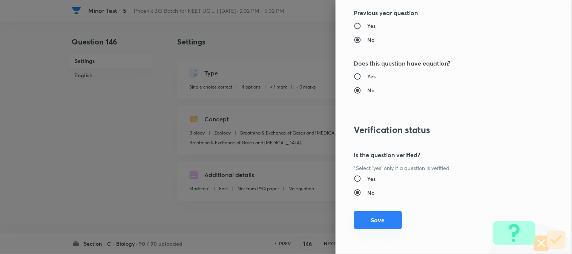
click at [379, 220] on button "Save" at bounding box center [377, 220] width 48 height 18
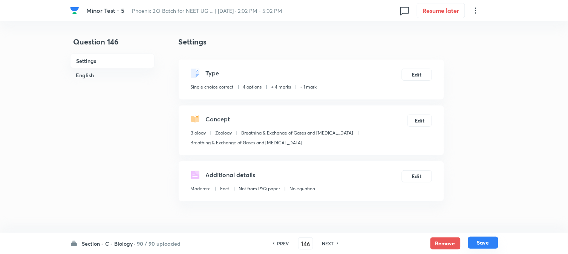
click at [472, 242] on button "Save" at bounding box center [483, 243] width 30 height 12
click at [420, 68] on div "Type Single choice correct 4 options + 4 marks - 1 mark Edit" at bounding box center [311, 80] width 265 height 40
click at [415, 76] on button "Edit" at bounding box center [417, 74] width 30 height 12
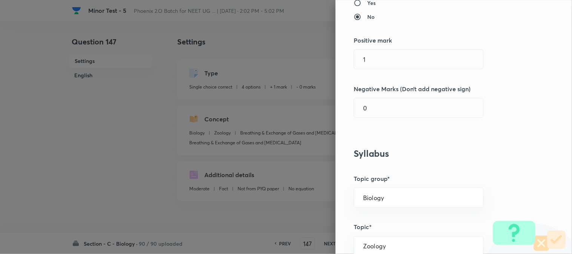
scroll to position [167, 0]
click at [376, 59] on input "1" at bounding box center [418, 58] width 129 height 19
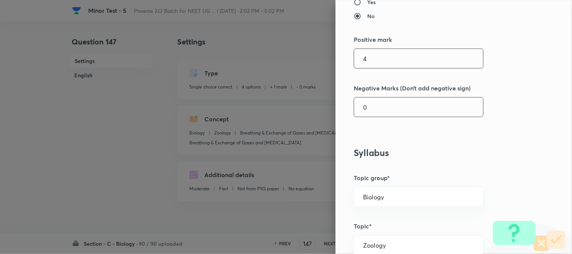
click at [380, 104] on input "0" at bounding box center [418, 107] width 129 height 19
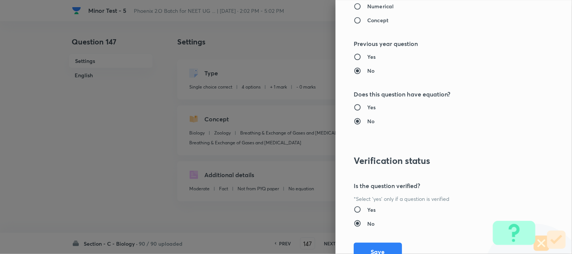
scroll to position [773, 0]
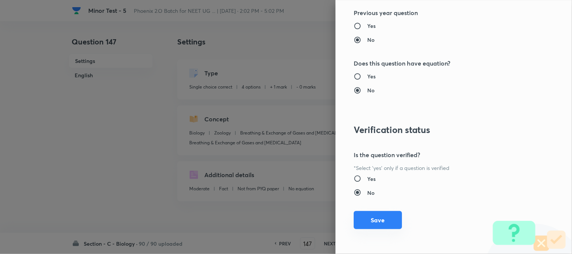
click at [389, 225] on button "Save" at bounding box center [377, 220] width 48 height 18
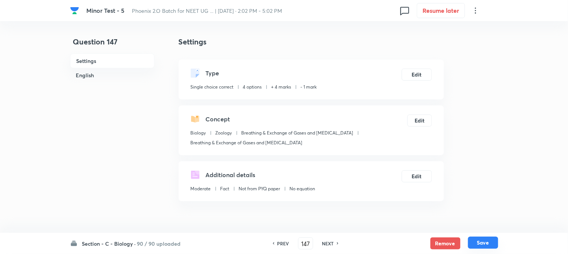
click at [485, 243] on button "Save" at bounding box center [483, 243] width 30 height 12
click at [421, 69] on button "Edit" at bounding box center [417, 74] width 30 height 12
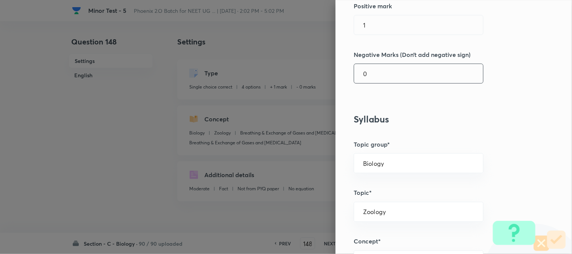
scroll to position [209, 0]
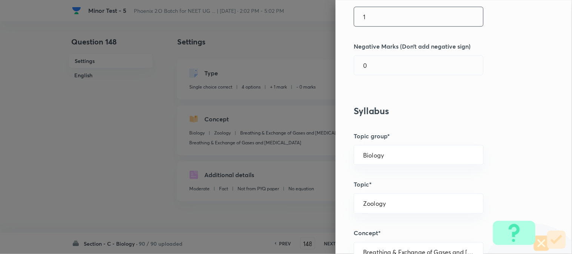
click at [381, 13] on input "1" at bounding box center [418, 16] width 129 height 19
click at [381, 61] on input "0" at bounding box center [418, 65] width 129 height 19
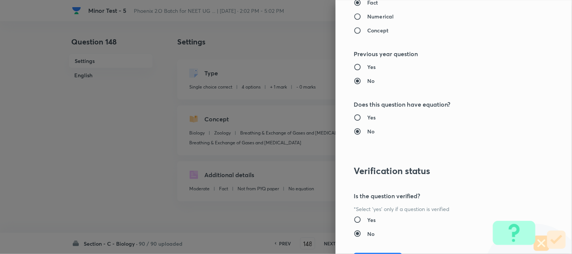
scroll to position [773, 0]
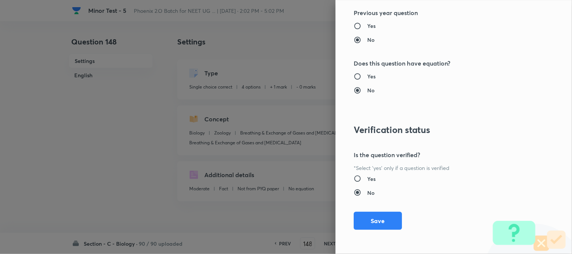
click at [385, 216] on button "Save" at bounding box center [377, 221] width 48 height 18
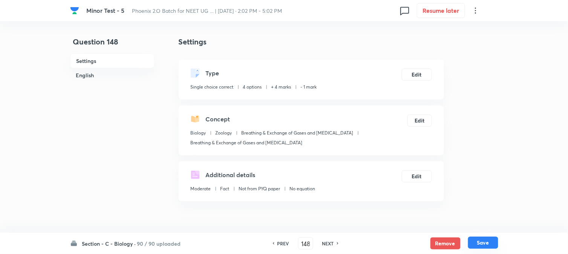
click at [479, 239] on button "Save" at bounding box center [483, 243] width 30 height 12
click at [423, 72] on button "Edit" at bounding box center [417, 74] width 30 height 12
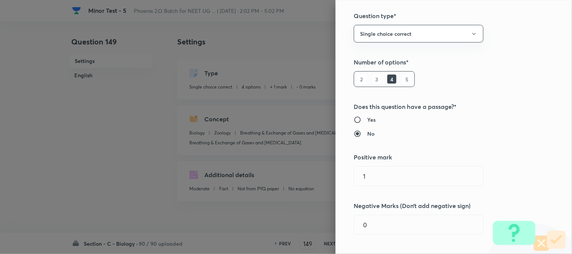
scroll to position [125, 0]
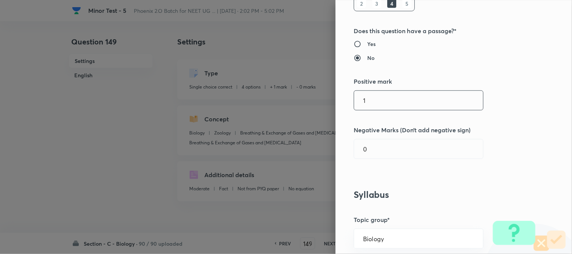
click at [378, 109] on input "1" at bounding box center [418, 100] width 129 height 19
click at [374, 145] on input "0" at bounding box center [418, 148] width 129 height 19
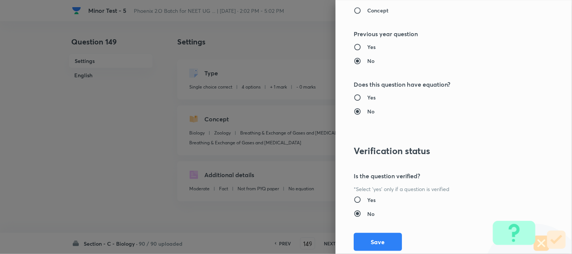
scroll to position [773, 0]
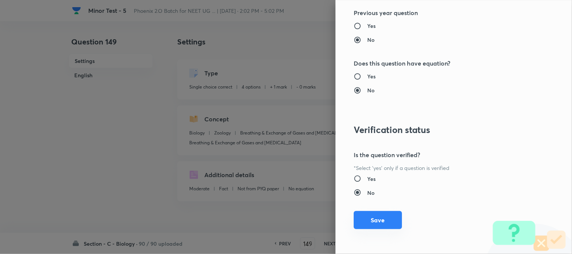
click at [374, 224] on button "Save" at bounding box center [377, 220] width 48 height 18
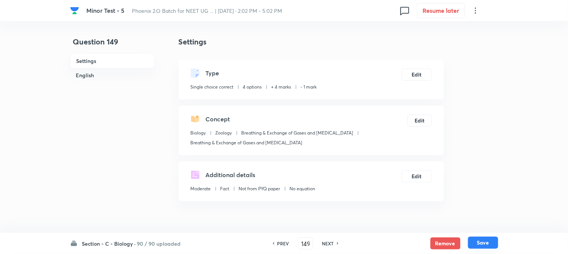
click at [482, 247] on button "Save" at bounding box center [483, 243] width 30 height 12
click at [415, 66] on div "Type Single choice correct 4 options + 4 marks - 1 mark Edit" at bounding box center [311, 80] width 265 height 40
click at [422, 76] on button "Edit" at bounding box center [417, 74] width 30 height 12
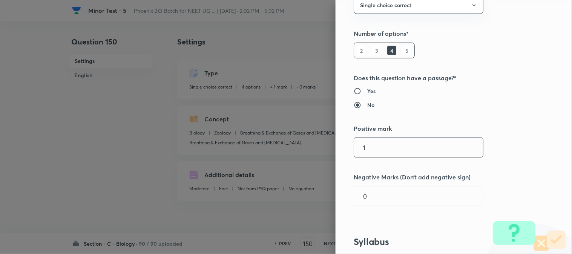
scroll to position [167, 0]
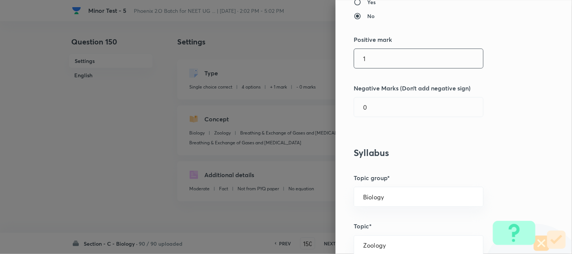
click at [381, 49] on input "1" at bounding box center [418, 58] width 129 height 19
click at [378, 100] on input "0" at bounding box center [418, 107] width 129 height 19
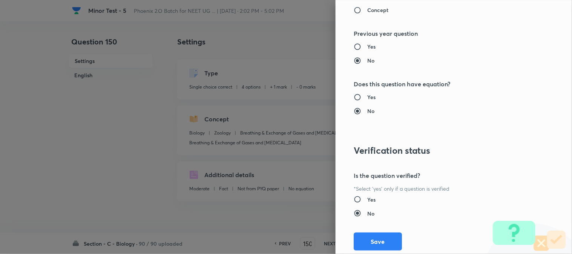
scroll to position [773, 0]
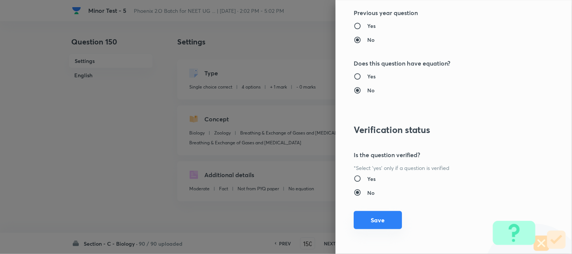
click at [377, 225] on button "Save" at bounding box center [377, 220] width 48 height 18
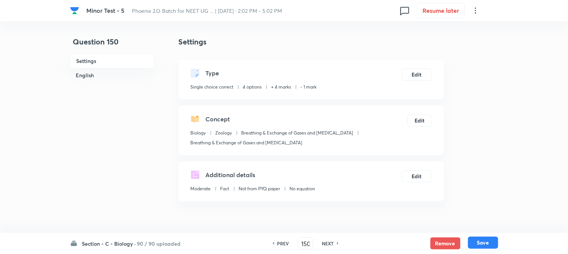
click at [494, 249] on button "Save" at bounding box center [483, 243] width 30 height 12
click at [424, 72] on button "Edit" at bounding box center [417, 74] width 30 height 12
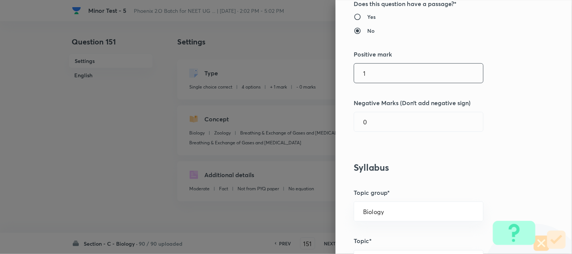
scroll to position [167, 0]
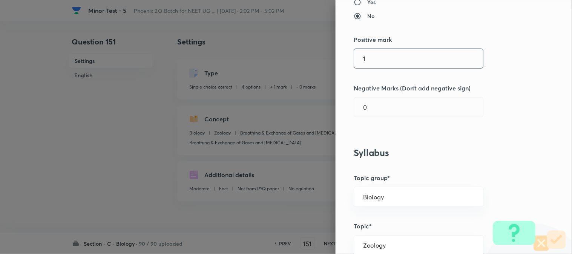
click at [376, 63] on input "1" at bounding box center [418, 58] width 129 height 19
click at [379, 113] on input "0" at bounding box center [418, 107] width 129 height 19
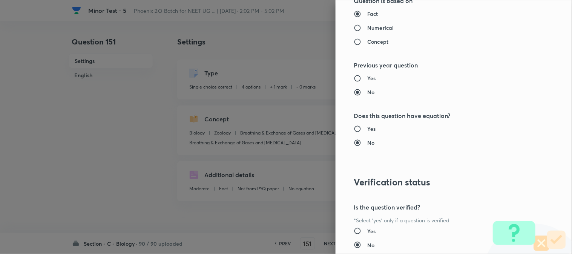
scroll to position [773, 0]
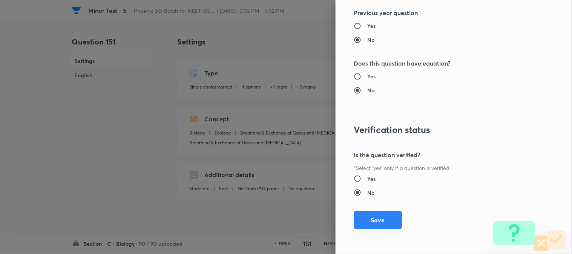
click at [378, 219] on button "Save" at bounding box center [377, 220] width 48 height 18
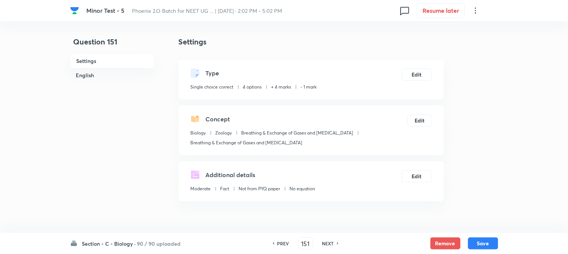
drag, startPoint x: 481, startPoint y: 242, endPoint x: 460, endPoint y: 171, distance: 73.9
click at [482, 242] on button "Save" at bounding box center [483, 243] width 30 height 12
click at [423, 74] on button "Edit" at bounding box center [417, 74] width 30 height 12
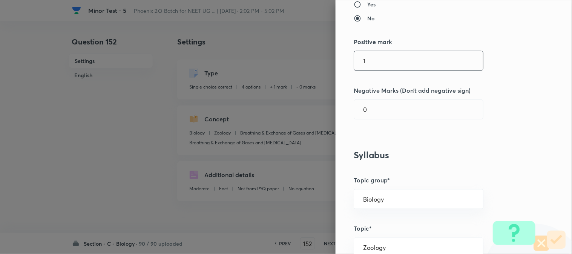
scroll to position [167, 0]
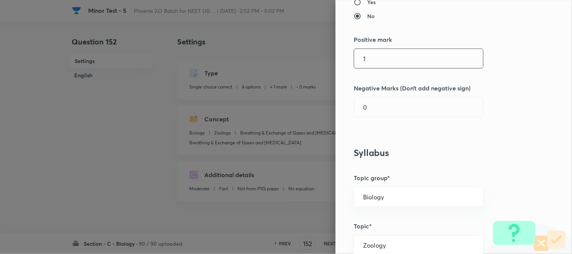
click at [372, 63] on input "1" at bounding box center [418, 58] width 129 height 19
click at [379, 110] on input "0" at bounding box center [418, 107] width 129 height 19
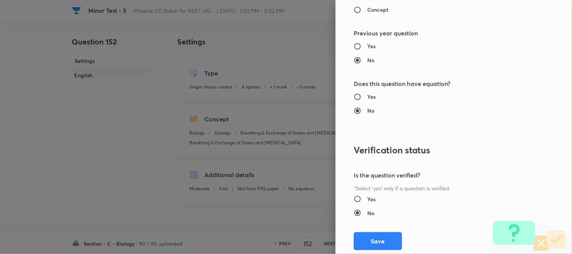
scroll to position [773, 0]
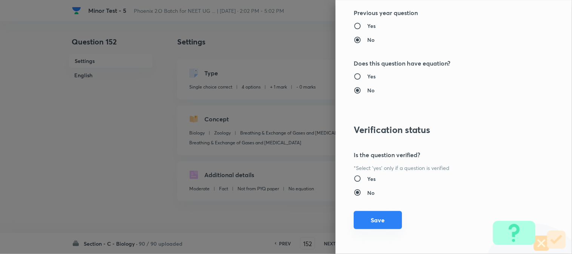
click at [383, 222] on button "Save" at bounding box center [377, 220] width 48 height 18
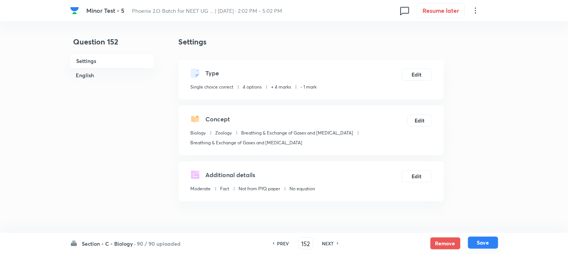
click at [483, 242] on button "Save" at bounding box center [483, 243] width 30 height 12
click at [411, 69] on button "Edit" at bounding box center [417, 74] width 30 height 12
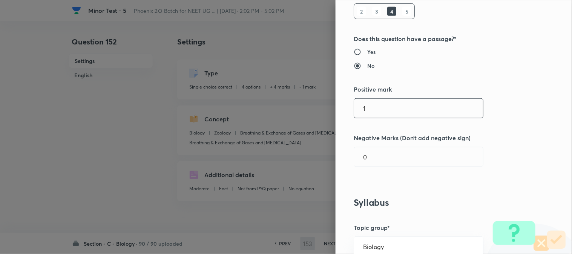
scroll to position [167, 0]
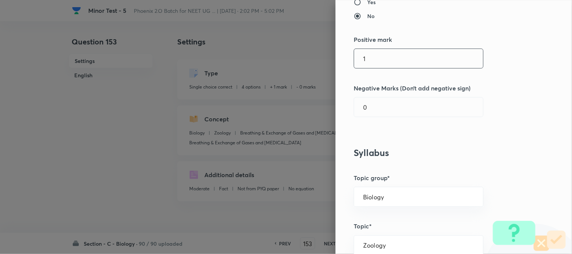
click at [371, 61] on input "1" at bounding box center [418, 58] width 129 height 19
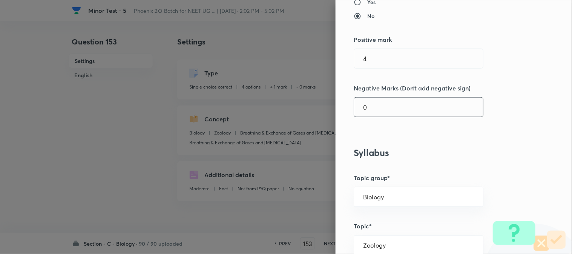
click at [382, 114] on input "0" at bounding box center [418, 107] width 129 height 19
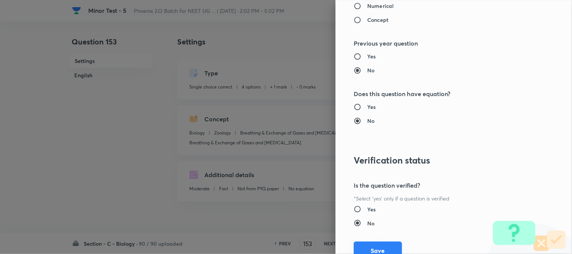
scroll to position [773, 0]
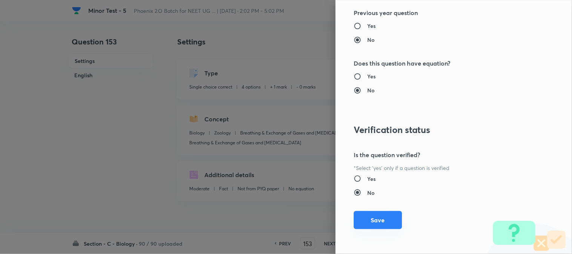
click at [383, 223] on button "Save" at bounding box center [377, 220] width 48 height 18
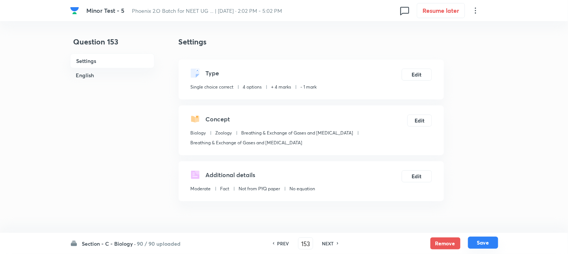
click at [490, 240] on button "Save" at bounding box center [483, 243] width 30 height 12
click at [413, 73] on button "Edit" at bounding box center [417, 74] width 30 height 12
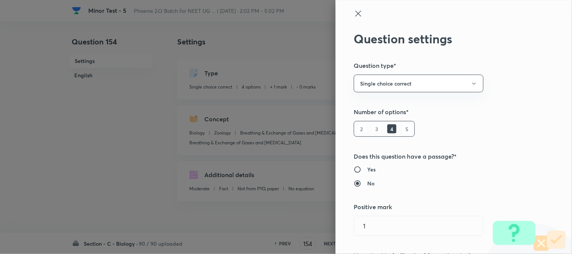
scroll to position [209, 0]
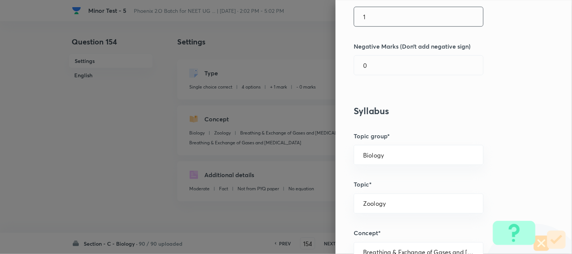
click at [381, 14] on input "1" at bounding box center [418, 16] width 129 height 19
click at [380, 55] on div "0 ​" at bounding box center [418, 65] width 130 height 20
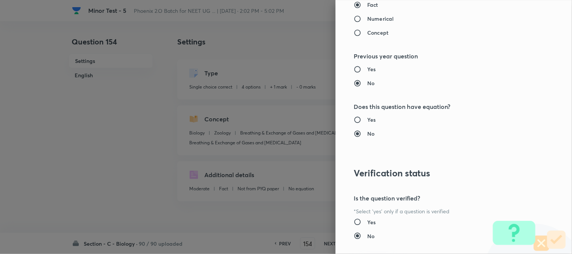
scroll to position [773, 0]
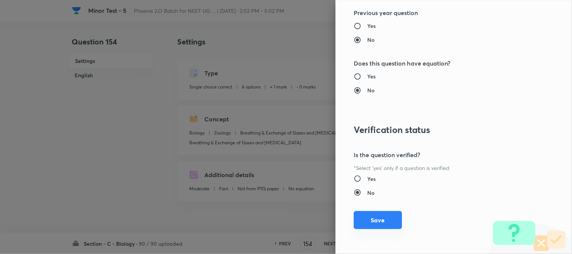
click at [382, 220] on button "Save" at bounding box center [377, 220] width 48 height 18
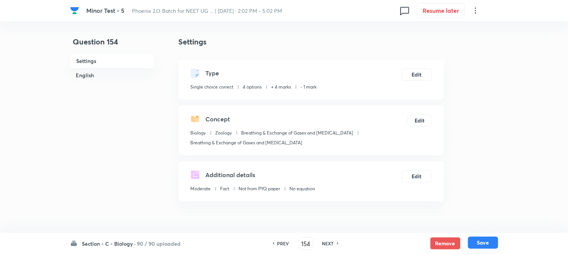
click at [492, 247] on button "Save" at bounding box center [483, 243] width 30 height 12
click at [419, 76] on button "Edit" at bounding box center [417, 74] width 30 height 12
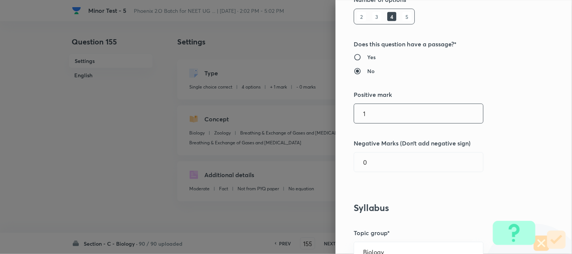
scroll to position [167, 0]
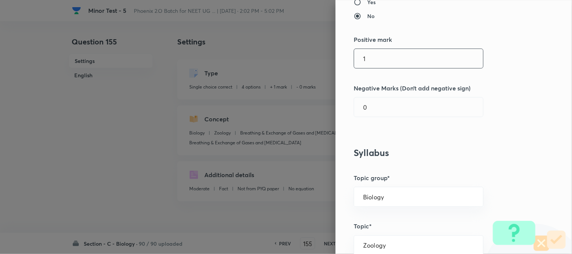
click at [373, 59] on input "1" at bounding box center [418, 58] width 129 height 19
click at [375, 101] on input "0" at bounding box center [418, 107] width 129 height 19
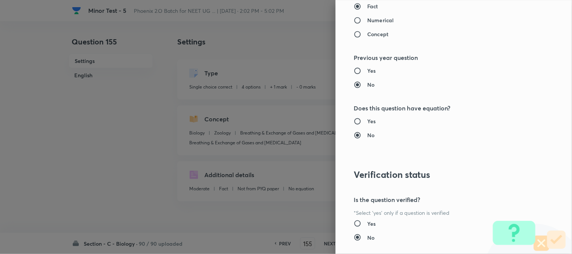
scroll to position [773, 0]
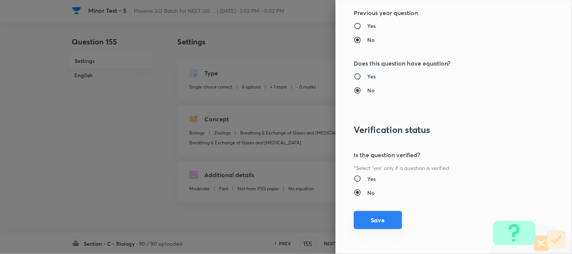
click at [379, 222] on button "Save" at bounding box center [377, 220] width 48 height 18
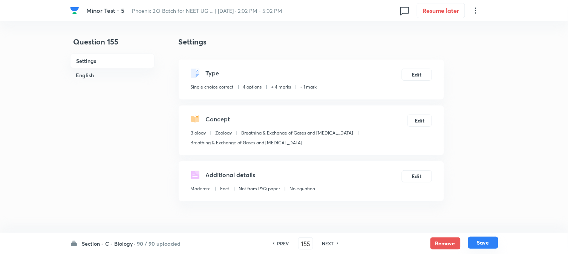
click at [489, 242] on button "Save" at bounding box center [483, 243] width 30 height 12
click at [424, 68] on div "Type Single choice correct 4 options + 4 marks - 1 mark Edit" at bounding box center [311, 80] width 265 height 40
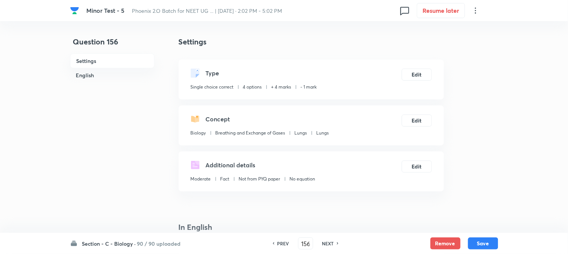
click at [420, 65] on div "Type Single choice correct 4 options + 4 marks - 1 mark Edit" at bounding box center [311, 80] width 265 height 40
click at [414, 72] on button "Edit" at bounding box center [417, 74] width 30 height 12
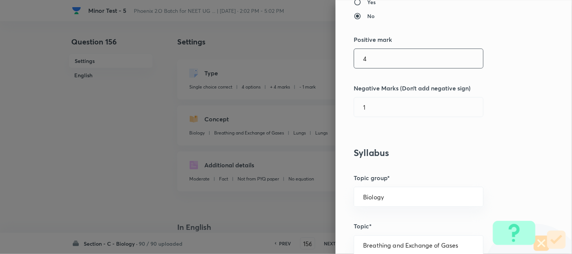
click at [381, 66] on input "4" at bounding box center [418, 58] width 129 height 19
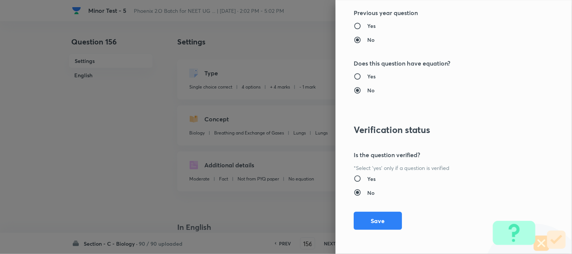
drag, startPoint x: 385, startPoint y: 217, endPoint x: 429, endPoint y: 232, distance: 45.8
click at [385, 219] on button "Save" at bounding box center [377, 221] width 48 height 18
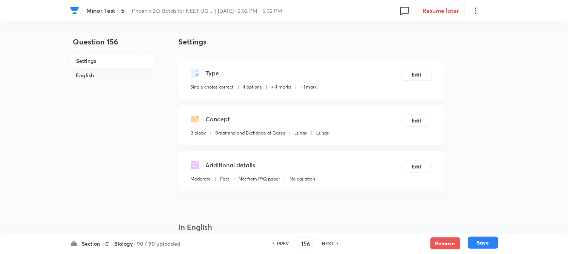
click at [480, 247] on button "Save" at bounding box center [483, 243] width 30 height 12
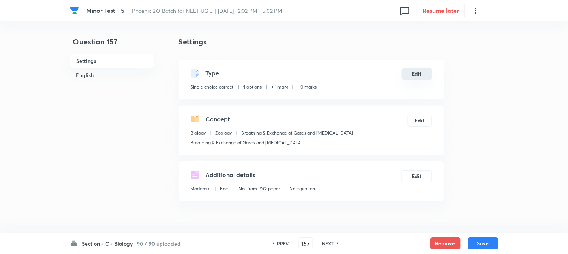
click at [415, 76] on button "Edit" at bounding box center [417, 74] width 30 height 12
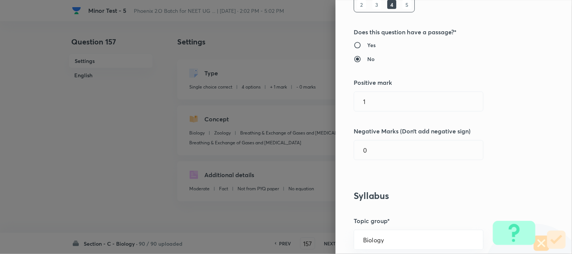
scroll to position [125, 0]
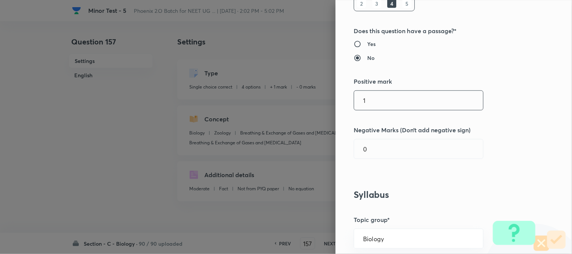
click at [385, 103] on input "1" at bounding box center [418, 100] width 129 height 19
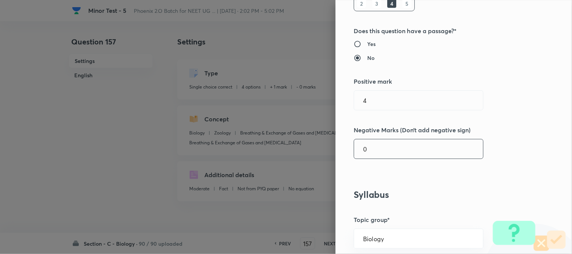
click at [384, 139] on div "0 ​" at bounding box center [418, 149] width 130 height 20
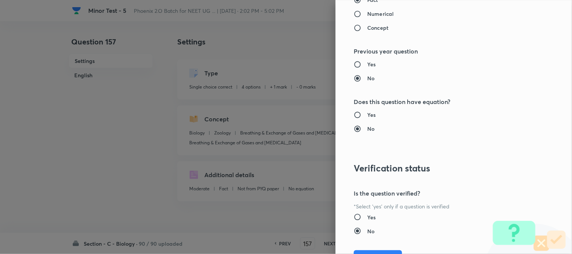
scroll to position [773, 0]
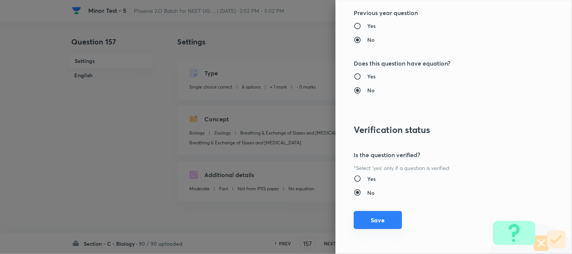
click at [380, 217] on button "Save" at bounding box center [377, 220] width 48 height 18
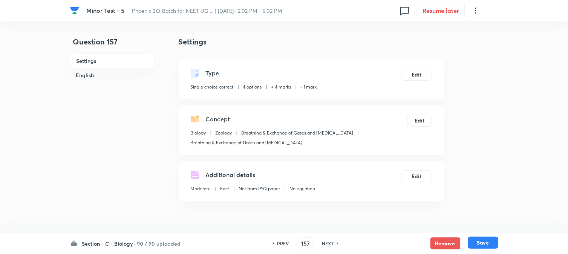
click at [480, 242] on button "Save" at bounding box center [483, 243] width 30 height 12
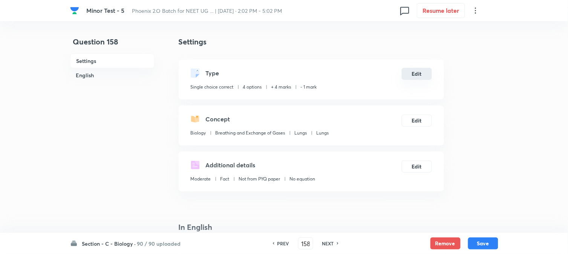
click at [424, 74] on button "Edit" at bounding box center [417, 74] width 30 height 12
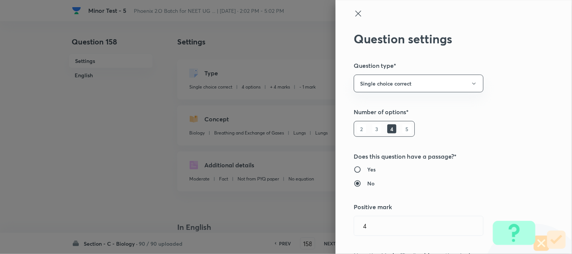
click at [345, 14] on div "Question settings Question type* Single choice correct Number of options* 2 3 4…" at bounding box center [453, 127] width 236 height 254
click at [353, 15] on icon at bounding box center [357, 13] width 9 height 9
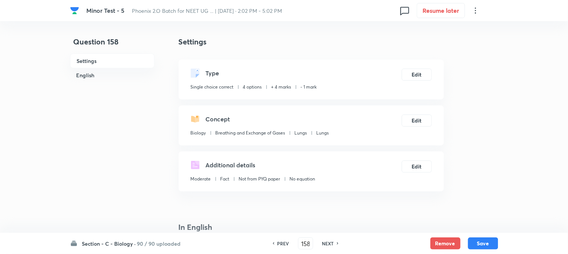
click at [335, 242] on div "NEXT" at bounding box center [329, 243] width 20 height 7
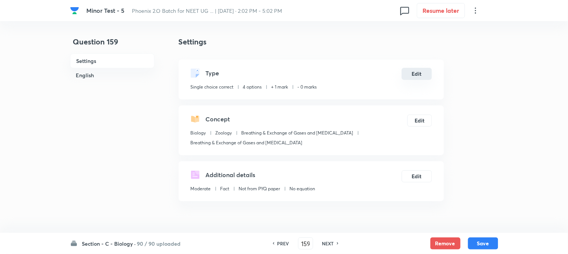
click at [426, 72] on button "Edit" at bounding box center [417, 74] width 30 height 12
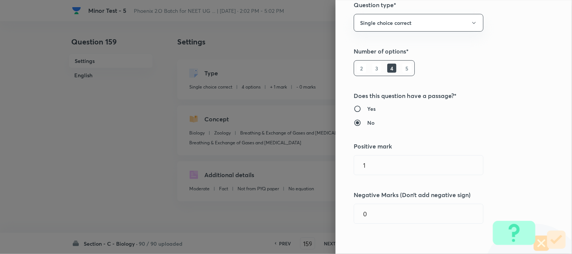
scroll to position [167, 0]
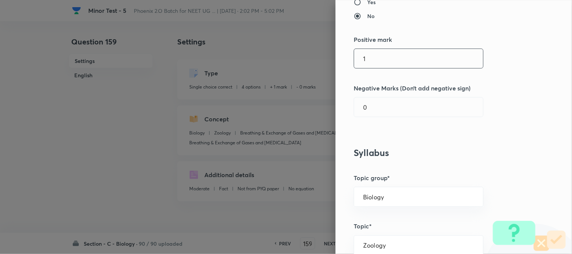
click at [374, 54] on input "1" at bounding box center [418, 58] width 129 height 19
click at [374, 105] on input "0" at bounding box center [418, 107] width 129 height 19
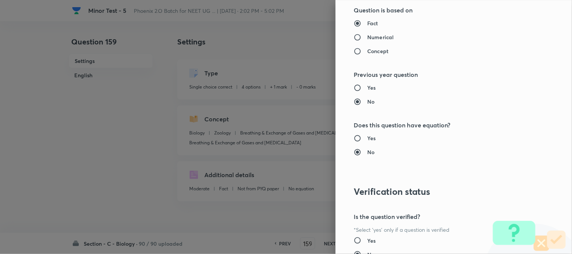
scroll to position [773, 0]
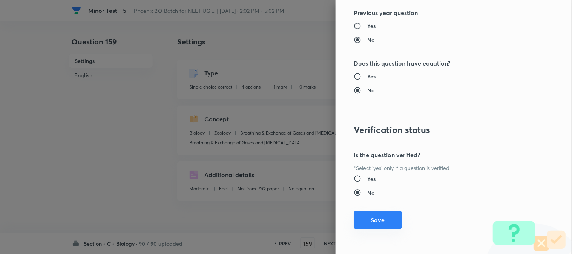
click at [381, 225] on button "Save" at bounding box center [377, 220] width 48 height 18
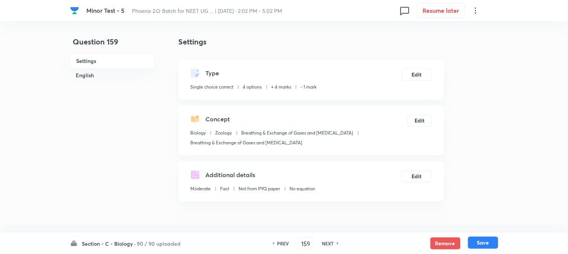
click at [481, 243] on button "Save" at bounding box center [483, 243] width 30 height 12
click at [420, 69] on button "Edit" at bounding box center [417, 74] width 30 height 12
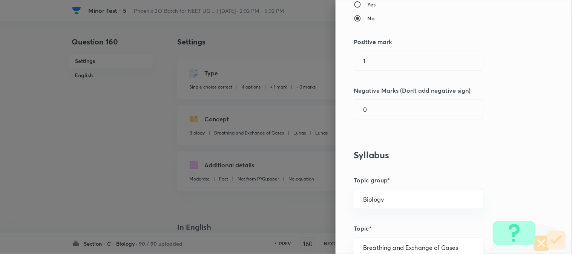
scroll to position [167, 0]
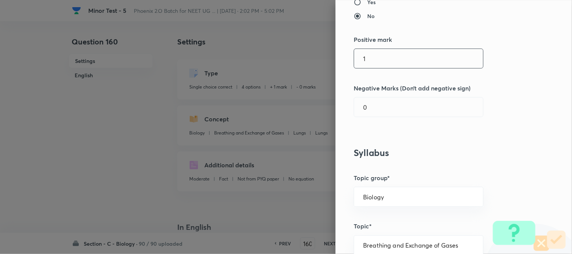
click at [373, 57] on input "1" at bounding box center [418, 58] width 129 height 19
click at [374, 107] on input "0" at bounding box center [418, 107] width 129 height 19
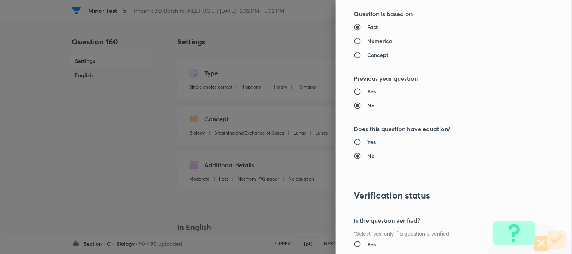
scroll to position [773, 0]
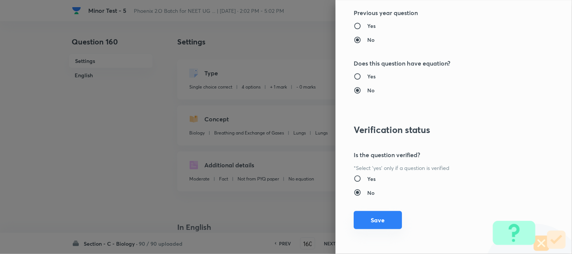
click at [376, 221] on button "Save" at bounding box center [377, 220] width 48 height 18
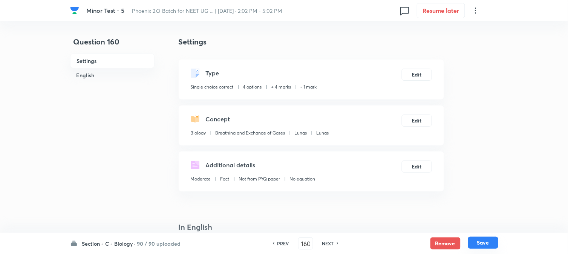
click at [487, 246] on button "Save" at bounding box center [483, 243] width 30 height 12
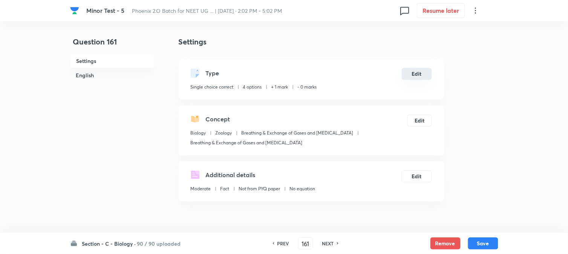
click at [427, 72] on button "Edit" at bounding box center [417, 74] width 30 height 12
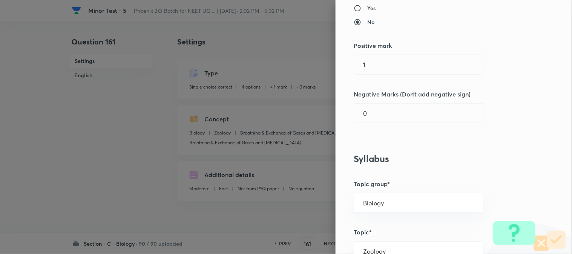
scroll to position [167, 0]
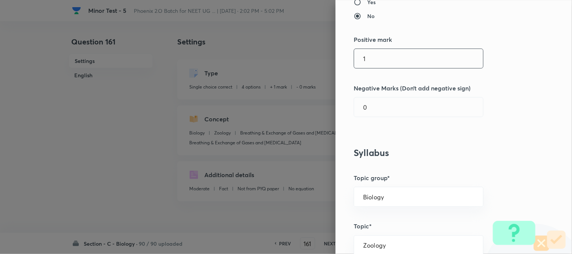
click at [381, 50] on input "1" at bounding box center [418, 58] width 129 height 19
click at [375, 109] on input "0" at bounding box center [418, 107] width 129 height 19
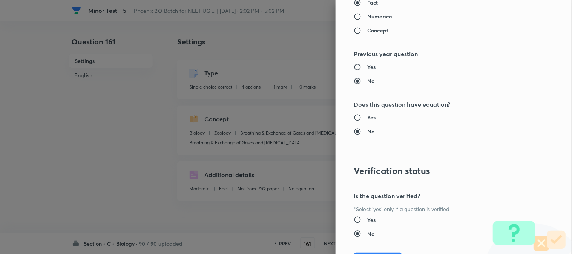
scroll to position [773, 0]
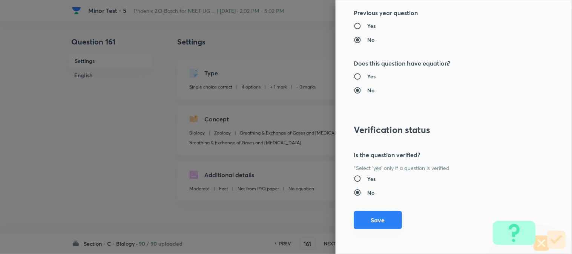
click at [368, 221] on button "Save" at bounding box center [377, 220] width 48 height 18
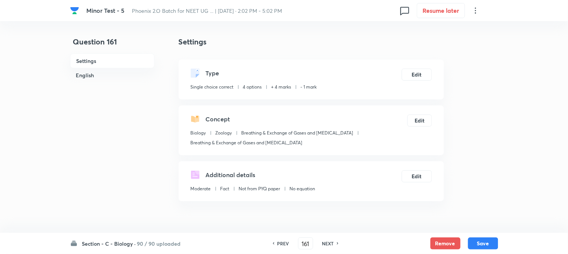
click at [488, 246] on button "Save" at bounding box center [483, 243] width 30 height 12
click at [423, 73] on button "Edit" at bounding box center [417, 74] width 30 height 12
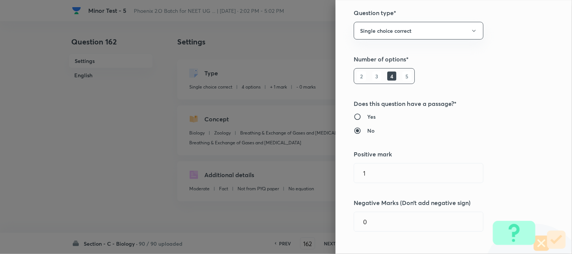
scroll to position [167, 0]
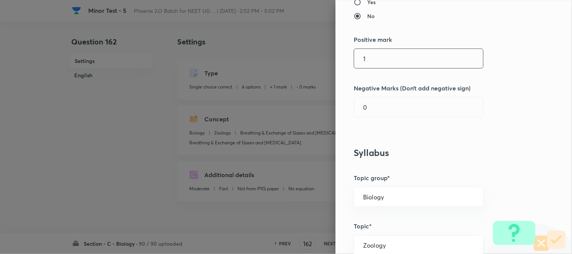
click at [382, 60] on input "1" at bounding box center [418, 58] width 129 height 19
click at [370, 97] on div "Question settings Question type* Single choice correct Number of options* 2 3 4…" at bounding box center [453, 127] width 236 height 254
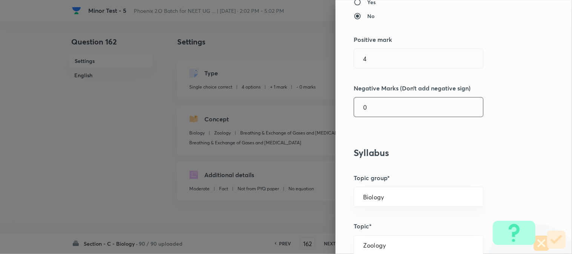
click at [373, 113] on input "0" at bounding box center [418, 107] width 129 height 19
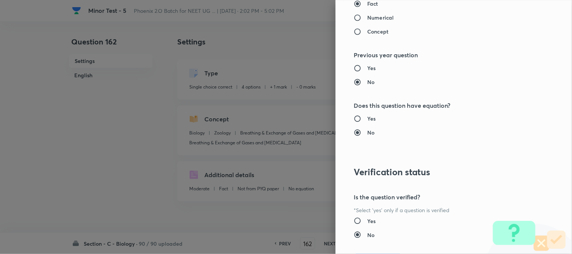
scroll to position [773, 0]
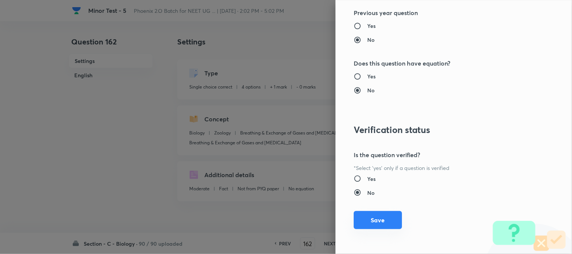
click at [380, 225] on button "Save" at bounding box center [377, 220] width 48 height 18
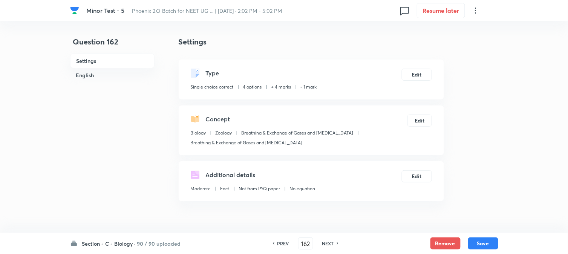
click at [502, 247] on div "Section - C - Biology · 90 / 90 uploaded PREV 162 ​ NEXT Remove Save" at bounding box center [284, 243] width 568 height 21
click at [484, 243] on button "Save" at bounding box center [483, 243] width 30 height 12
click at [420, 73] on button "Edit" at bounding box center [417, 74] width 30 height 12
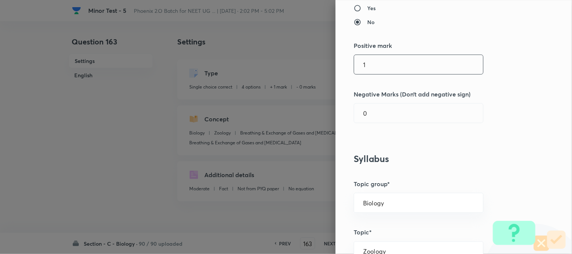
scroll to position [167, 0]
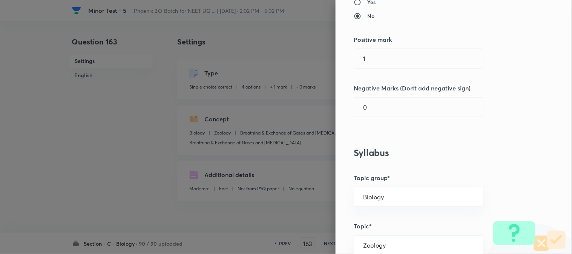
click at [376, 44] on div "Question settings Question type* Single choice correct Number of options* 2 3 4…" at bounding box center [453, 127] width 236 height 254
click at [381, 65] on input "1" at bounding box center [418, 58] width 129 height 19
click at [376, 119] on div "Question settings Question type* Single choice correct Number of options* 2 3 4…" at bounding box center [453, 127] width 236 height 254
click at [382, 104] on input "0" at bounding box center [418, 107] width 129 height 19
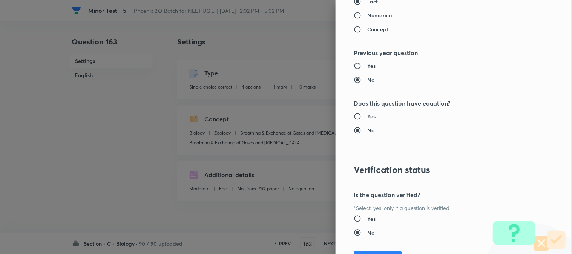
scroll to position [773, 0]
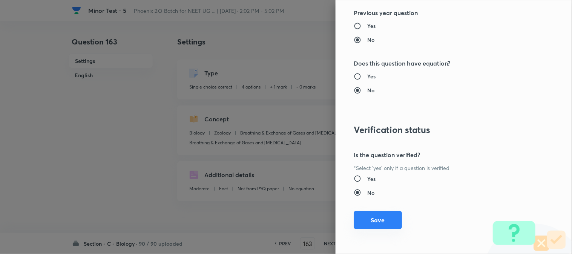
click at [385, 229] on button "Save" at bounding box center [377, 220] width 48 height 18
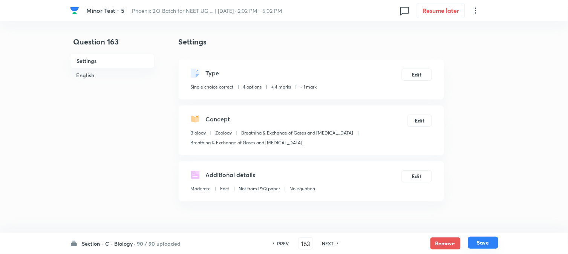
click at [486, 246] on button "Save" at bounding box center [483, 243] width 30 height 12
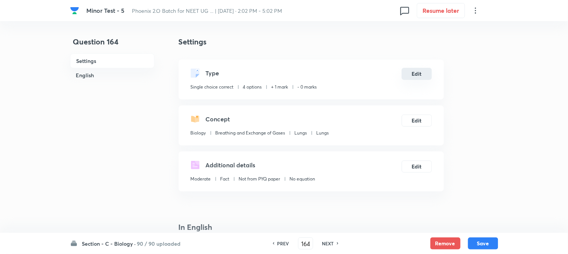
click at [421, 77] on button "Edit" at bounding box center [417, 74] width 30 height 12
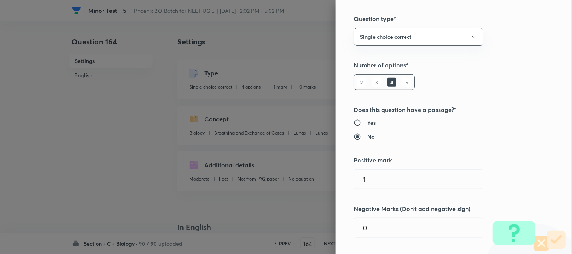
scroll to position [125, 0]
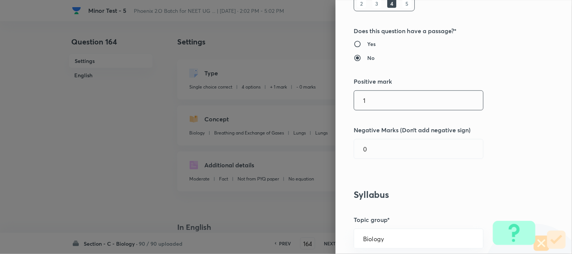
click at [377, 99] on input "1" at bounding box center [418, 100] width 129 height 19
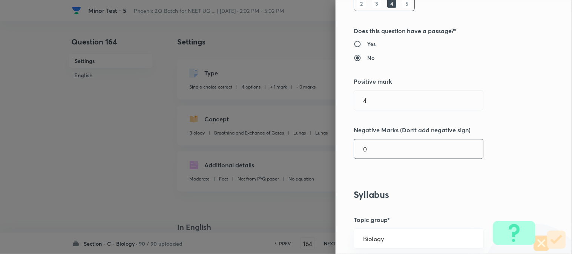
click at [372, 145] on input "0" at bounding box center [418, 148] width 129 height 19
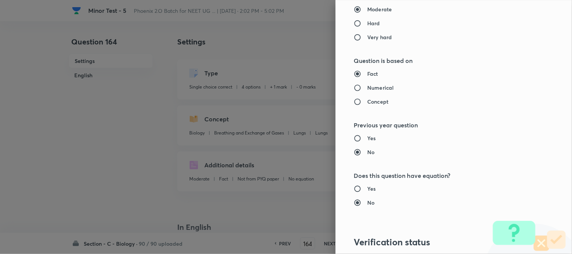
scroll to position [773, 0]
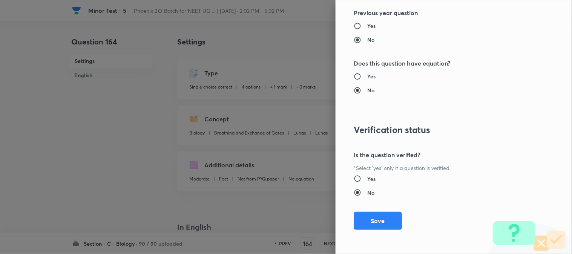
click at [369, 227] on button "Save" at bounding box center [377, 221] width 48 height 18
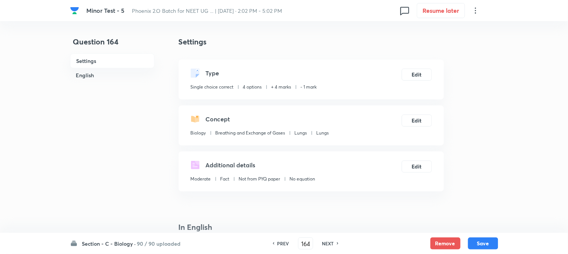
click at [482, 235] on div "Section - C - Biology · 90 / 90 uploaded PREV 164 ​ NEXT Remove Save" at bounding box center [284, 243] width 428 height 21
click at [485, 247] on button "Save" at bounding box center [483, 243] width 30 height 12
click at [421, 75] on button "Edit" at bounding box center [417, 74] width 30 height 12
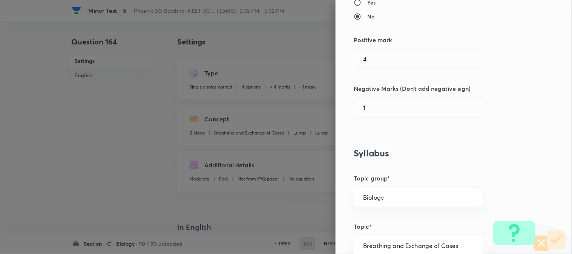
scroll to position [167, 0]
click at [378, 58] on input "4" at bounding box center [418, 58] width 129 height 19
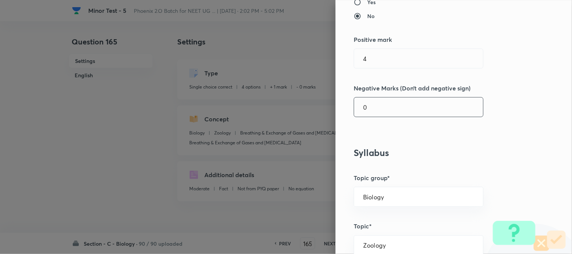
click at [370, 109] on input "0" at bounding box center [418, 107] width 129 height 19
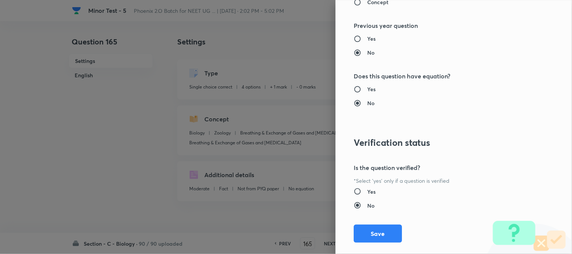
scroll to position [773, 0]
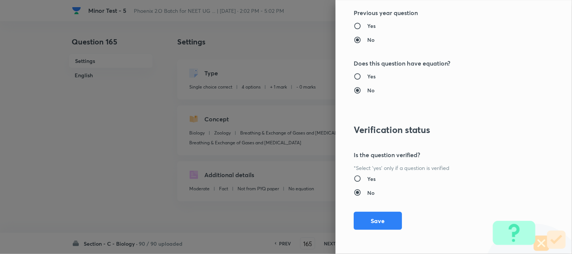
click at [374, 232] on div "Question settings Question type* Single choice correct Number of options* 2 3 4…" at bounding box center [453, 127] width 236 height 254
click at [376, 230] on div "Question settings Question type* Single choice correct Number of options* 2 3 4…" at bounding box center [453, 127] width 236 height 254
click at [382, 225] on button "Save" at bounding box center [377, 220] width 48 height 18
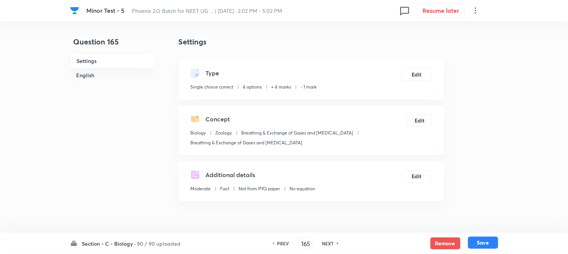
click at [482, 246] on button "Save" at bounding box center [483, 243] width 30 height 12
click at [424, 69] on button "Edit" at bounding box center [417, 74] width 30 height 12
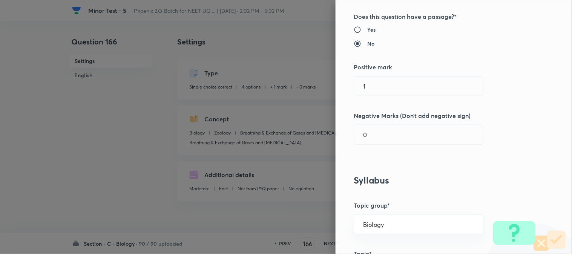
scroll to position [167, 0]
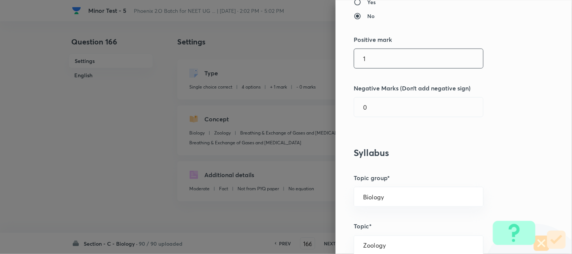
click at [393, 70] on div "Question settings Question type* Single choice correct Number of options* 2 3 4…" at bounding box center [453, 127] width 236 height 254
click at [393, 61] on input "1" at bounding box center [418, 58] width 129 height 19
click at [381, 112] on input "0" at bounding box center [418, 107] width 129 height 19
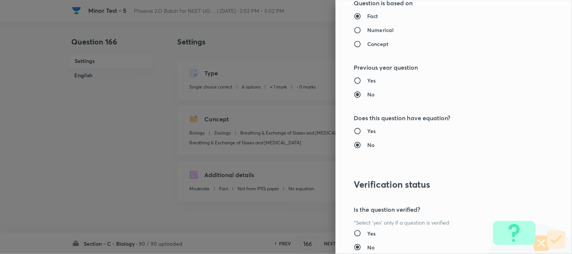
scroll to position [773, 0]
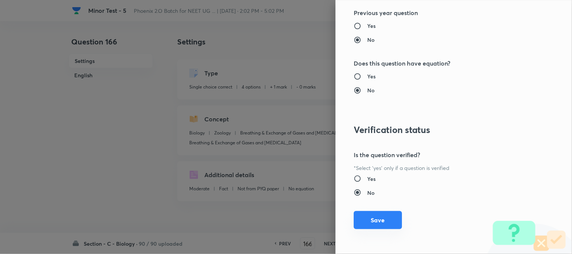
click at [381, 222] on button "Save" at bounding box center [377, 220] width 48 height 18
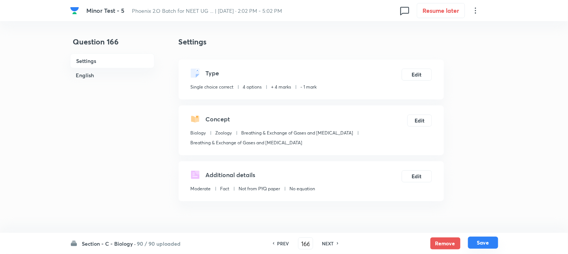
click at [485, 244] on button "Save" at bounding box center [483, 243] width 30 height 12
click at [414, 74] on button "Edit" at bounding box center [417, 74] width 30 height 12
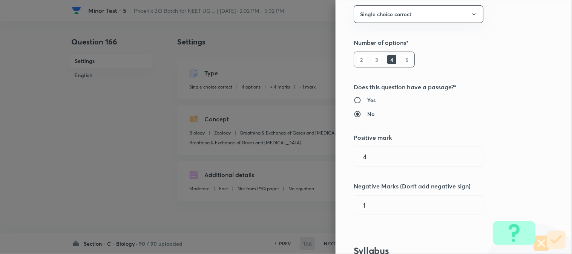
scroll to position [125, 0]
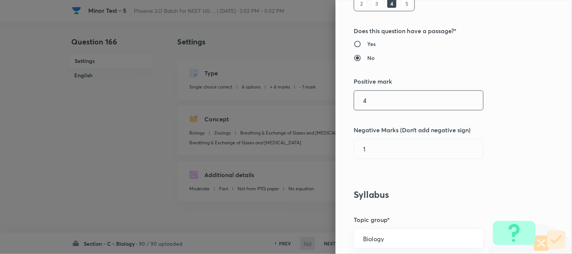
click at [380, 99] on input "4" at bounding box center [418, 100] width 129 height 19
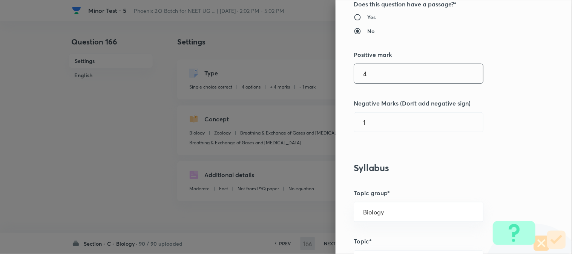
scroll to position [167, 0]
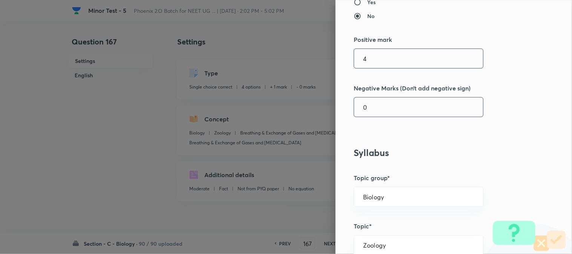
click at [378, 110] on input "0" at bounding box center [418, 107] width 129 height 19
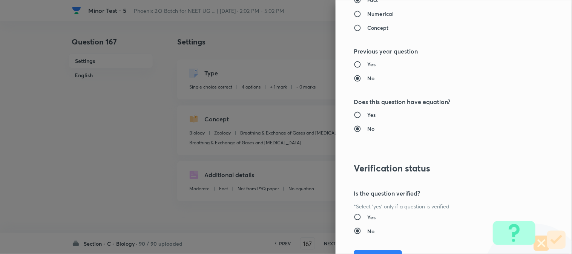
scroll to position [773, 0]
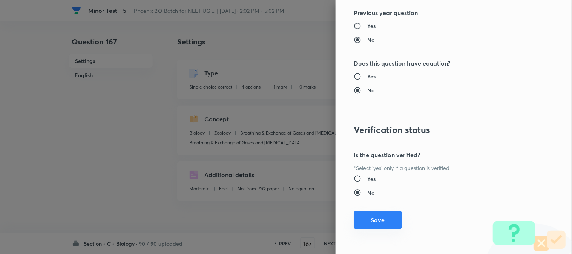
click at [372, 221] on button "Save" at bounding box center [377, 220] width 48 height 18
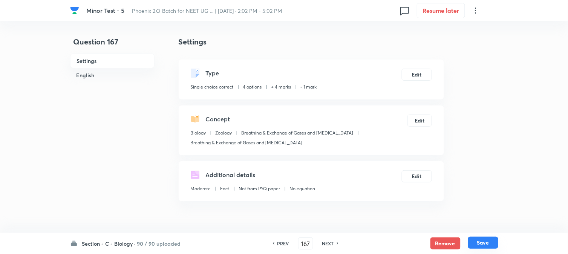
click at [471, 242] on button "Save" at bounding box center [483, 243] width 30 height 12
click at [417, 77] on button "Edit" at bounding box center [417, 74] width 30 height 12
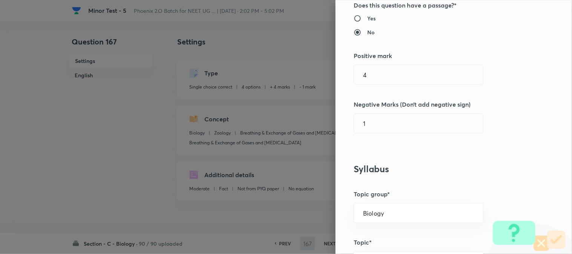
scroll to position [167, 0]
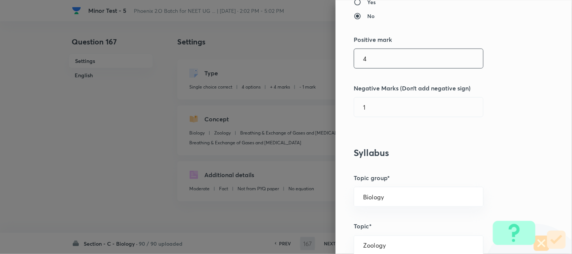
click at [377, 65] on input "4" at bounding box center [418, 58] width 129 height 19
click at [374, 125] on div "Question settings Question type* Single choice correct Number of options* 2 3 4…" at bounding box center [453, 127] width 236 height 254
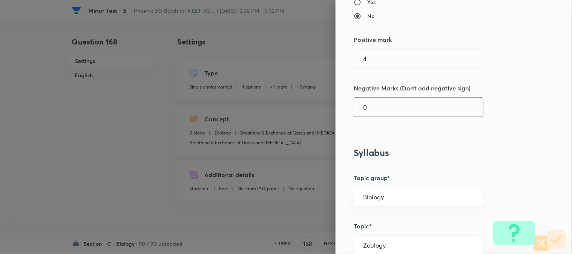
click at [376, 112] on input "0" at bounding box center [418, 107] width 129 height 19
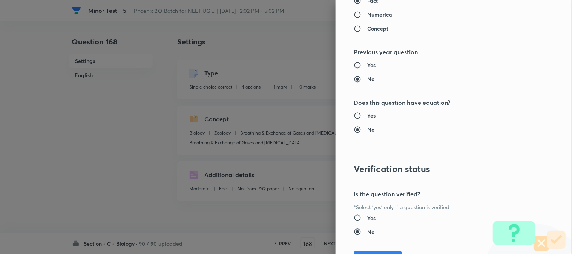
scroll to position [773, 0]
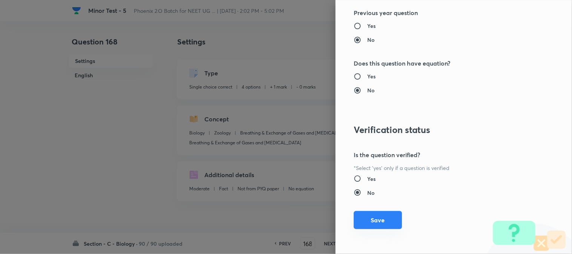
click at [381, 223] on button "Save" at bounding box center [377, 220] width 48 height 18
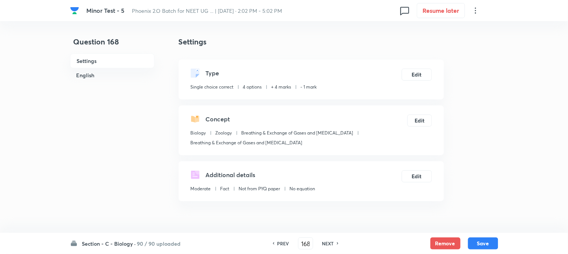
click at [485, 244] on button "Save" at bounding box center [483, 243] width 30 height 12
click at [427, 79] on button "Edit" at bounding box center [417, 74] width 30 height 12
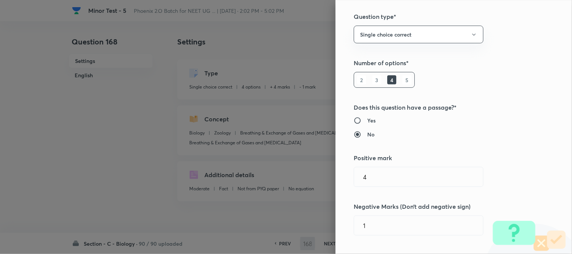
scroll to position [167, 0]
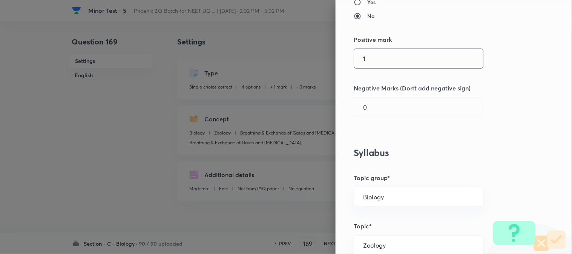
click at [380, 59] on input "1" at bounding box center [418, 58] width 129 height 19
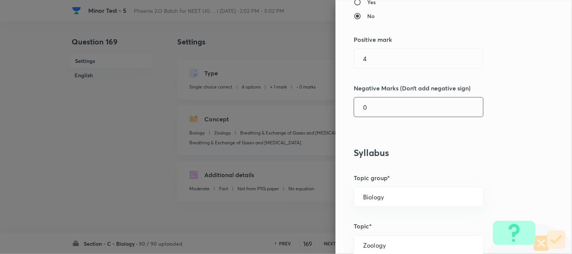
click at [378, 104] on input "0" at bounding box center [418, 107] width 129 height 19
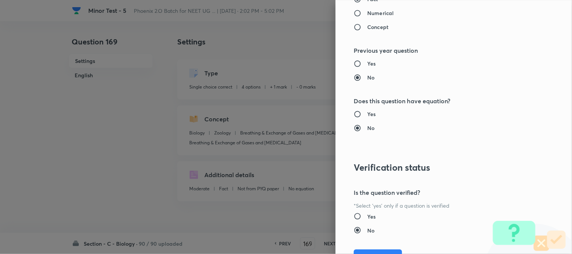
scroll to position [773, 0]
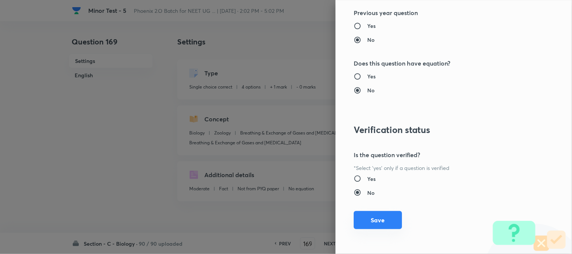
click at [378, 225] on button "Save" at bounding box center [377, 220] width 48 height 18
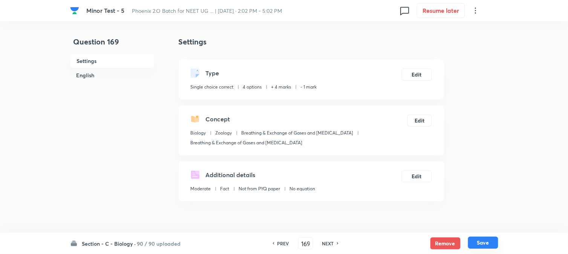
click at [477, 245] on button "Save" at bounding box center [483, 243] width 30 height 12
click at [421, 73] on button "Edit" at bounding box center [417, 74] width 30 height 12
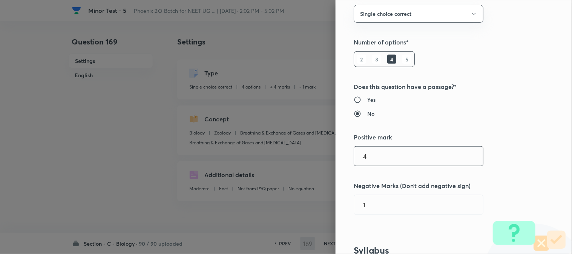
scroll to position [167, 0]
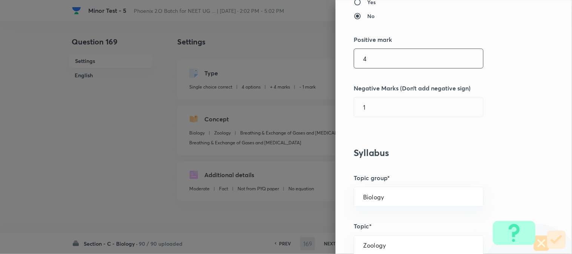
click at [379, 60] on input "4" at bounding box center [418, 58] width 129 height 19
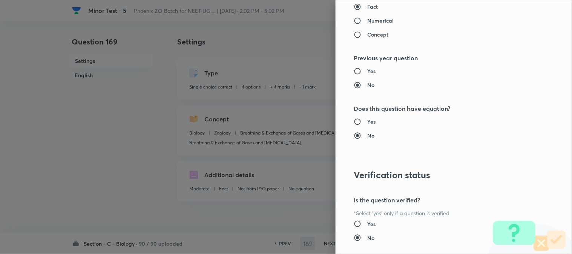
scroll to position [773, 0]
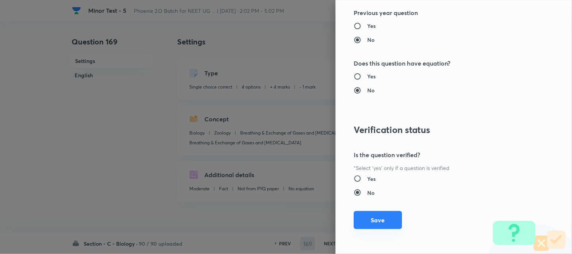
click at [381, 224] on button "Save" at bounding box center [377, 220] width 48 height 18
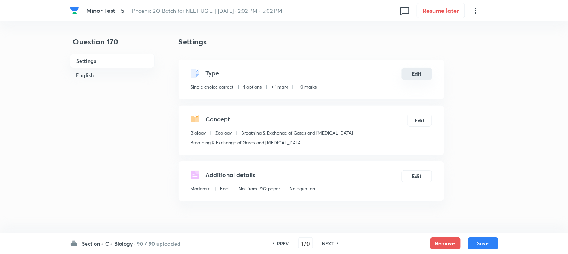
click at [417, 75] on button "Edit" at bounding box center [417, 74] width 30 height 12
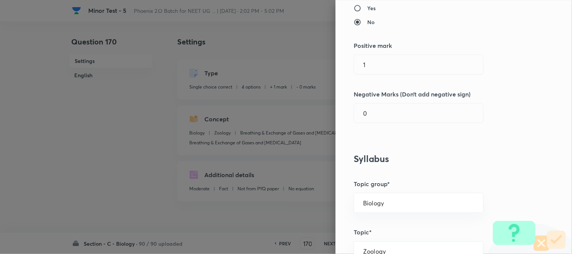
scroll to position [167, 0]
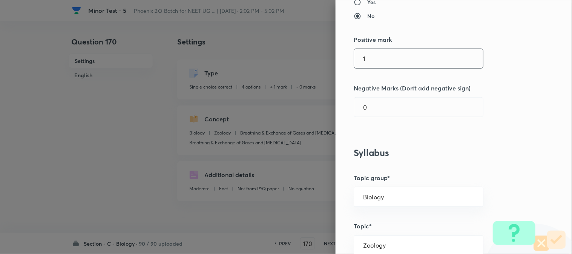
click at [375, 61] on input "1" at bounding box center [418, 58] width 129 height 19
click at [370, 108] on input "0" at bounding box center [418, 107] width 129 height 19
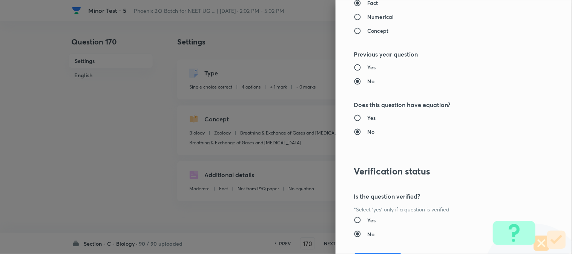
scroll to position [773, 0]
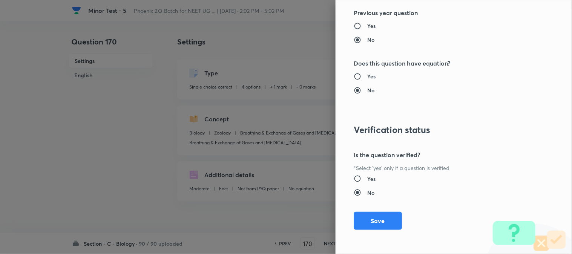
drag, startPoint x: 376, startPoint y: 222, endPoint x: 396, endPoint y: 226, distance: 20.4
click at [376, 223] on button "Save" at bounding box center [377, 221] width 48 height 18
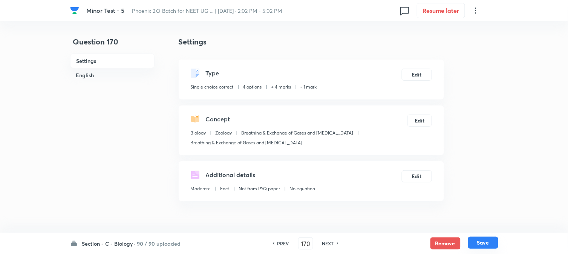
click at [483, 247] on button "Save" at bounding box center [483, 243] width 30 height 12
click at [420, 75] on button "Edit" at bounding box center [417, 74] width 30 height 12
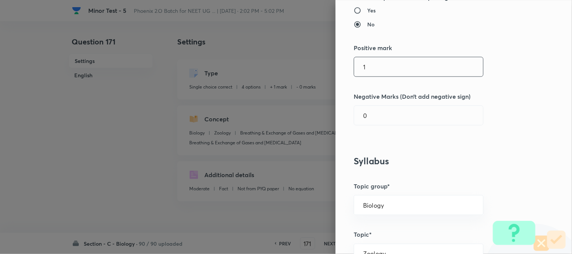
scroll to position [167, 0]
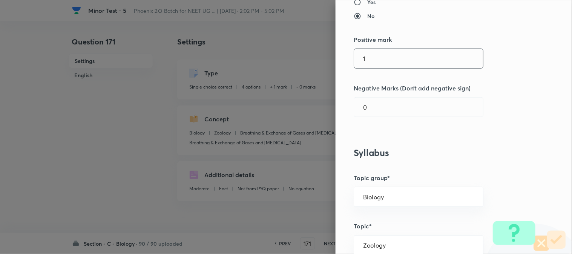
click at [375, 61] on input "1" at bounding box center [418, 58] width 129 height 19
click at [372, 108] on input "0" at bounding box center [418, 107] width 129 height 19
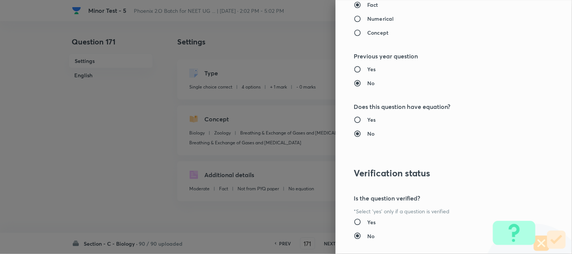
scroll to position [773, 0]
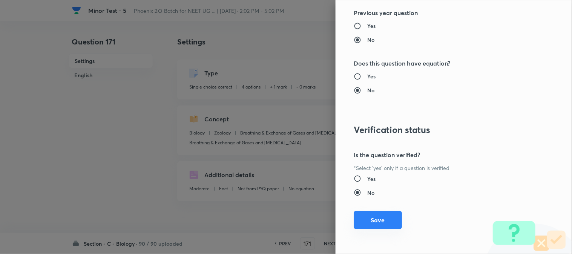
click at [377, 216] on button "Save" at bounding box center [377, 220] width 48 height 18
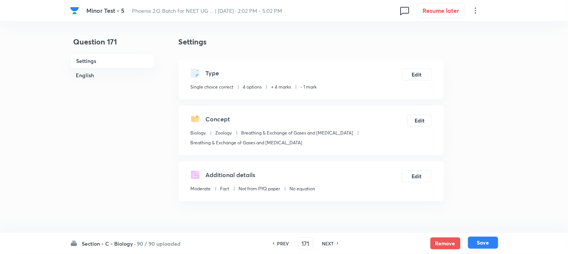
click at [478, 243] on button "Save" at bounding box center [483, 243] width 30 height 12
click at [426, 72] on button "Edit" at bounding box center [417, 74] width 30 height 12
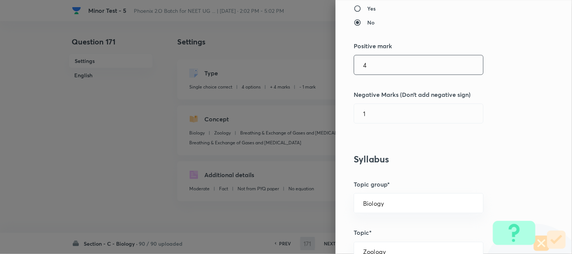
scroll to position [167, 0]
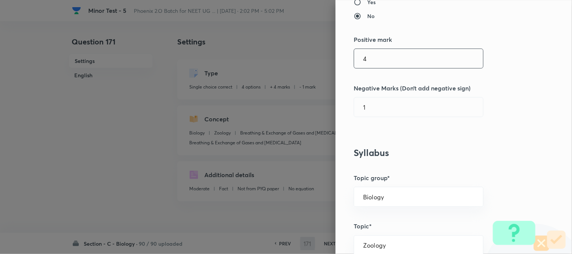
click at [374, 63] on input "4" at bounding box center [418, 58] width 129 height 19
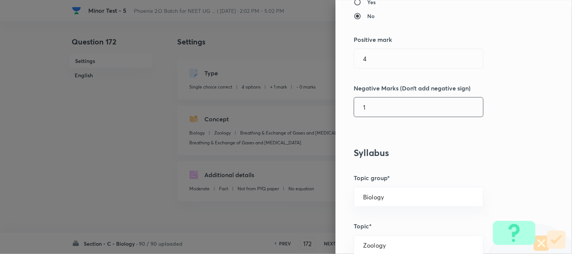
click at [384, 100] on input "1" at bounding box center [418, 107] width 129 height 19
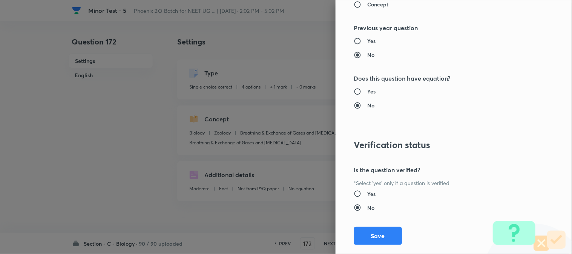
scroll to position [773, 0]
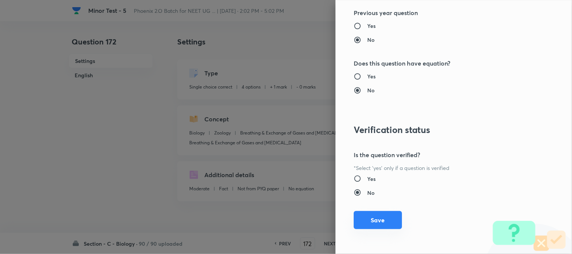
click at [378, 222] on button "Save" at bounding box center [377, 220] width 48 height 18
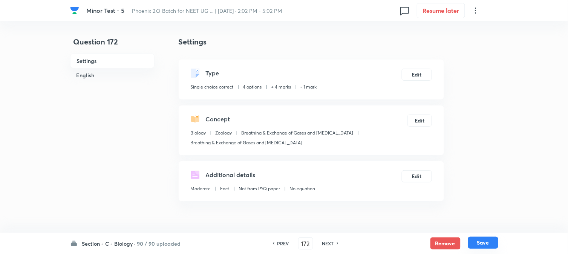
click at [476, 242] on button "Save" at bounding box center [483, 243] width 30 height 12
click at [421, 75] on button "Edit" at bounding box center [417, 74] width 30 height 12
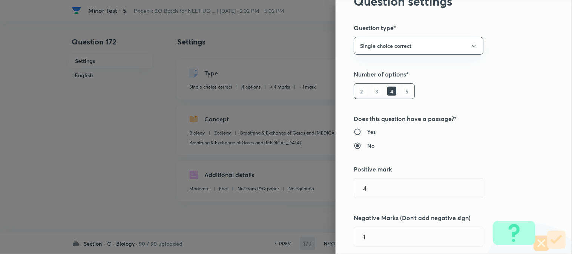
scroll to position [125, 0]
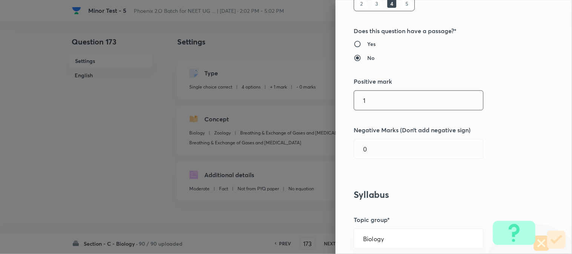
click at [390, 105] on input "1" at bounding box center [418, 100] width 129 height 19
click at [376, 148] on input "0" at bounding box center [418, 148] width 129 height 19
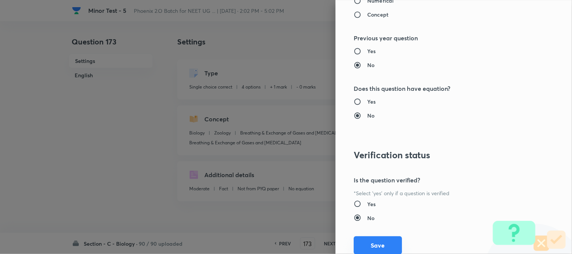
scroll to position [773, 0]
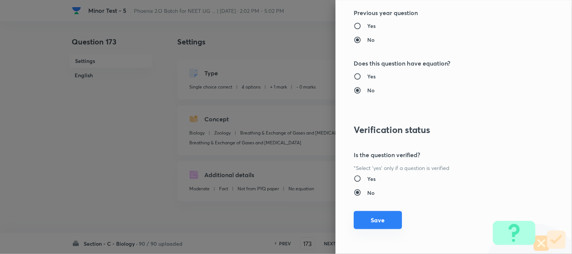
click at [378, 223] on button "Save" at bounding box center [377, 220] width 48 height 18
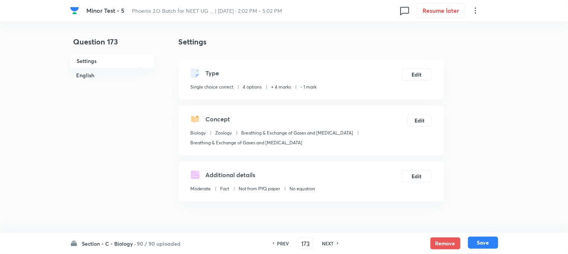
click at [490, 246] on button "Save" at bounding box center [483, 243] width 30 height 12
click at [423, 74] on button "Edit" at bounding box center [417, 74] width 30 height 12
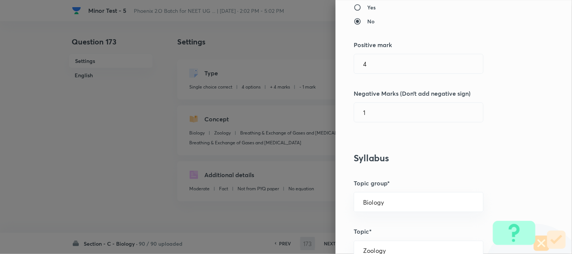
scroll to position [167, 0]
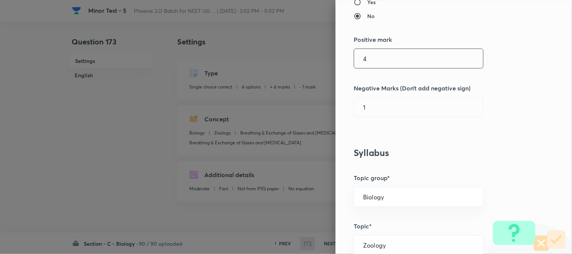
click at [392, 67] on input "4" at bounding box center [418, 58] width 129 height 19
click at [378, 107] on input "1" at bounding box center [418, 107] width 129 height 19
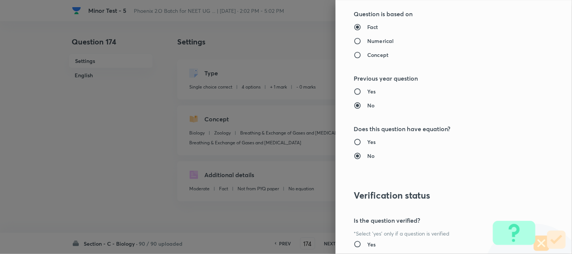
scroll to position [773, 0]
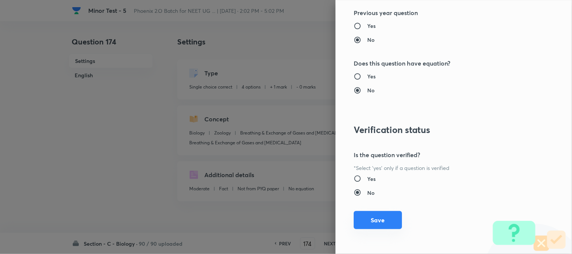
click at [377, 219] on button "Save" at bounding box center [377, 220] width 48 height 18
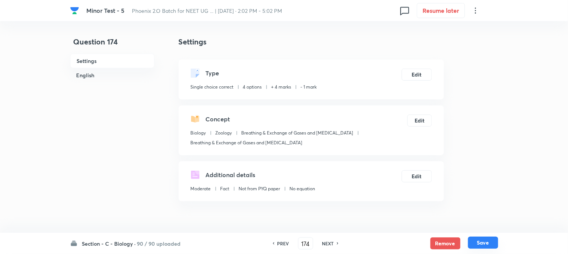
click at [485, 246] on button "Save" at bounding box center [483, 243] width 30 height 12
click at [418, 75] on button "Edit" at bounding box center [417, 74] width 30 height 12
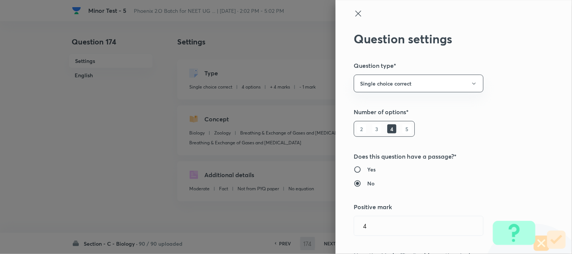
scroll to position [167, 0]
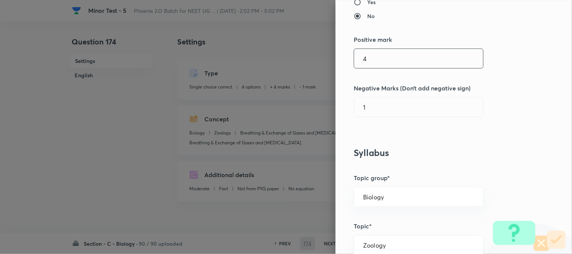
click at [382, 62] on input "4" at bounding box center [418, 58] width 129 height 19
click at [375, 106] on input "0" at bounding box center [418, 107] width 129 height 19
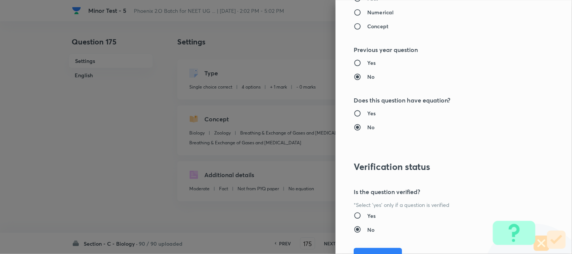
scroll to position [773, 0]
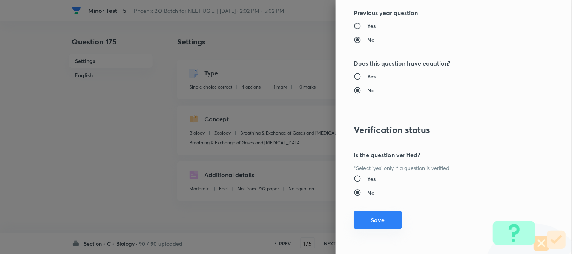
drag, startPoint x: 383, startPoint y: 229, endPoint x: 393, endPoint y: 219, distance: 14.7
click at [382, 229] on div "Question settings Question type* Single choice correct Number of options* 2 3 4…" at bounding box center [453, 127] width 236 height 254
drag, startPoint x: 391, startPoint y: 220, endPoint x: 421, endPoint y: 232, distance: 32.4
click at [391, 220] on button "Save" at bounding box center [377, 221] width 48 height 18
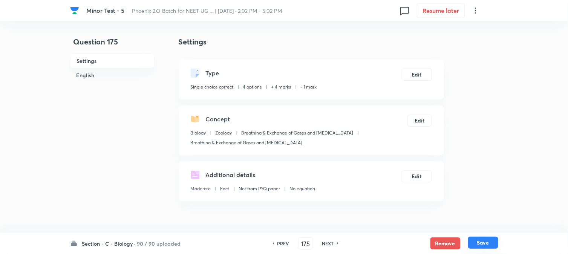
click at [486, 243] on button "Save" at bounding box center [483, 243] width 30 height 12
click at [423, 82] on div "Type Single choice correct 4 options + 4 marks - 1 mark Edit" at bounding box center [311, 80] width 265 height 40
click at [421, 75] on button "Edit" at bounding box center [417, 74] width 30 height 12
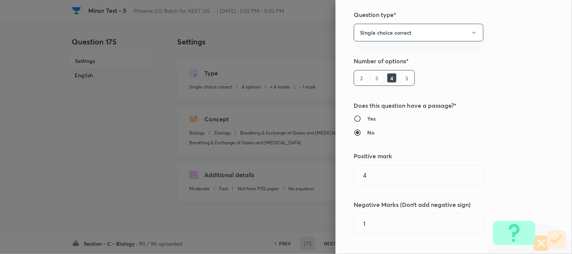
scroll to position [167, 0]
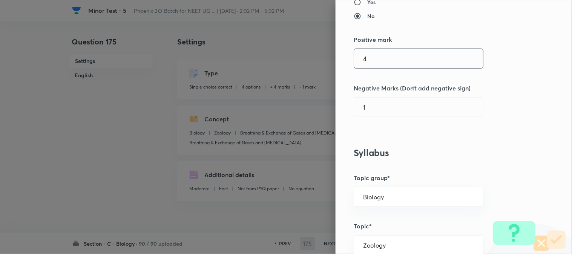
click at [384, 64] on input "4" at bounding box center [418, 58] width 129 height 19
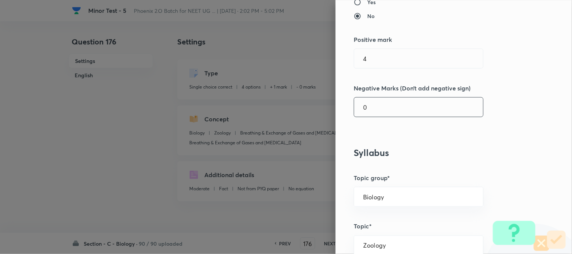
click at [377, 116] on input "0" at bounding box center [418, 107] width 129 height 19
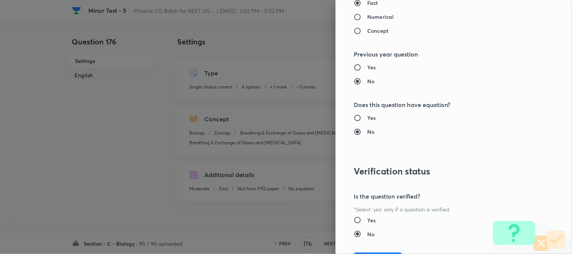
scroll to position [773, 0]
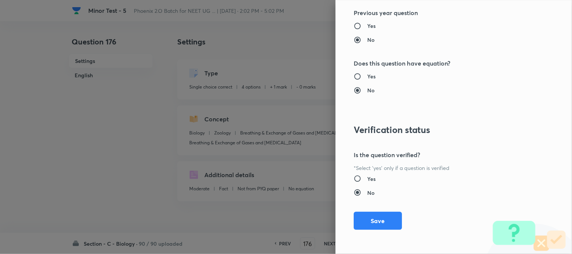
click at [376, 230] on div "Question settings Question type* Single choice correct Number of options* 2 3 4…" at bounding box center [453, 127] width 236 height 254
click at [380, 221] on button "Save" at bounding box center [377, 220] width 48 height 18
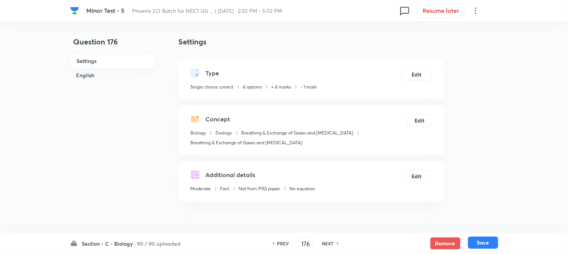
click at [492, 242] on button "Save" at bounding box center [483, 243] width 30 height 12
click at [424, 74] on button "Edit" at bounding box center [417, 74] width 30 height 12
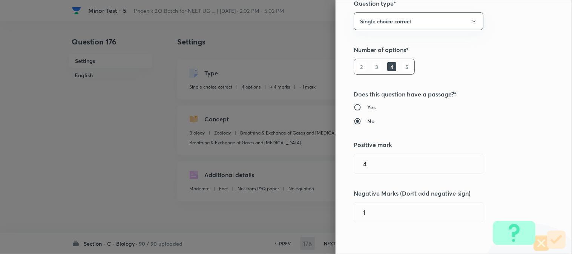
scroll to position [125, 0]
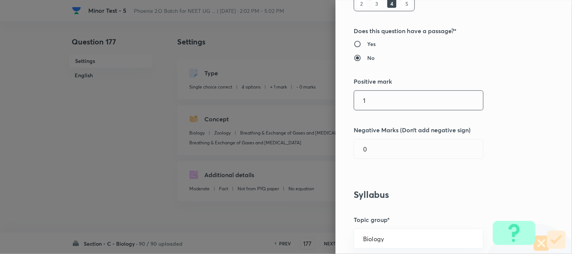
click at [371, 99] on input "1" at bounding box center [418, 100] width 129 height 19
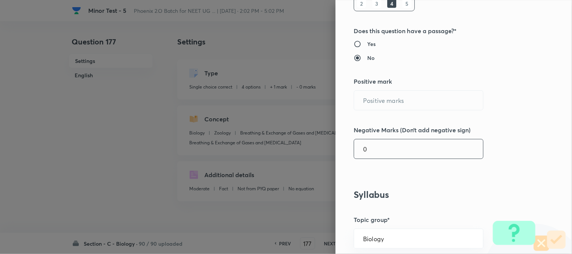
click at [373, 149] on input "0" at bounding box center [418, 148] width 129 height 19
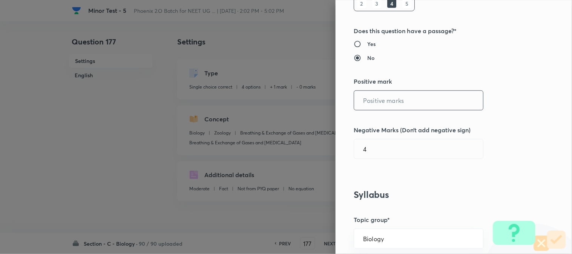
click at [384, 103] on input "text" at bounding box center [418, 100] width 129 height 19
click at [379, 152] on input "4" at bounding box center [418, 148] width 129 height 19
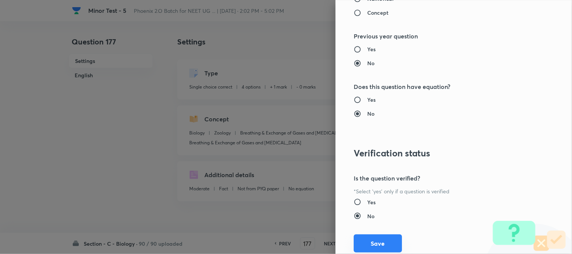
scroll to position [773, 0]
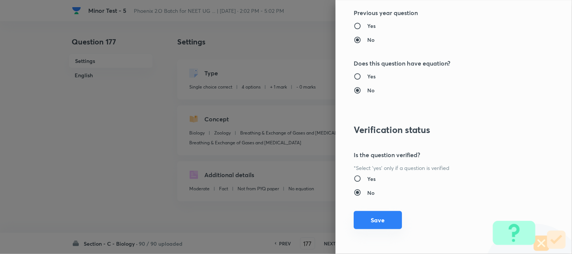
click at [377, 224] on button "Save" at bounding box center [377, 220] width 48 height 18
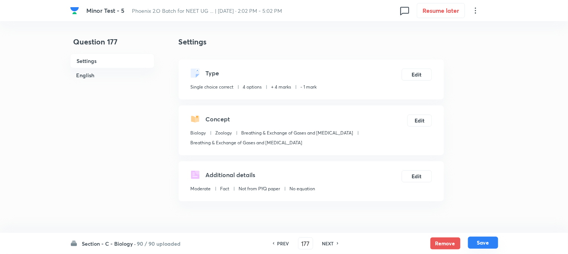
click at [480, 244] on button "Save" at bounding box center [483, 243] width 30 height 12
click at [424, 72] on button "Edit" at bounding box center [417, 74] width 30 height 12
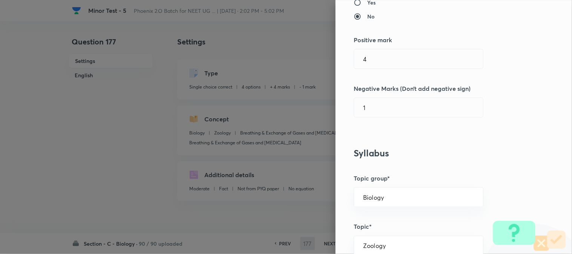
scroll to position [167, 0]
click at [383, 62] on input "4" at bounding box center [418, 58] width 129 height 19
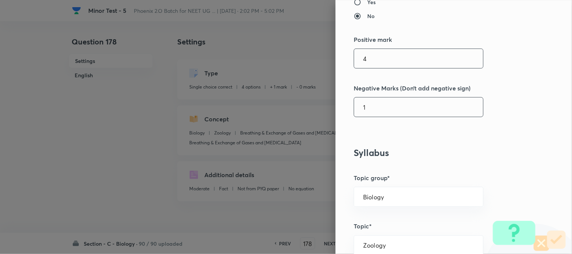
click at [372, 111] on input "1" at bounding box center [418, 107] width 129 height 19
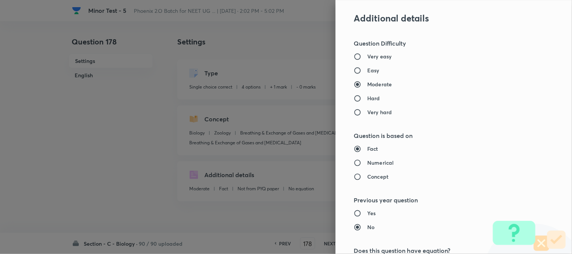
scroll to position [773, 0]
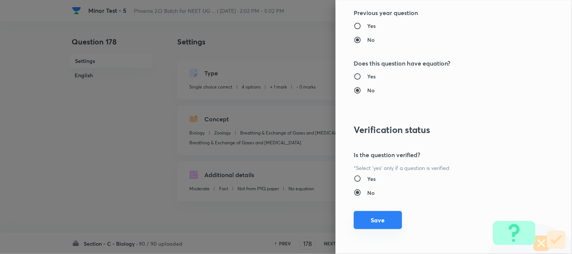
click at [375, 228] on button "Save" at bounding box center [377, 220] width 48 height 18
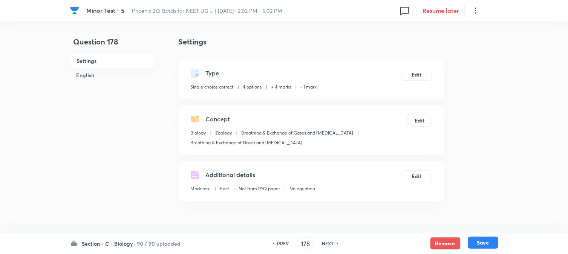
click at [491, 246] on button "Save" at bounding box center [483, 243] width 30 height 12
click at [420, 75] on button "Edit" at bounding box center [417, 74] width 30 height 12
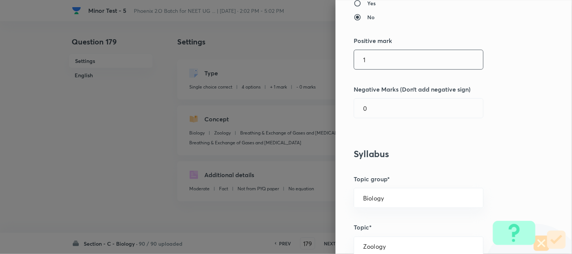
scroll to position [167, 0]
click at [383, 58] on input "1" at bounding box center [418, 58] width 129 height 19
click at [368, 114] on input "0" at bounding box center [418, 107] width 129 height 19
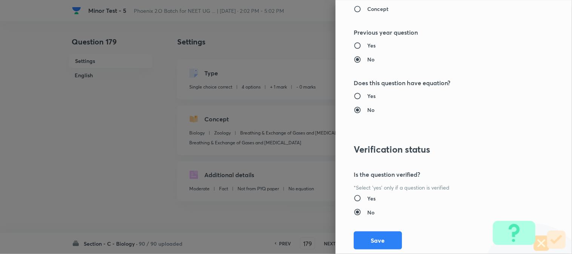
scroll to position [773, 0]
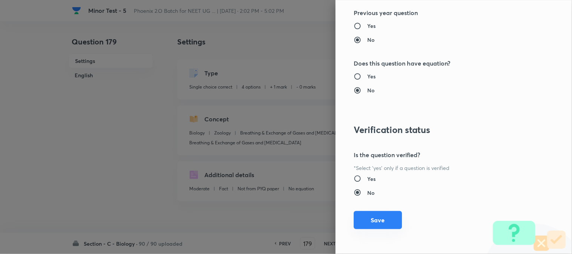
click at [375, 223] on button "Save" at bounding box center [377, 220] width 48 height 18
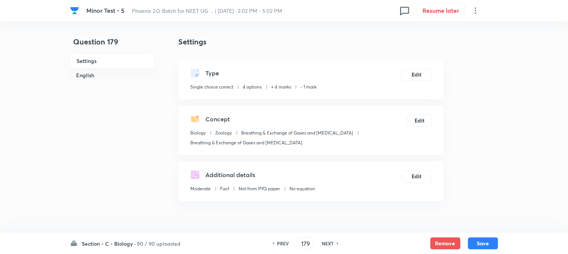
click at [476, 243] on button "Save" at bounding box center [483, 243] width 30 height 12
click at [422, 78] on button "Edit" at bounding box center [417, 74] width 30 height 12
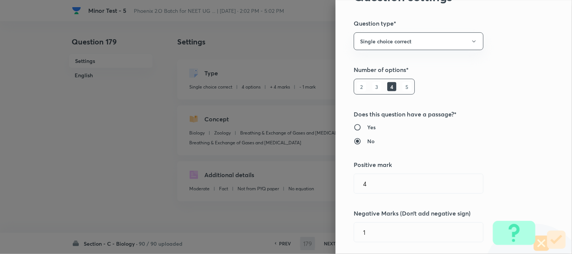
scroll to position [125, 0]
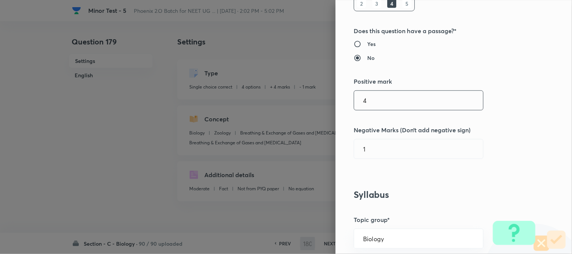
click at [370, 106] on input "4" at bounding box center [418, 100] width 129 height 19
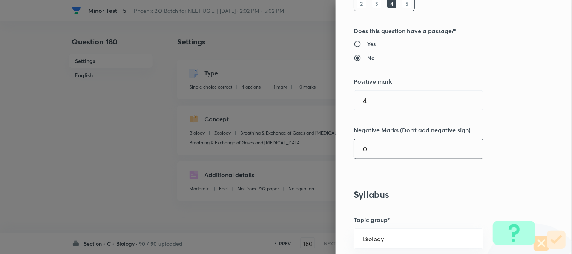
click at [378, 152] on input "0" at bounding box center [418, 148] width 129 height 19
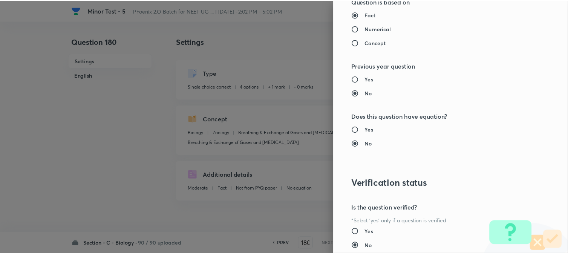
scroll to position [773, 0]
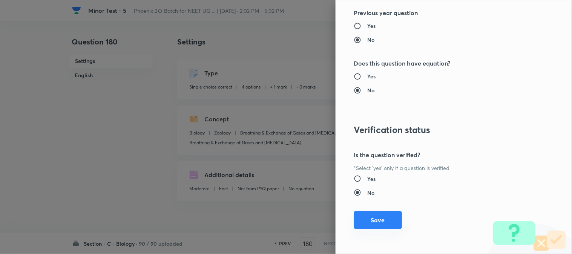
click at [376, 220] on button "Save" at bounding box center [377, 220] width 48 height 18
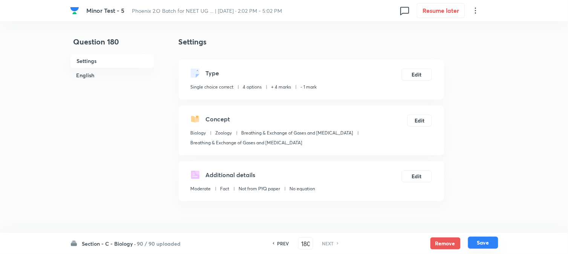
click at [474, 246] on button "Save" at bounding box center [483, 243] width 30 height 12
click at [284, 243] on h6 "PREV" at bounding box center [283, 243] width 12 height 7
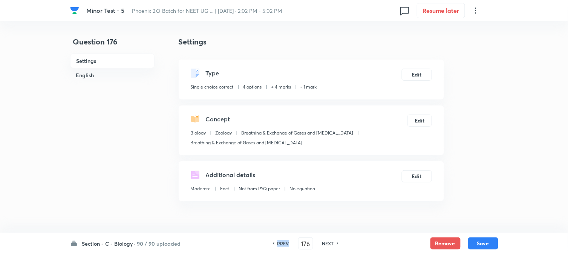
click at [284, 243] on h6 "PREV" at bounding box center [283, 243] width 12 height 7
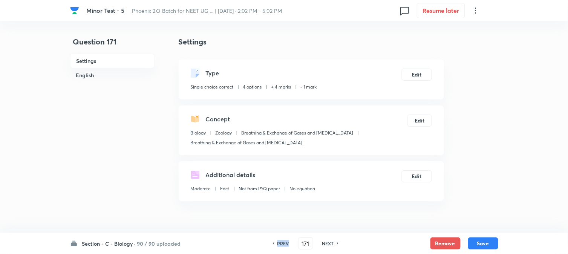
click at [284, 243] on h6 "PREV" at bounding box center [283, 243] width 12 height 7
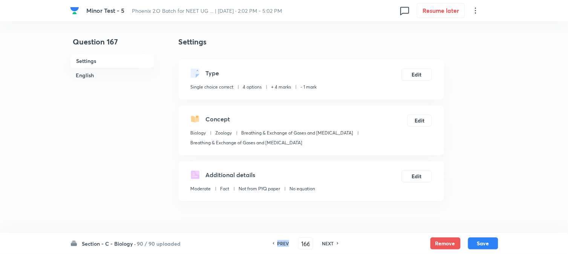
click at [284, 243] on h6 "PREV" at bounding box center [283, 243] width 12 height 7
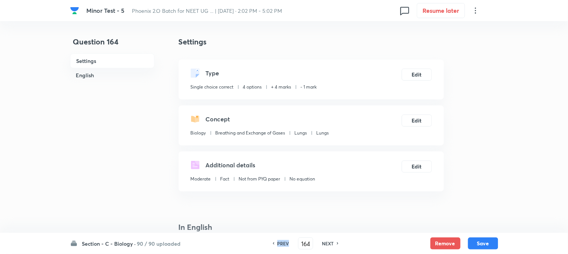
click at [284, 243] on h6 "PREV" at bounding box center [283, 243] width 12 height 7
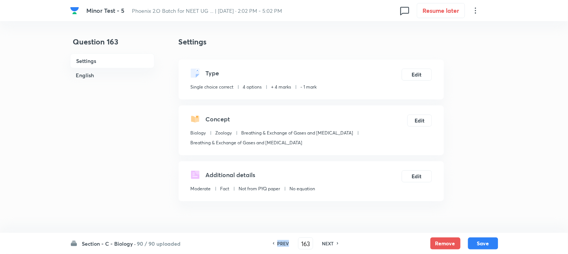
click at [284, 243] on h6 "PREV" at bounding box center [283, 243] width 12 height 7
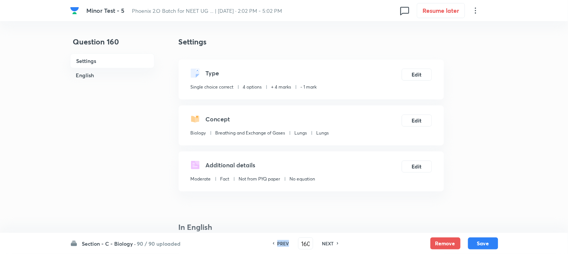
click at [284, 243] on h6 "PREV" at bounding box center [283, 243] width 12 height 7
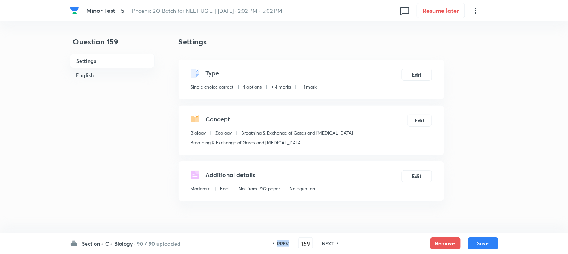
click at [284, 243] on h6 "PREV" at bounding box center [283, 243] width 12 height 7
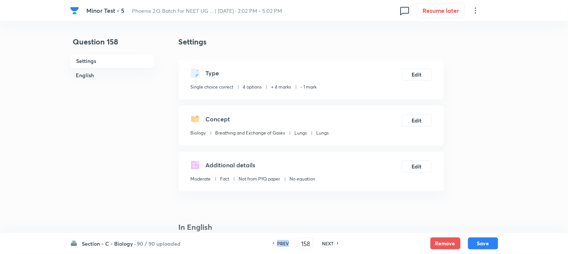
click at [284, 243] on h6 "PREV" at bounding box center [283, 243] width 12 height 7
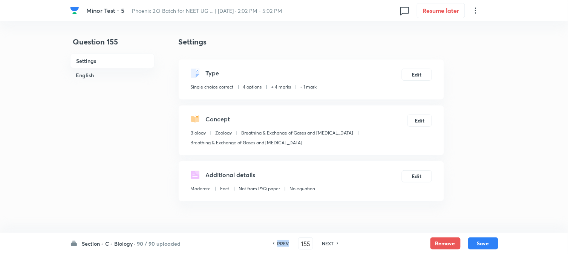
click at [284, 243] on h6 "PREV" at bounding box center [283, 243] width 12 height 7
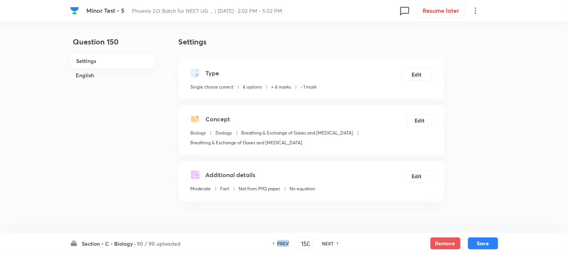
click at [284, 243] on h6 "PREV" at bounding box center [283, 243] width 12 height 7
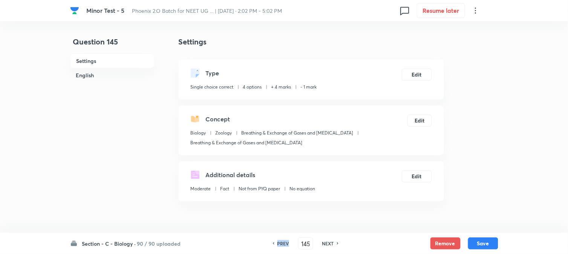
click at [284, 243] on h6 "PREV" at bounding box center [283, 243] width 12 height 7
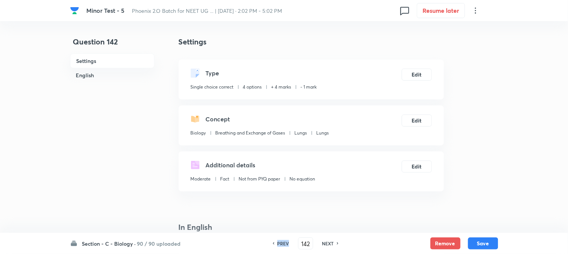
click at [284, 243] on h6 "PREV" at bounding box center [283, 243] width 12 height 7
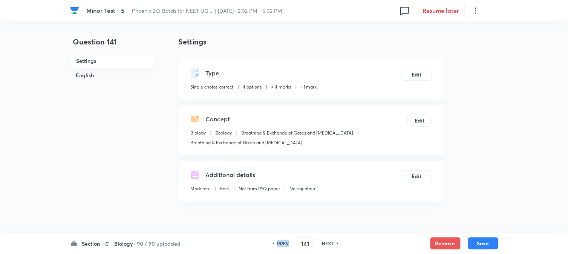
click at [284, 243] on h6 "PREV" at bounding box center [283, 243] width 12 height 7
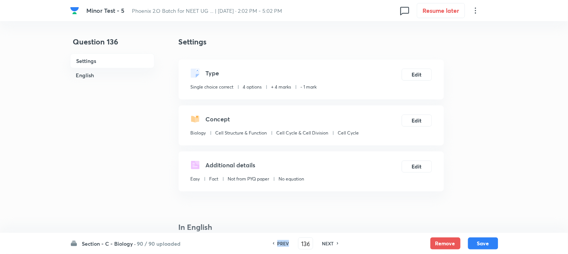
click at [284, 243] on h6 "PREV" at bounding box center [283, 243] width 12 height 7
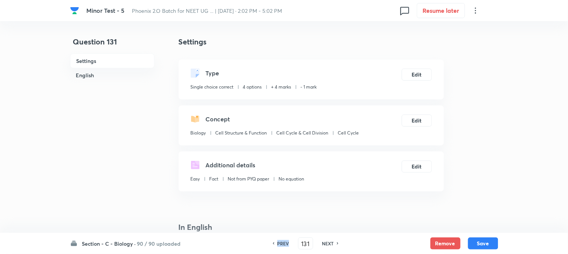
click at [284, 243] on h6 "PREV" at bounding box center [283, 243] width 12 height 7
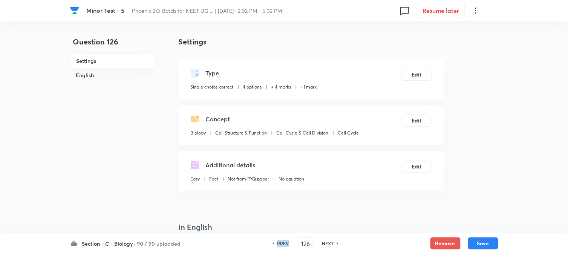
click at [284, 243] on h6 "PREV" at bounding box center [283, 243] width 12 height 7
click at [283, 242] on h6 "PREV" at bounding box center [283, 243] width 12 height 7
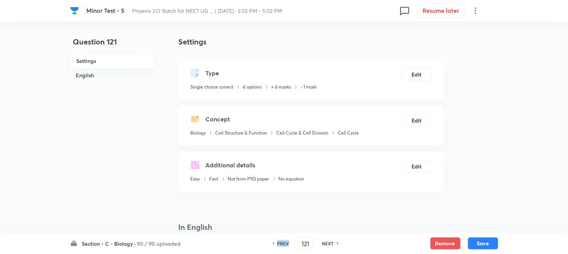
click at [283, 242] on h6 "PREV" at bounding box center [283, 243] width 12 height 7
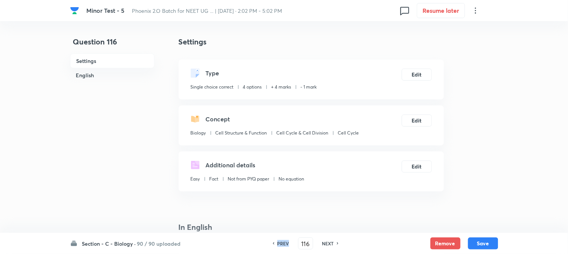
click at [283, 242] on h6 "PREV" at bounding box center [283, 243] width 12 height 7
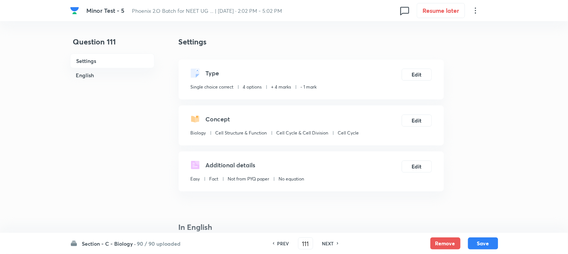
click at [283, 242] on h6 "PREV" at bounding box center [283, 243] width 12 height 7
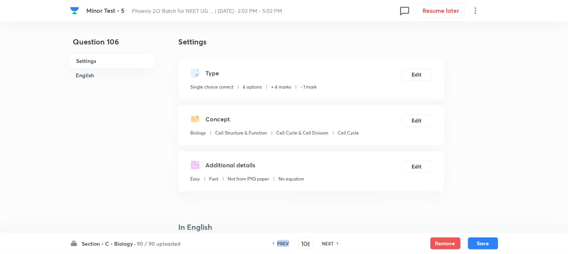
click at [283, 242] on h6 "PREV" at bounding box center [283, 243] width 12 height 7
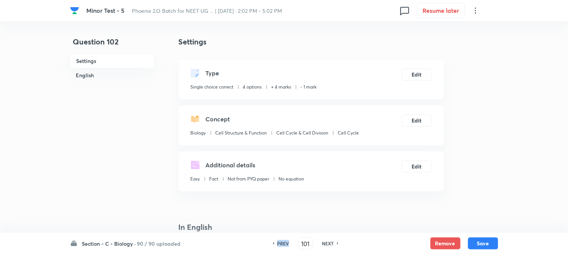
click at [283, 242] on h6 "PREV" at bounding box center [283, 243] width 12 height 7
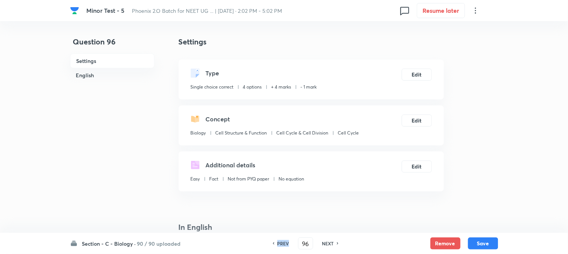
click at [283, 242] on h6 "PREV" at bounding box center [283, 243] width 12 height 7
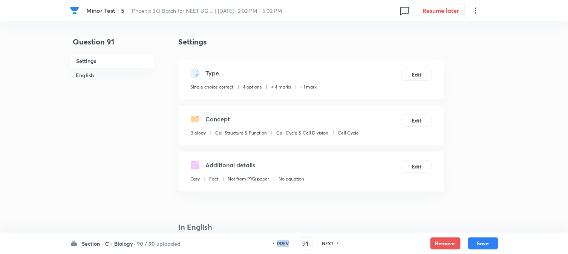
click at [283, 242] on h6 "PREV" at bounding box center [283, 243] width 12 height 7
click at [283, 242] on h6 "PREV" at bounding box center [286, 243] width 12 height 7
click at [330, 241] on h6 "NEXT" at bounding box center [331, 243] width 12 height 7
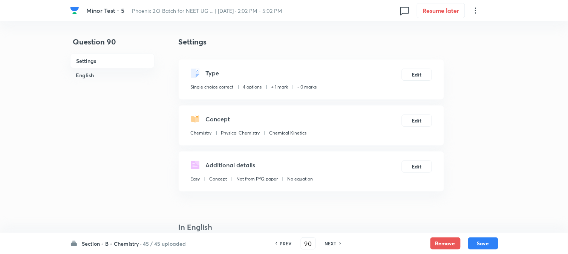
click at [330, 241] on h6 "NEXT" at bounding box center [331, 243] width 12 height 7
